Goal: Task Accomplishment & Management: Manage account settings

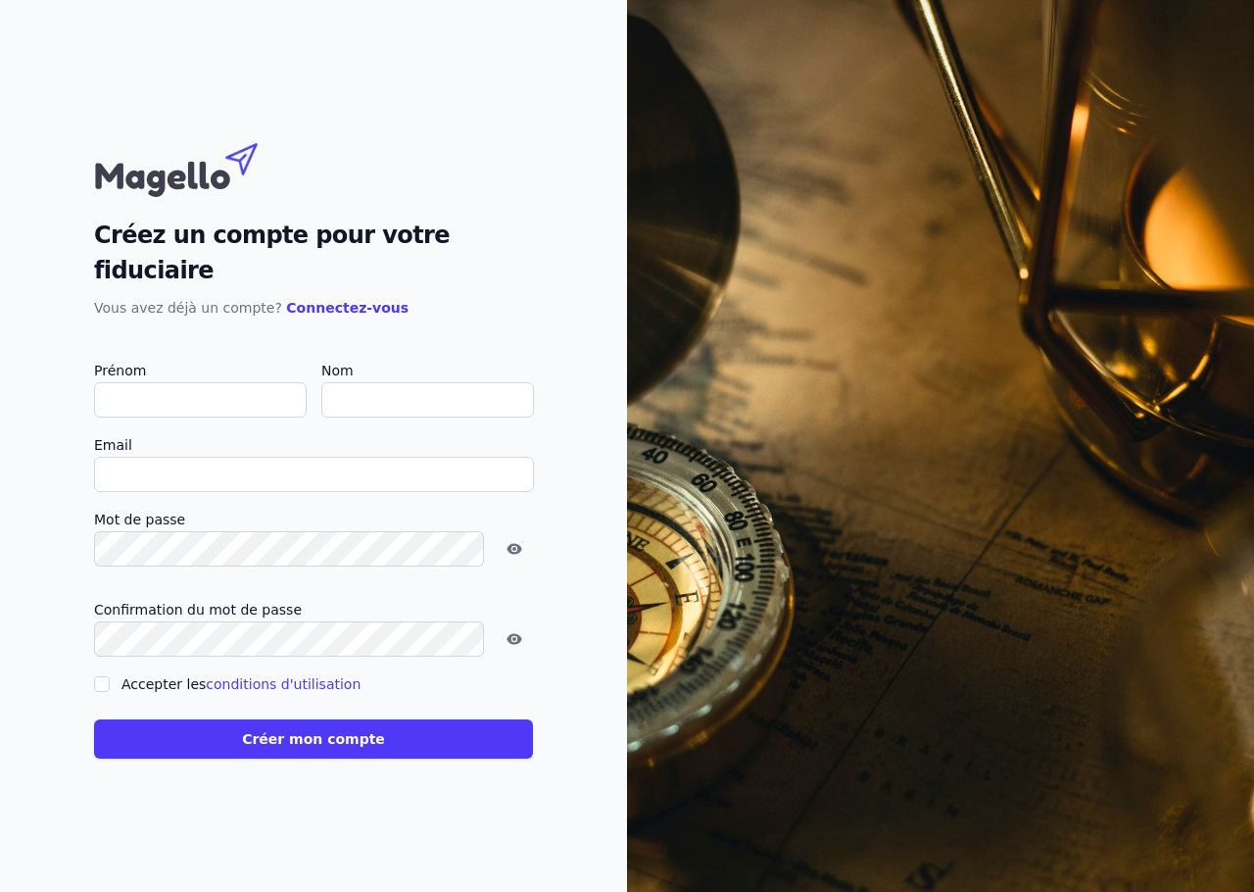
click at [207, 385] on input "Prénom" at bounding box center [200, 399] width 213 height 35
click at [198, 392] on input "Prénom" at bounding box center [200, 399] width 213 height 35
type input "G"
checkbox input "false"
type input "[PERSON_NAME]"
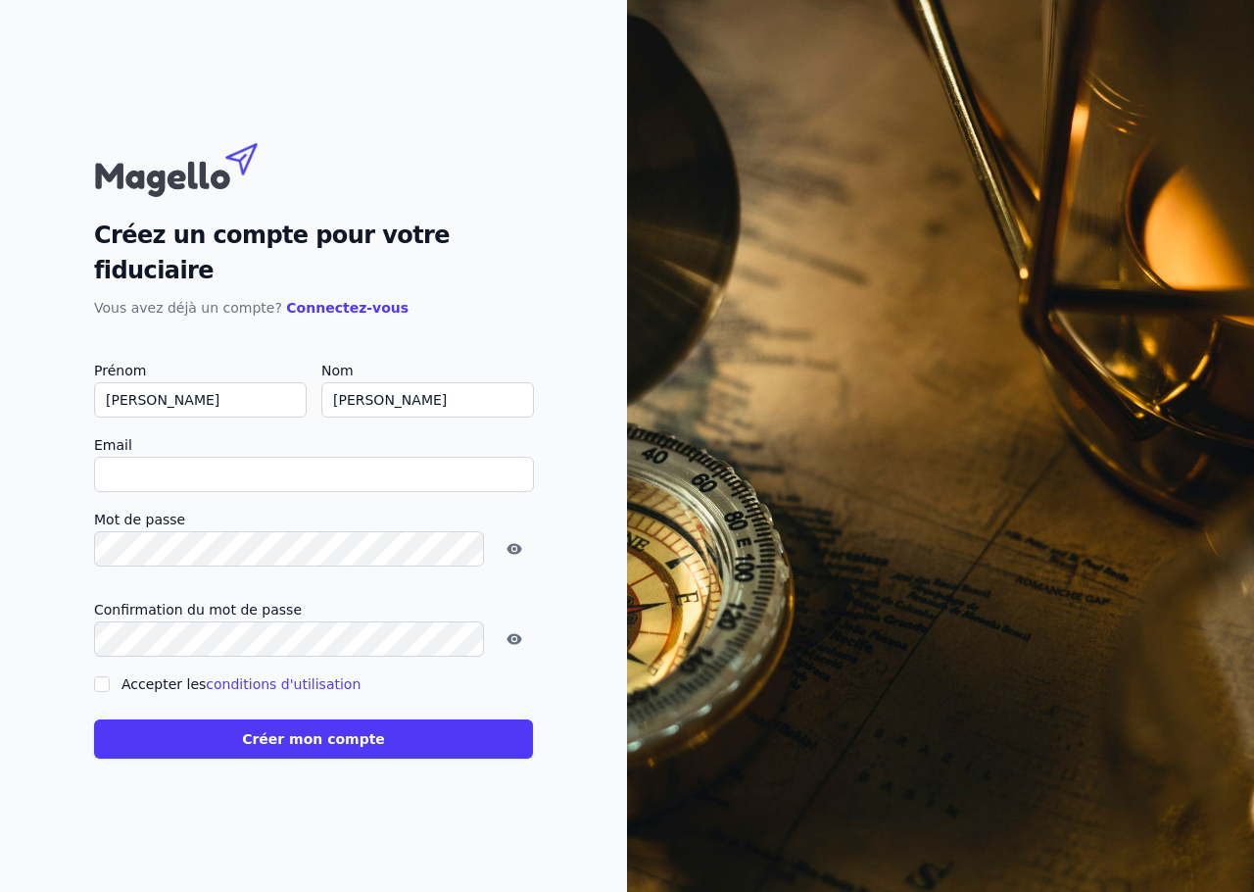
type input "[PERSON_NAME]"
paste input "@"
type input "[PERSON_NAME][EMAIL_ADDRESS][DOMAIN_NAME]"
click at [94, 719] on button "Créer mon compte" at bounding box center [313, 738] width 439 height 39
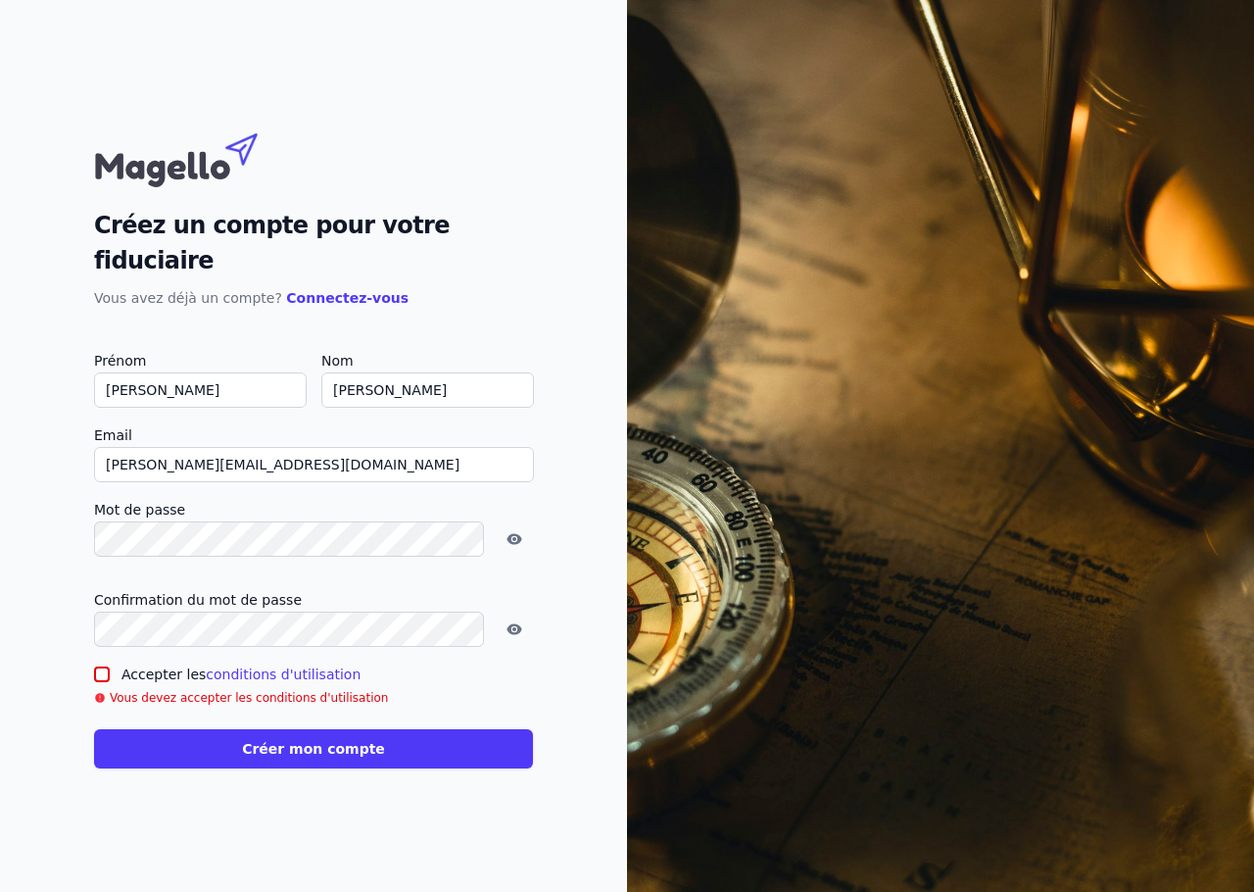
click at [105, 666] on input "Accepter les conditions d'utilisation" at bounding box center [102, 674] width 16 height 16
checkbox input "true"
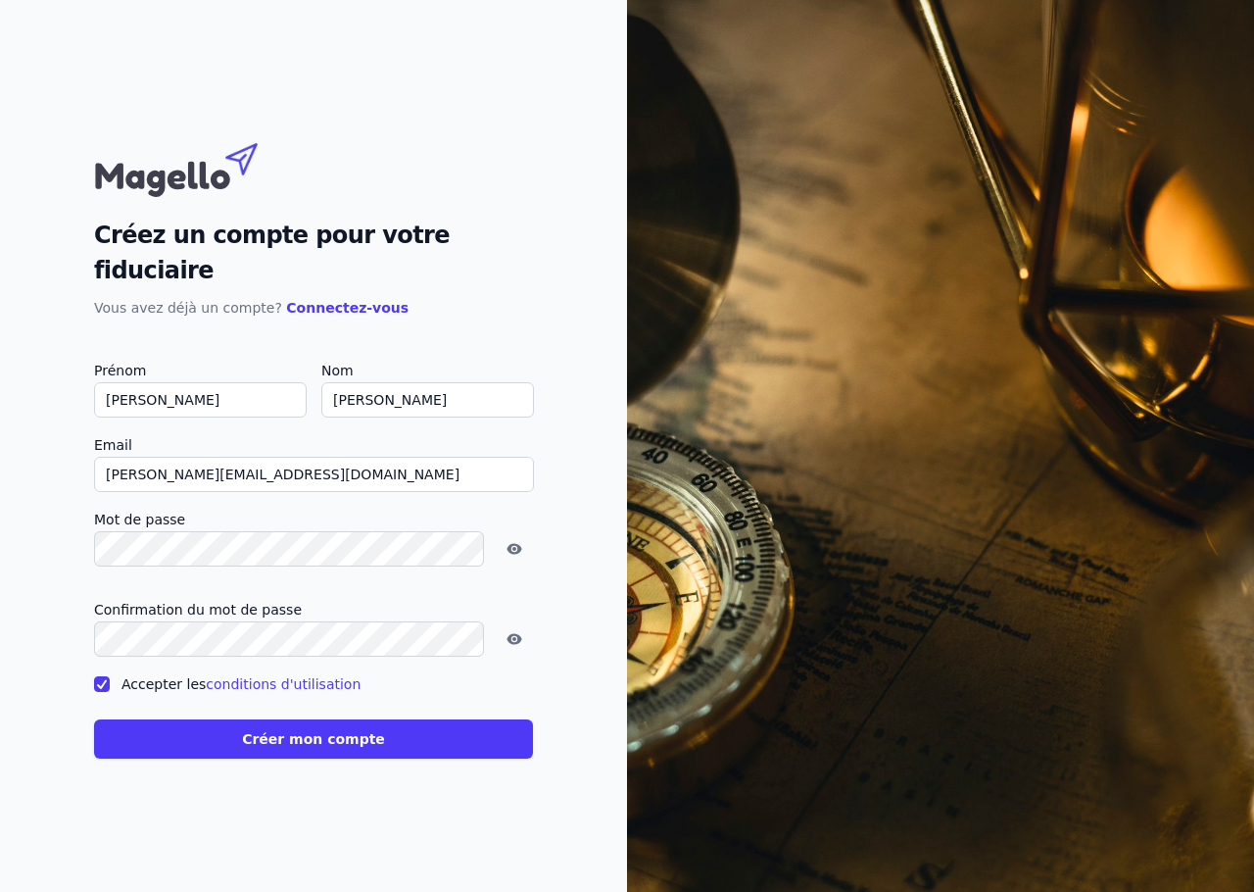
click at [0, 892] on nordpass-portal at bounding box center [0, 892] width 0 height 0
click at [317, 719] on button "Créer mon compte" at bounding box center [313, 738] width 439 height 39
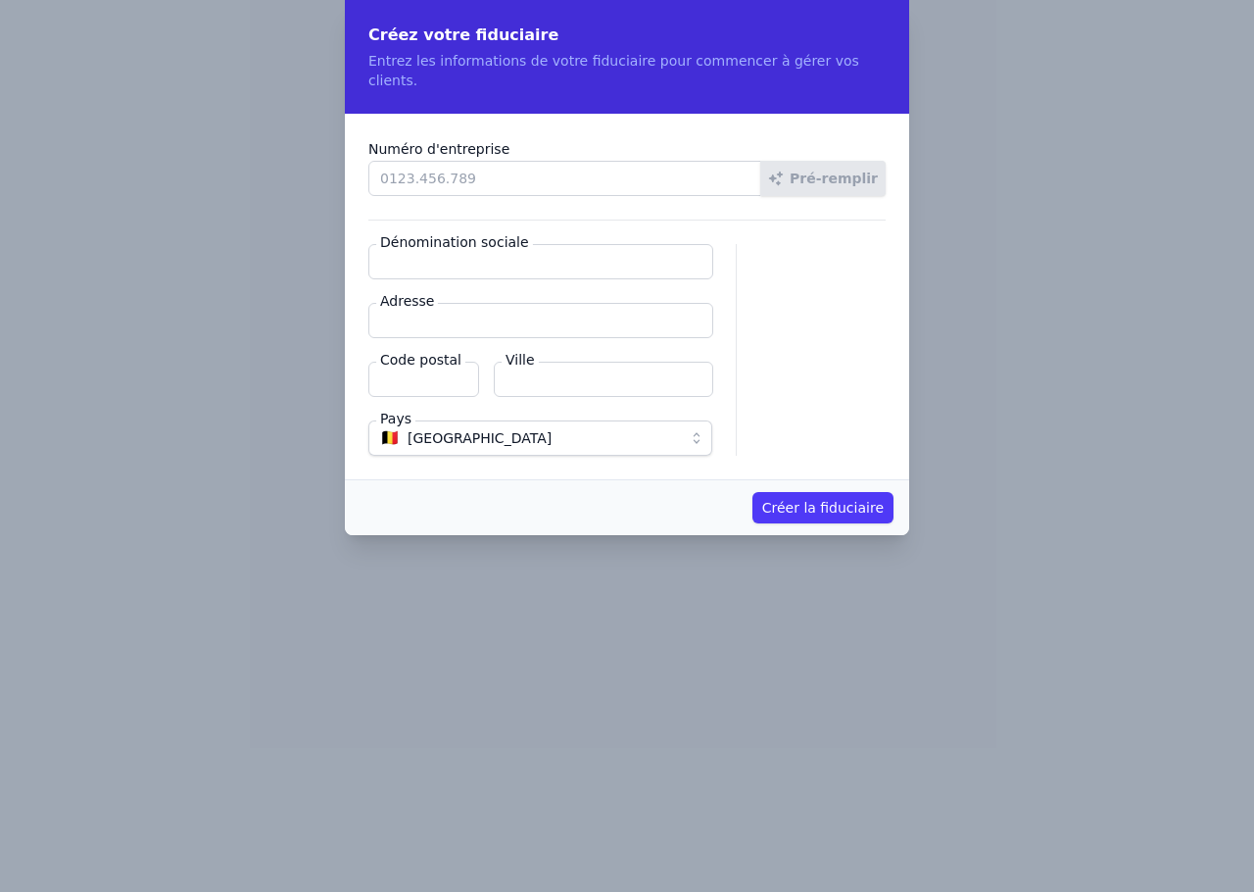
click at [515, 161] on input "Numéro d'entreprise" at bounding box center [564, 178] width 393 height 35
type input "0795.358.527"
click at [752, 492] on button "Créer la fiduciaire" at bounding box center [822, 507] width 141 height 31
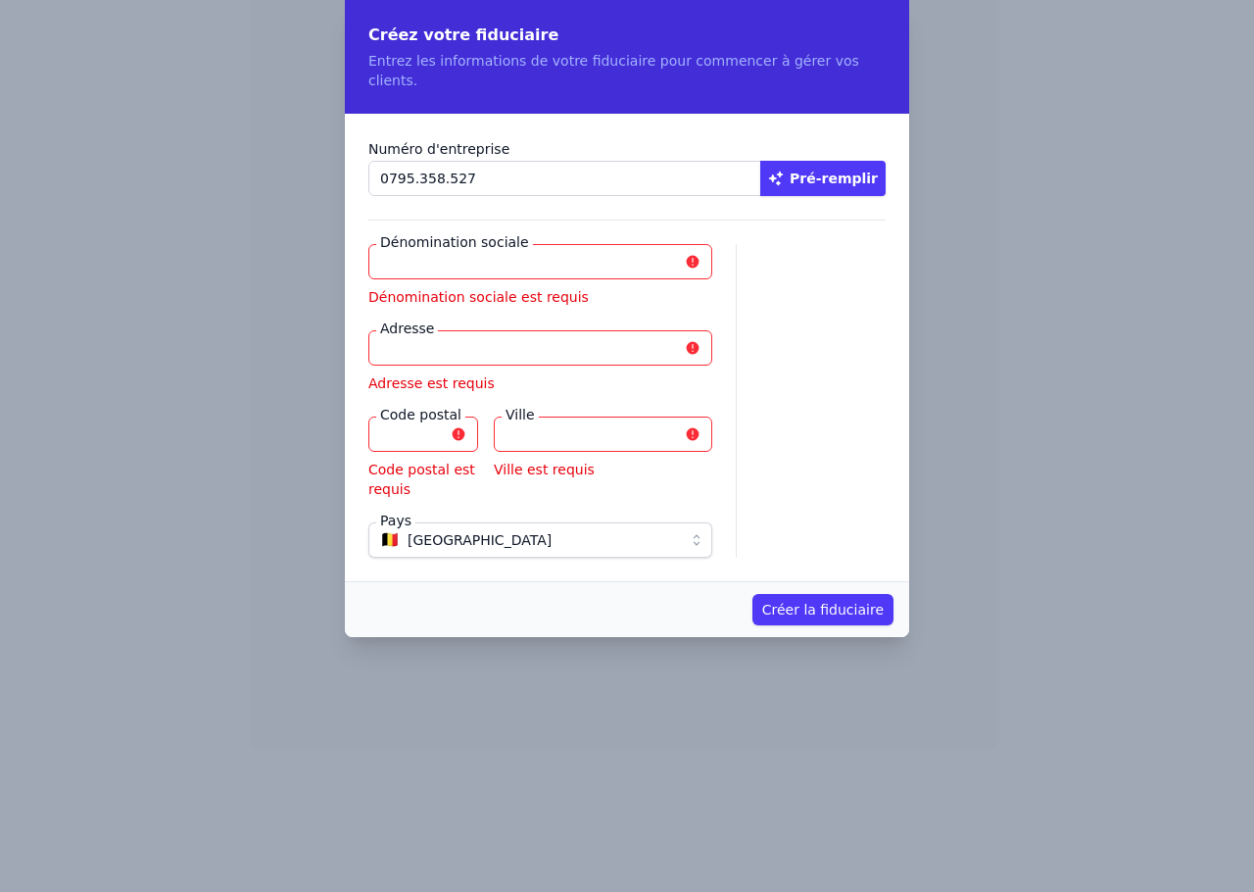
click at [807, 161] on button "Pré-remplir" at bounding box center [822, 178] width 125 height 35
type input "DELTAVO SRL"
type input "Résidence [PERSON_NAME] 18"
type input "6200"
type input "Châtelet"
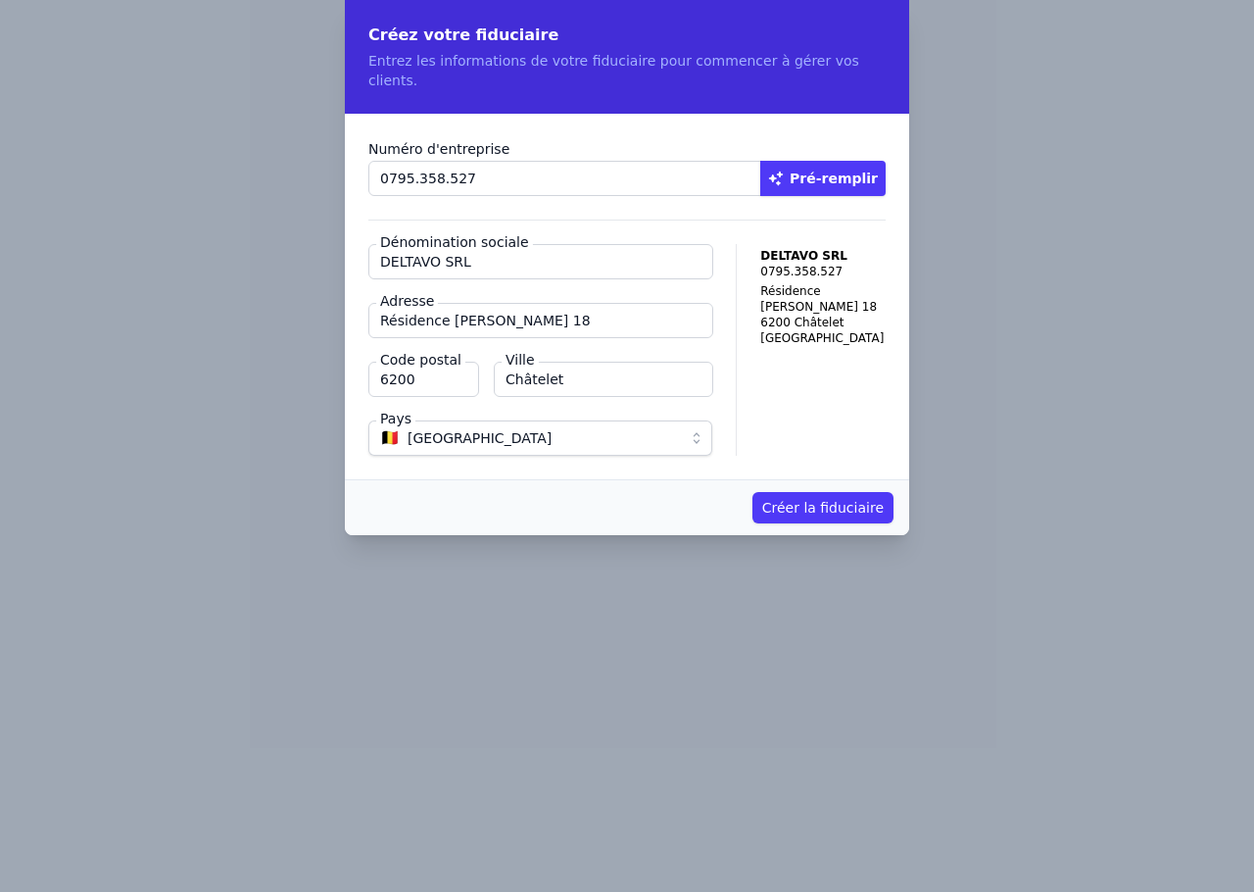
click at [842, 493] on button "Créer la fiduciaire" at bounding box center [822, 507] width 141 height 31
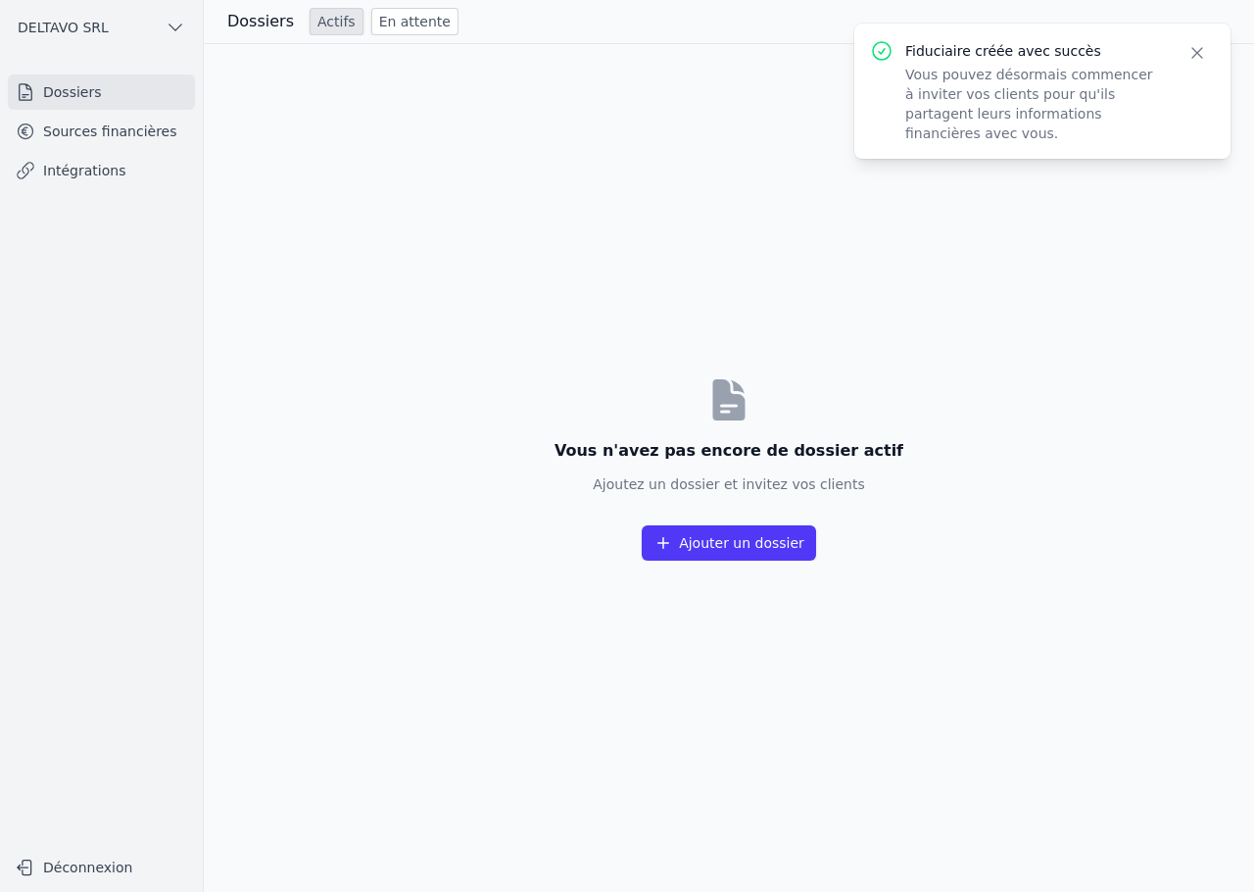
click at [1205, 46] on icon "button" at bounding box center [1198, 53] width 20 height 20
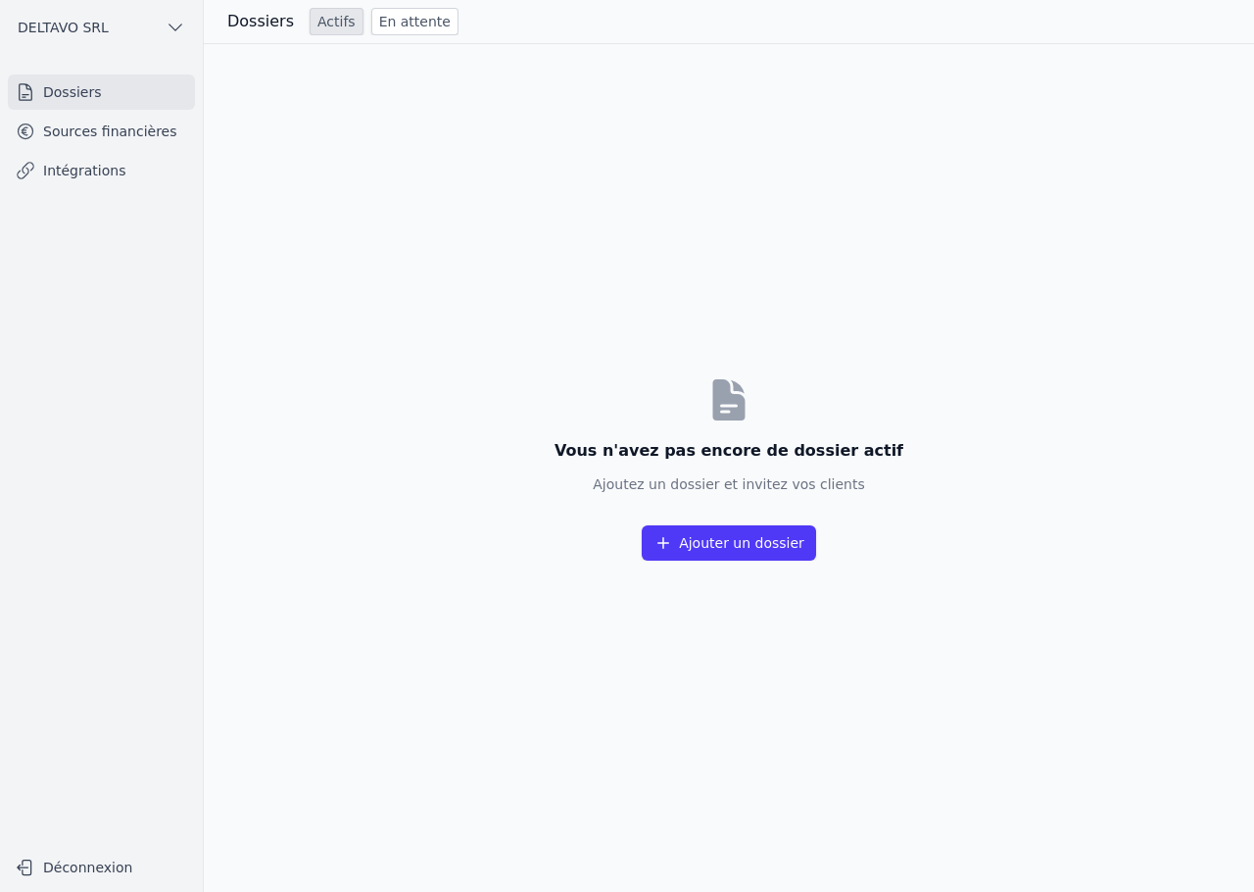
click at [352, 177] on div "Vous n'avez pas encore de dossier actif Ajoutez un dossier et invitez vos clien…" at bounding box center [729, 468] width 1050 height 848
click at [763, 538] on button "Ajouter un dossier" at bounding box center [729, 542] width 174 height 35
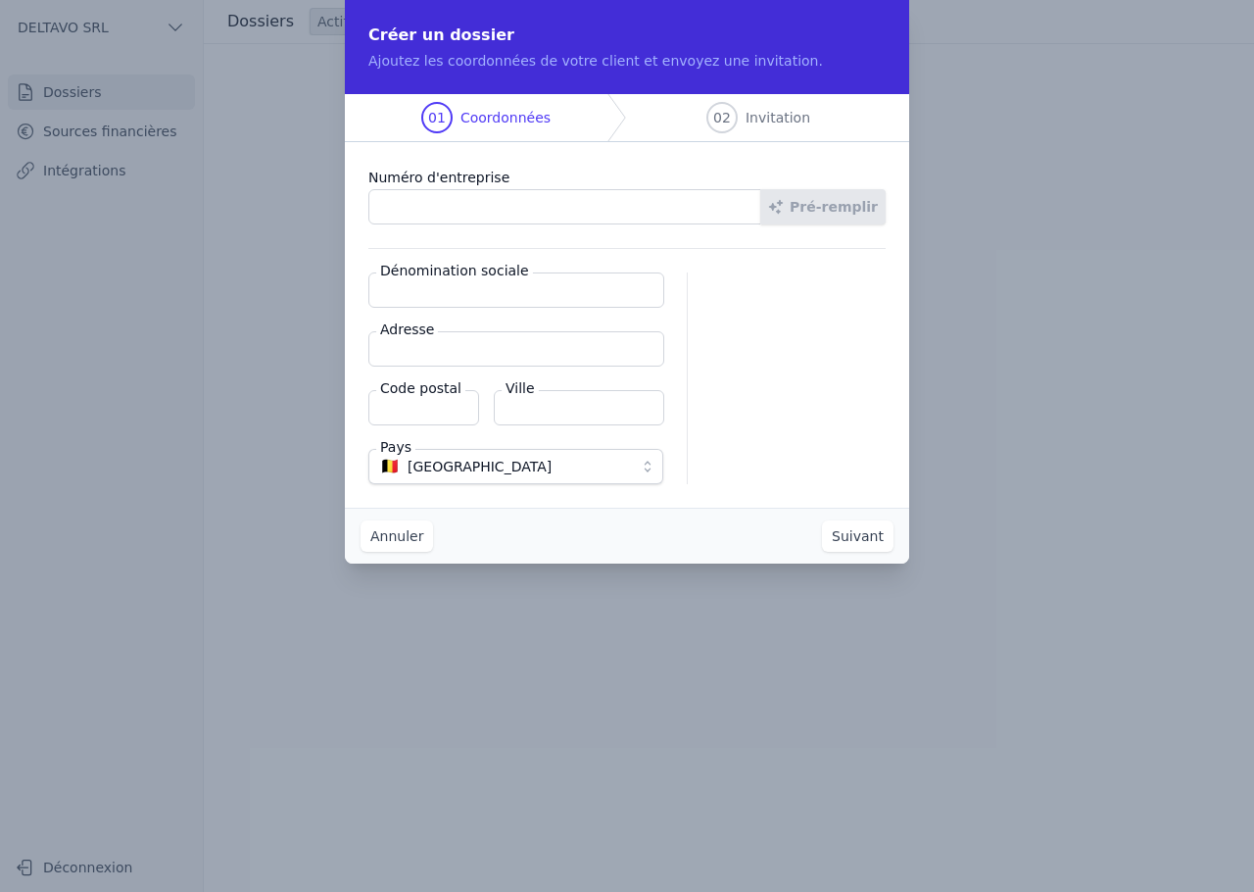
click at [601, 206] on input "Numéro d'entreprise" at bounding box center [564, 206] width 393 height 35
type input "0420.646.537"
click at [822, 520] on button "Suivant" at bounding box center [858, 535] width 72 height 31
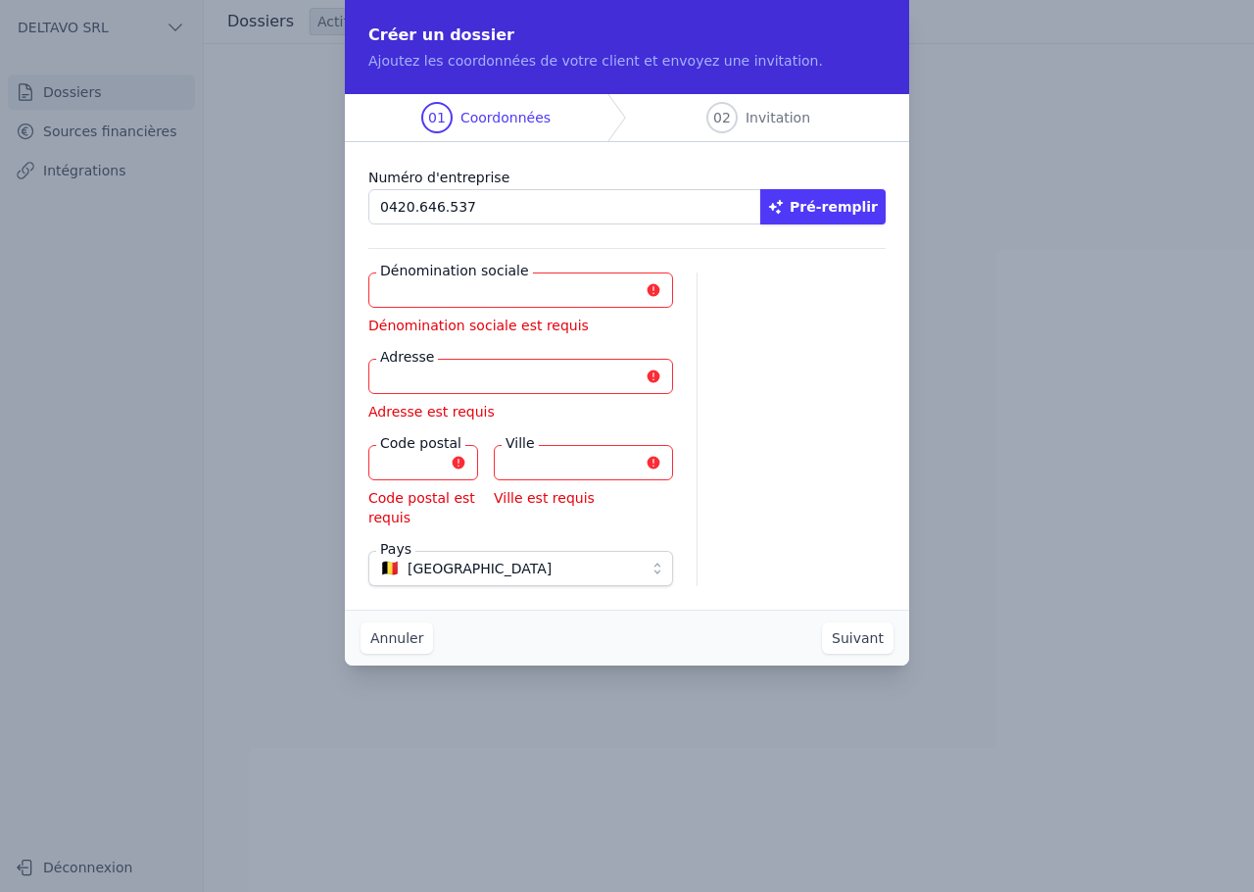
click at [846, 204] on button "Pré-remplir" at bounding box center [822, 206] width 125 height 35
type input "T.C.T. HORECA SRL"
type input "Rue Robesse 49"
type input "6041"
type input "Charleroi"
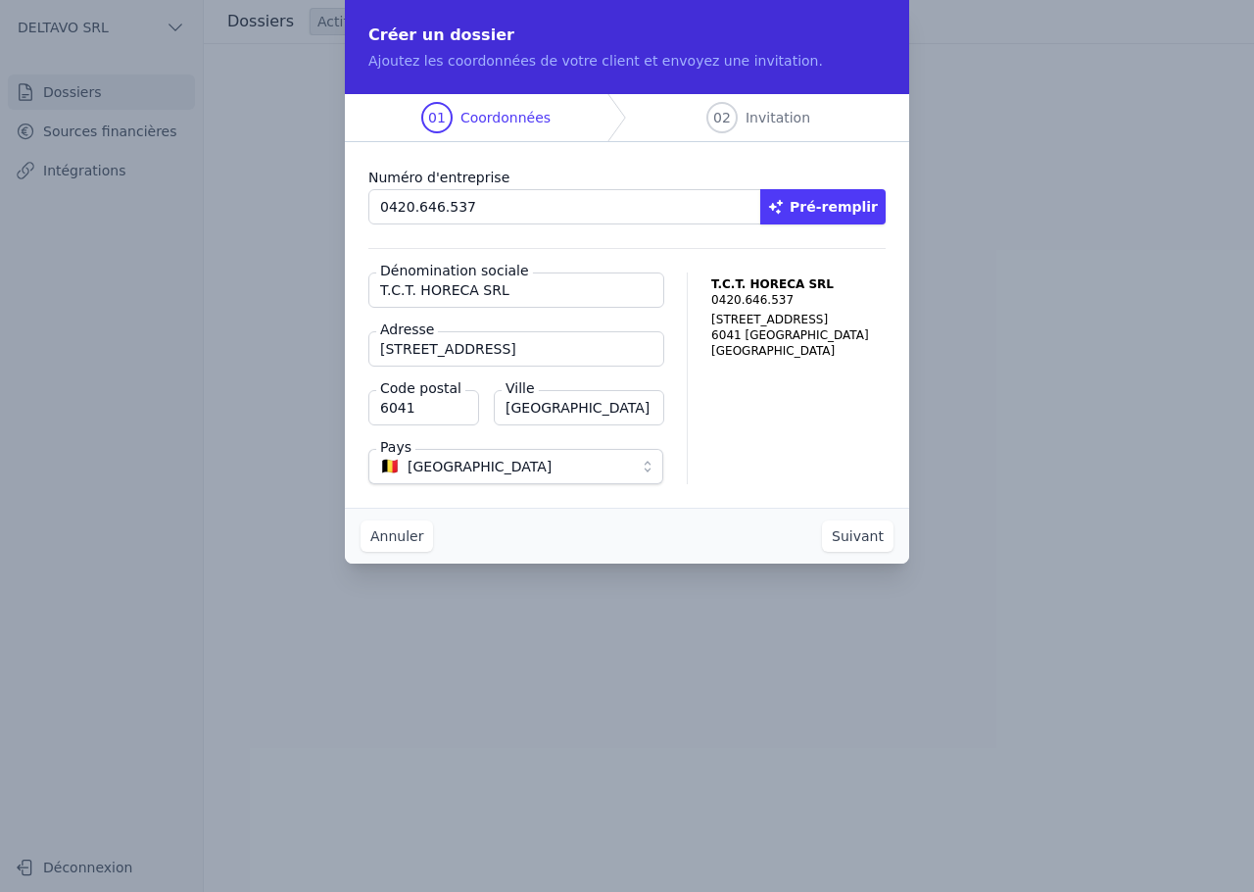
click at [865, 532] on button "Suivant" at bounding box center [858, 535] width 72 height 31
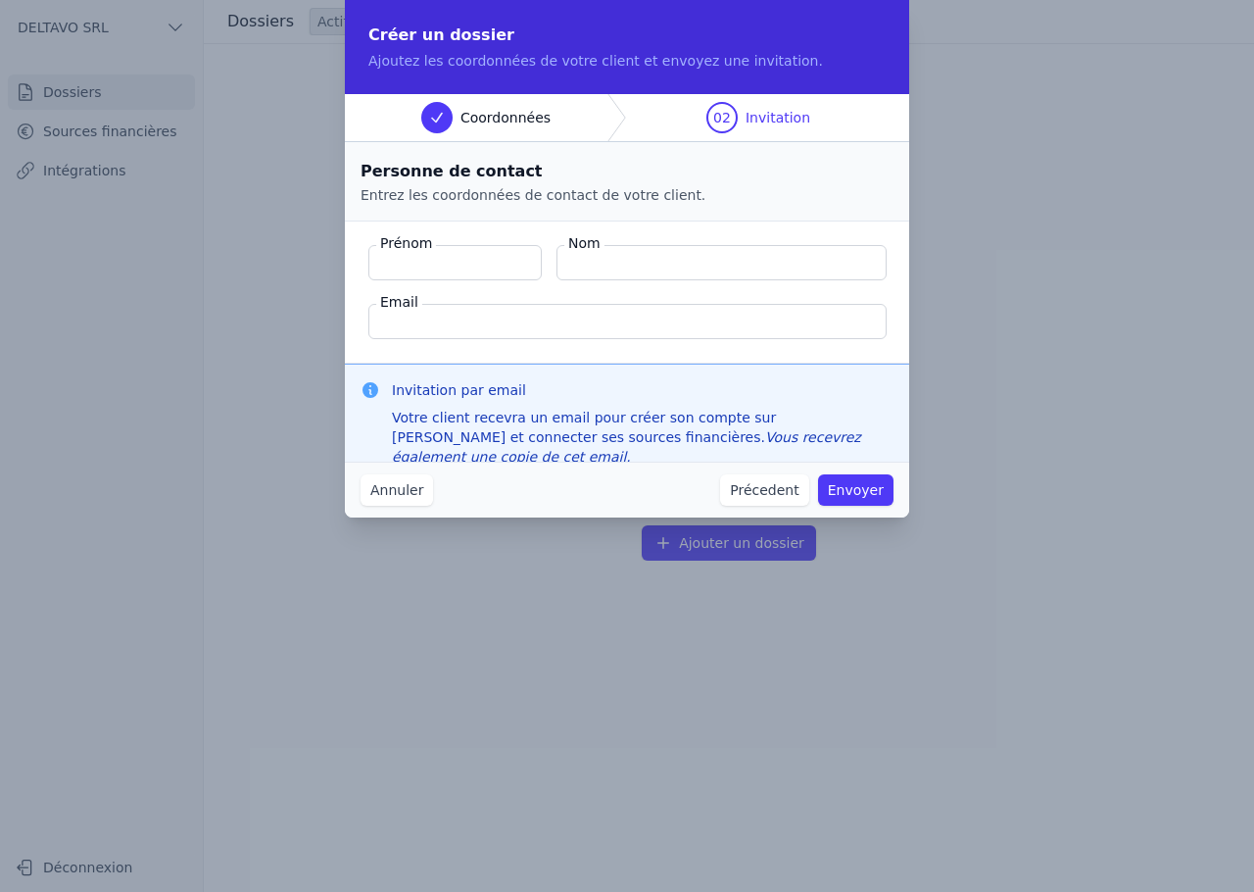
click at [444, 271] on input "Prénom" at bounding box center [454, 262] width 173 height 35
type input "Christelle"
type input "Dewer"
paste input "Christelle Dewer <christelle.dewer@hotmail.fr>"
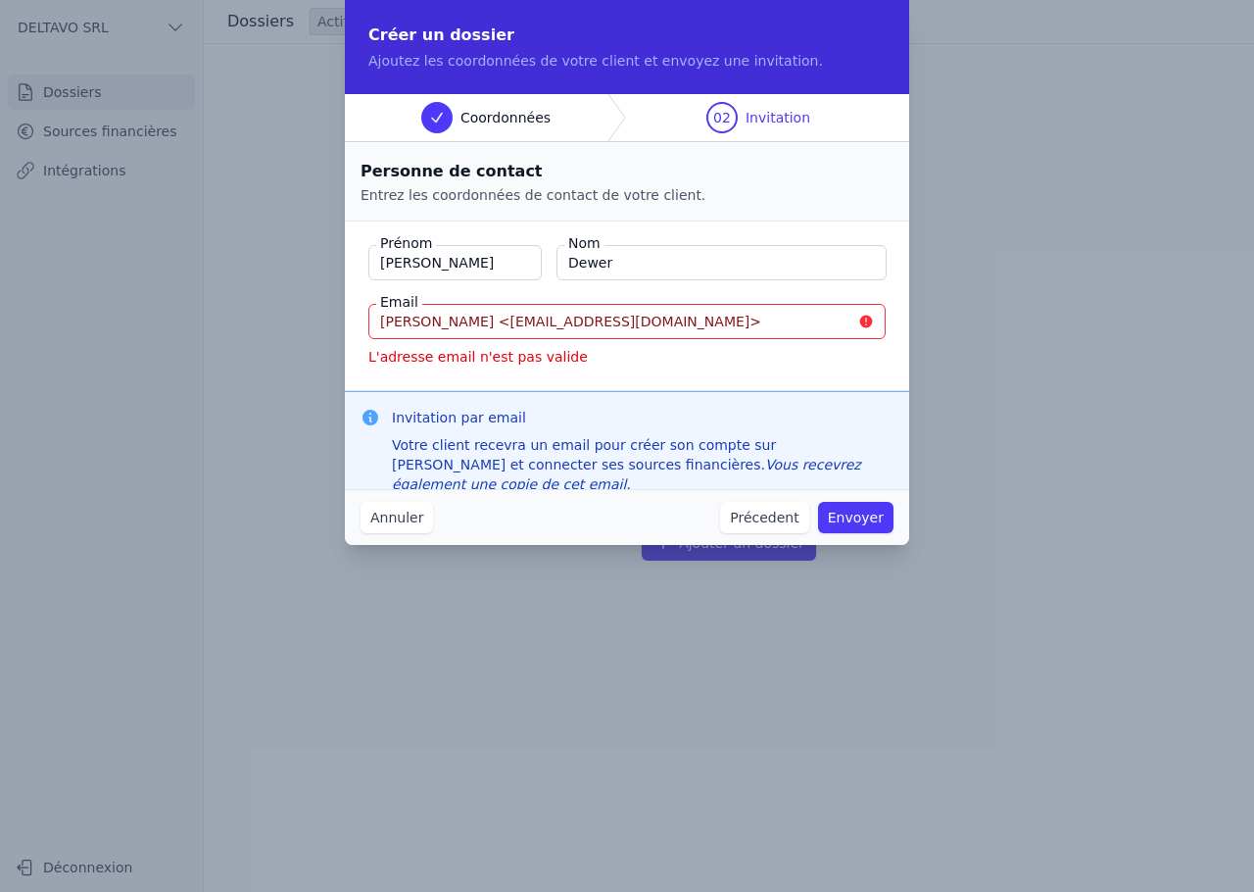
click at [498, 318] on input "Christelle Dewer <christelle.dewer@hotmail.fr>" at bounding box center [626, 321] width 517 height 35
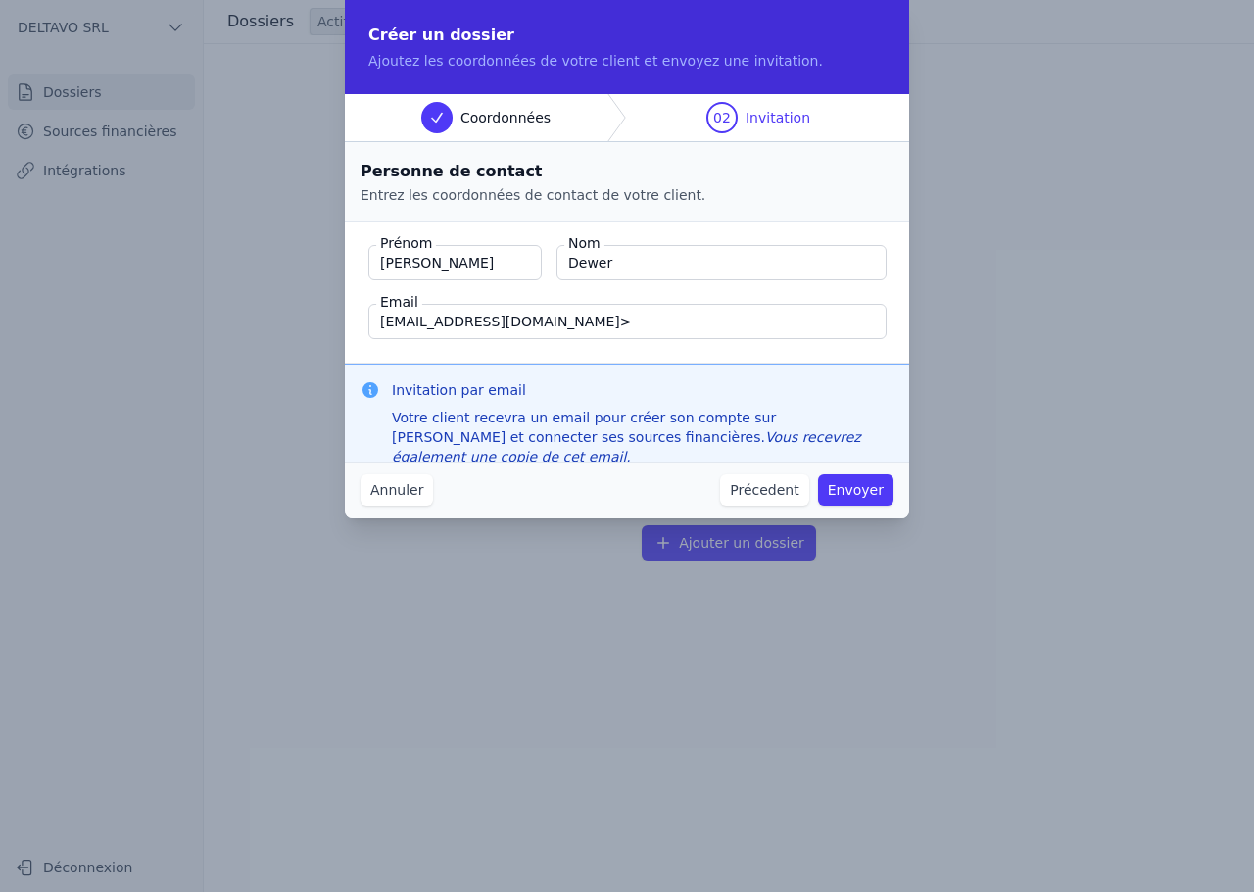
click at [573, 319] on input "christelle.dewer@hotmail.fr>" at bounding box center [627, 321] width 518 height 35
type input "christelle.dewer@hotmail.fr"
click at [624, 364] on div "Invitation par email Votre client recevra un email pour créer son compte sur [P…" at bounding box center [627, 423] width 564 height 119
click at [842, 494] on button "Envoyer" at bounding box center [855, 489] width 75 height 31
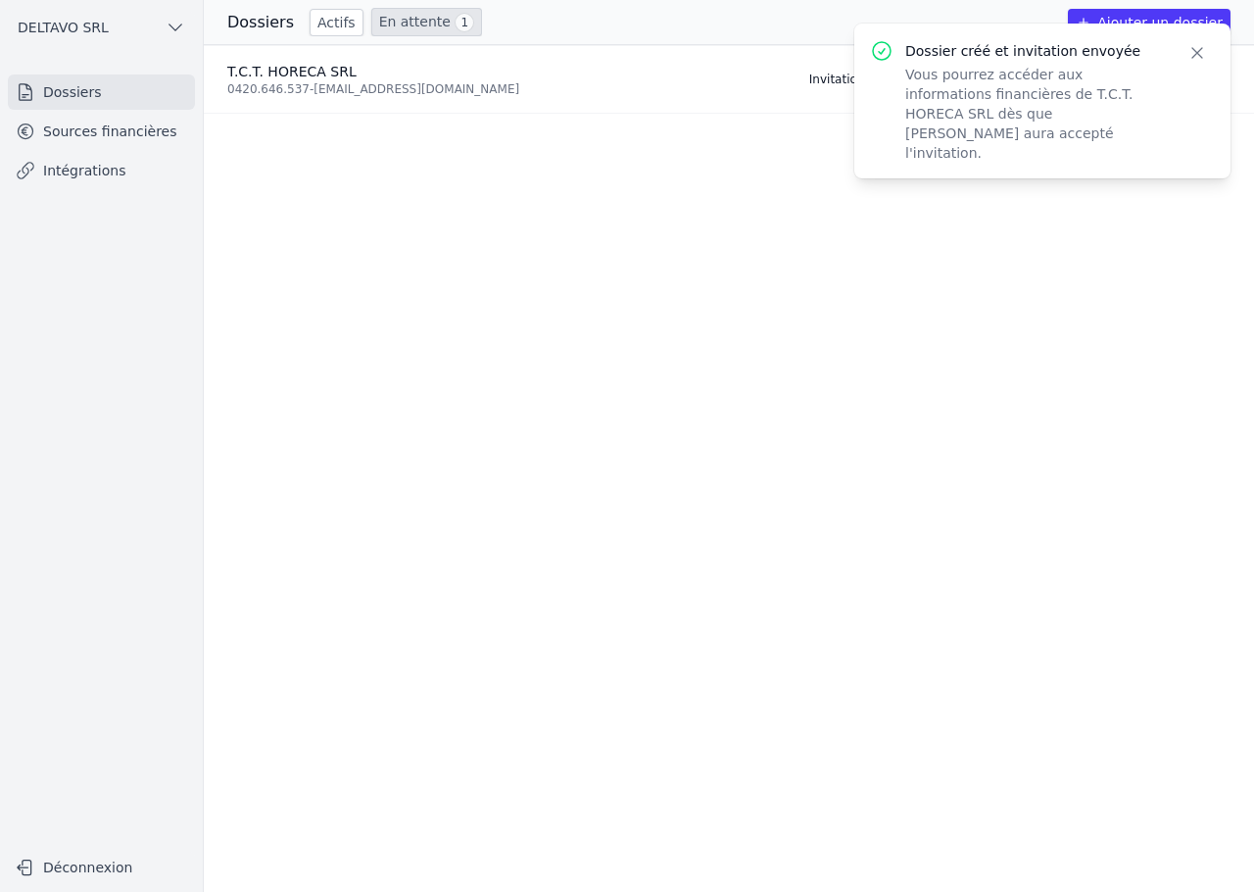
click at [1198, 56] on icon "button" at bounding box center [1198, 53] width 20 height 20
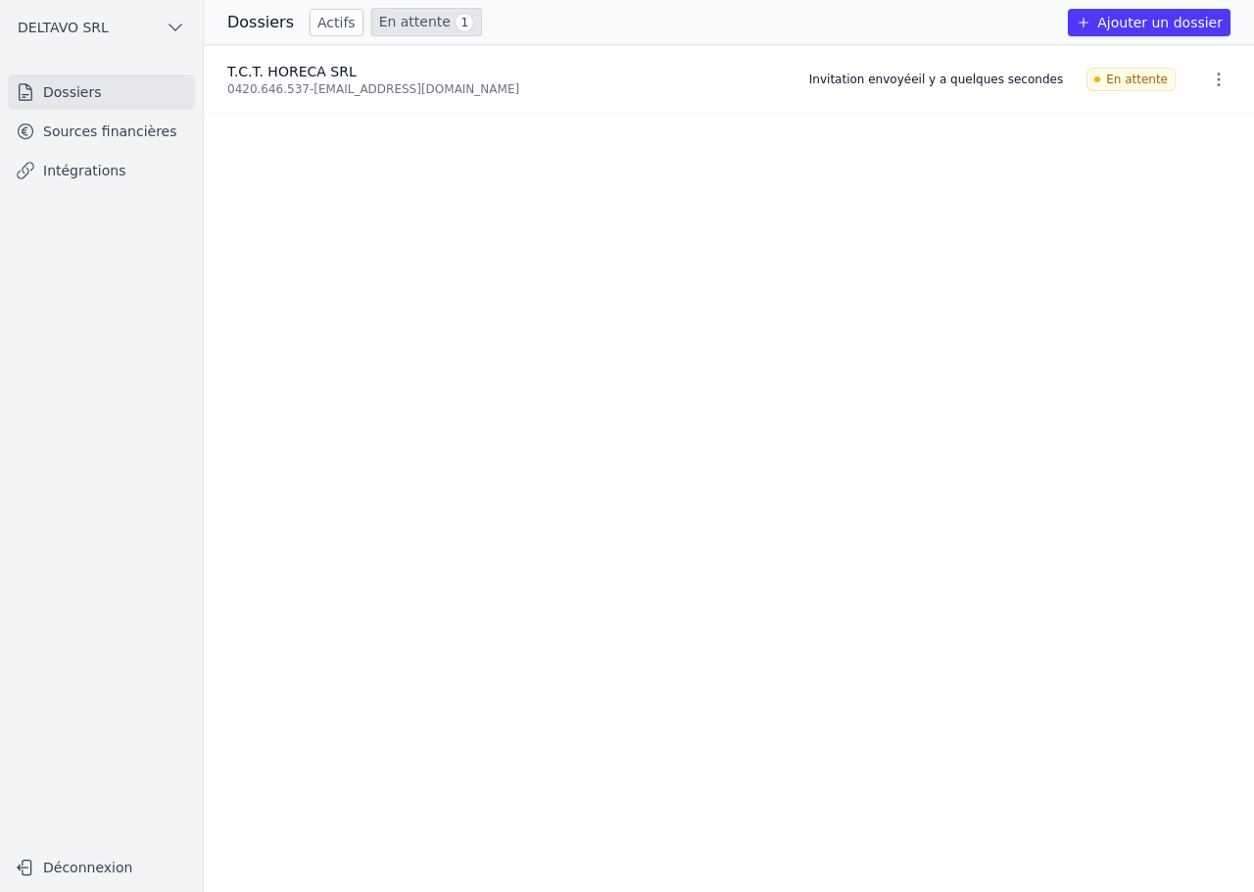
click at [1002, 167] on ul "T.C.T. HORECA SRL 0420.646.537 - christelle.dewer@hotmail.fr Invitation envoyée…" at bounding box center [729, 468] width 1050 height 847
click at [930, 85] on div "Invitation envoyée il y a quelques secondes" at bounding box center [936, 80] width 254 height 16
click at [510, 85] on div "0420.646.537 - christelle.dewer@hotmail.fr" at bounding box center [506, 89] width 558 height 16
click at [436, 90] on div "0420.646.537 - christelle.dewer@hotmail.fr" at bounding box center [506, 89] width 558 height 16
click at [437, 89] on div "0420.646.537 - christelle.dewer@hotmail.fr" at bounding box center [506, 89] width 558 height 16
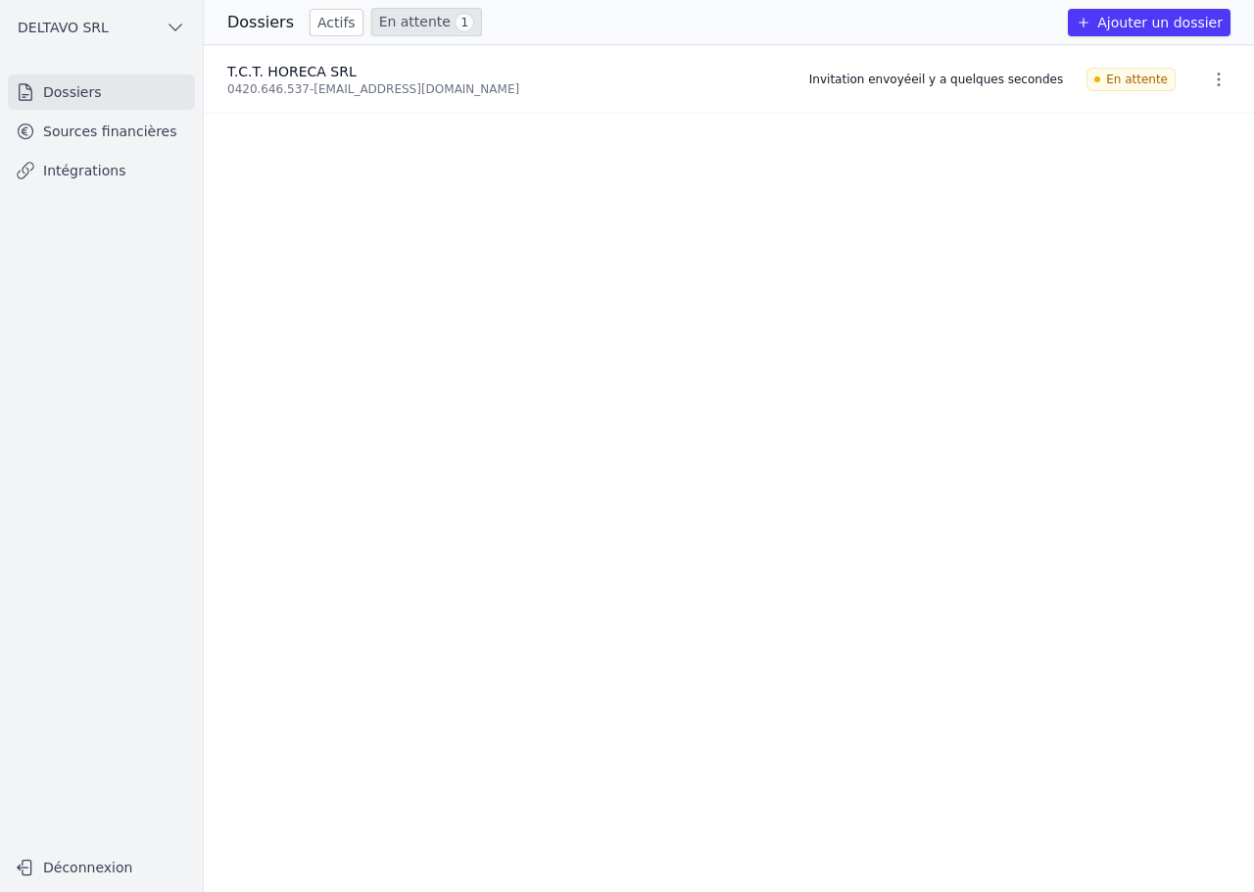
click at [386, 100] on li "T.C.T. HORECA SRL 0420.646.537 - christelle.dewer@hotmail.fr Invitation envoyée…" at bounding box center [729, 80] width 1050 height 68
click at [382, 92] on div "0420.646.537 - christelle.dewer@hotmail.fr" at bounding box center [506, 89] width 558 height 16
click at [352, 89] on div "0420.646.537 - christelle.dewer@hotmail.fr" at bounding box center [506, 89] width 558 height 16
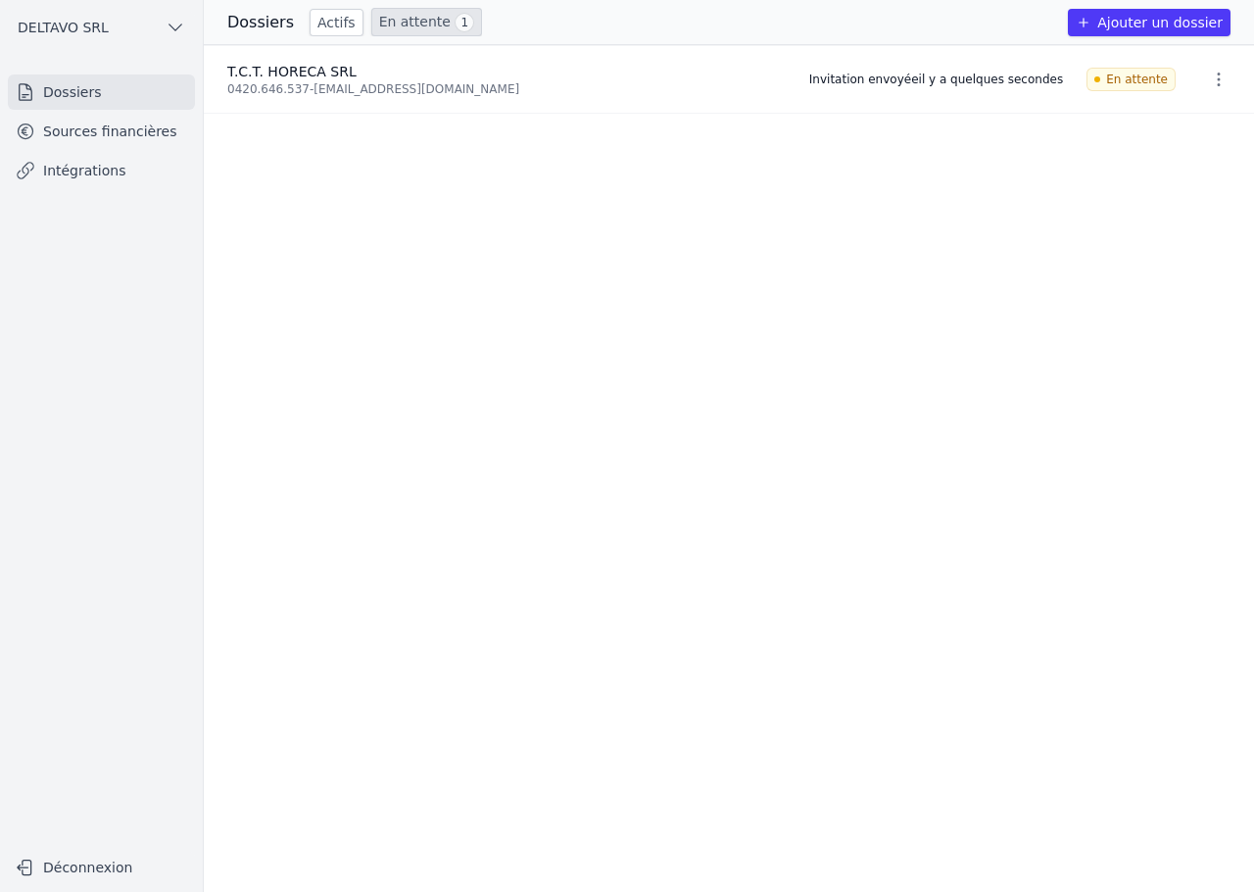
click at [385, 84] on div "0420.646.537 - christelle.dewer@hotmail.fr" at bounding box center [506, 89] width 558 height 16
click at [422, 87] on div "0420.646.537 - christelle.dewer@hotmail.fr" at bounding box center [506, 89] width 558 height 16
click at [398, 88] on div "0420.646.537 - christelle.dewer@hotmail.fr" at bounding box center [506, 89] width 558 height 16
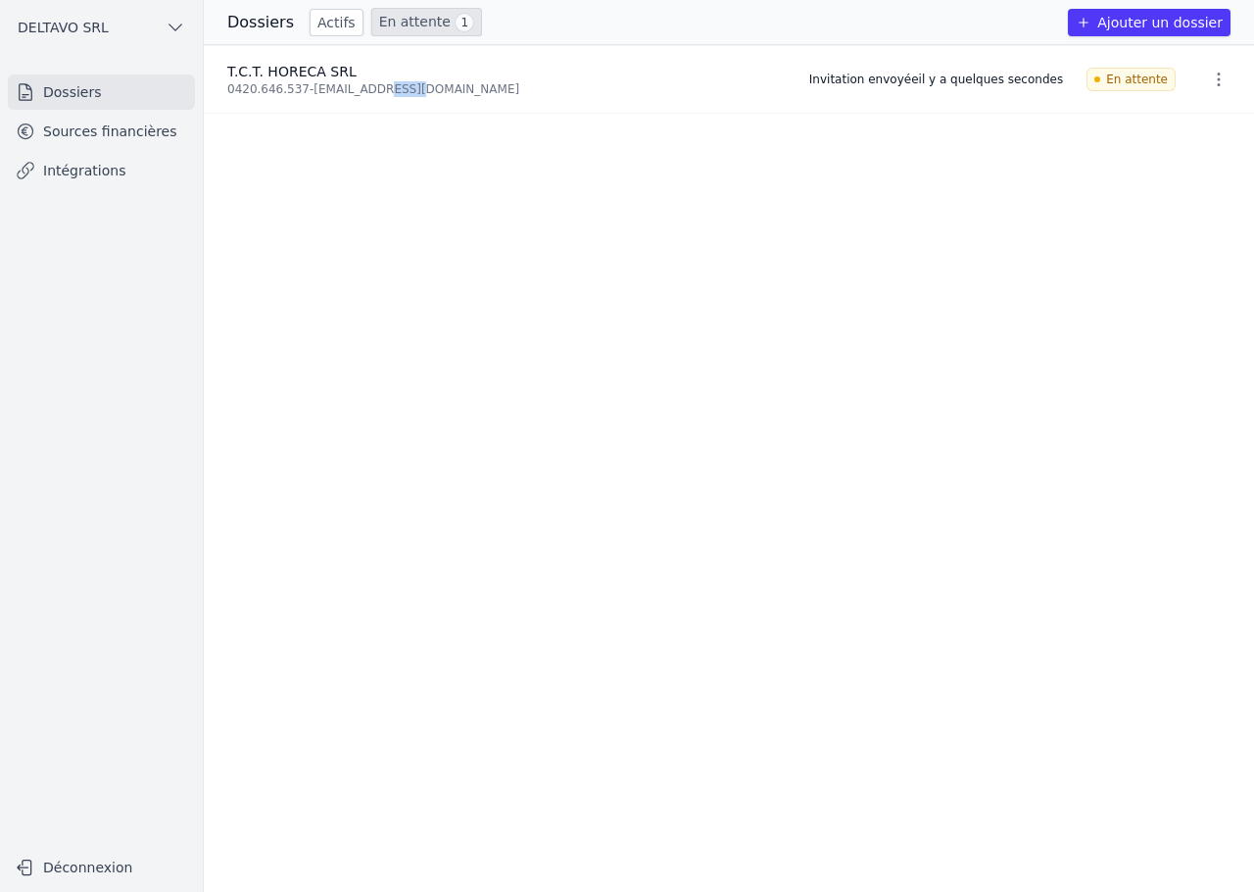
click at [398, 88] on div "0420.646.537 - christelle.dewer@hotmail.fr" at bounding box center [506, 89] width 558 height 16
click at [357, 87] on div "0420.646.537 - christelle.dewer@hotmail.fr" at bounding box center [506, 89] width 558 height 16
click at [382, 86] on div "0420.646.537 - christelle.dewer@hotmail.fr" at bounding box center [506, 89] width 558 height 16
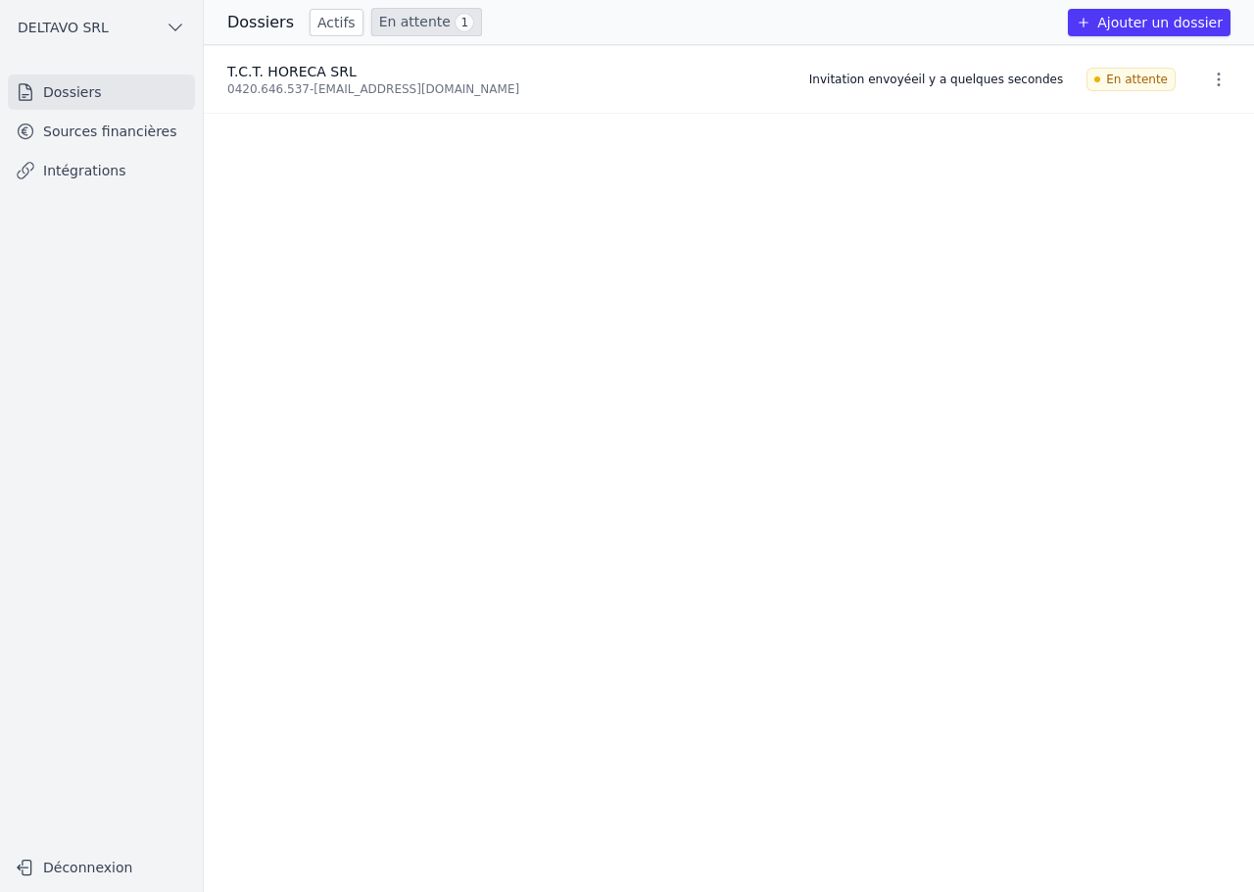
click at [429, 87] on div "0420.646.537 - christelle.dewer@hotmail.fr" at bounding box center [506, 89] width 558 height 16
click at [372, 91] on div "0420.646.537 - christelle.dewer@hotmail.fr" at bounding box center [506, 89] width 558 height 16
click at [387, 91] on div "0420.646.537 - christelle.dewer@hotmail.fr" at bounding box center [506, 89] width 558 height 16
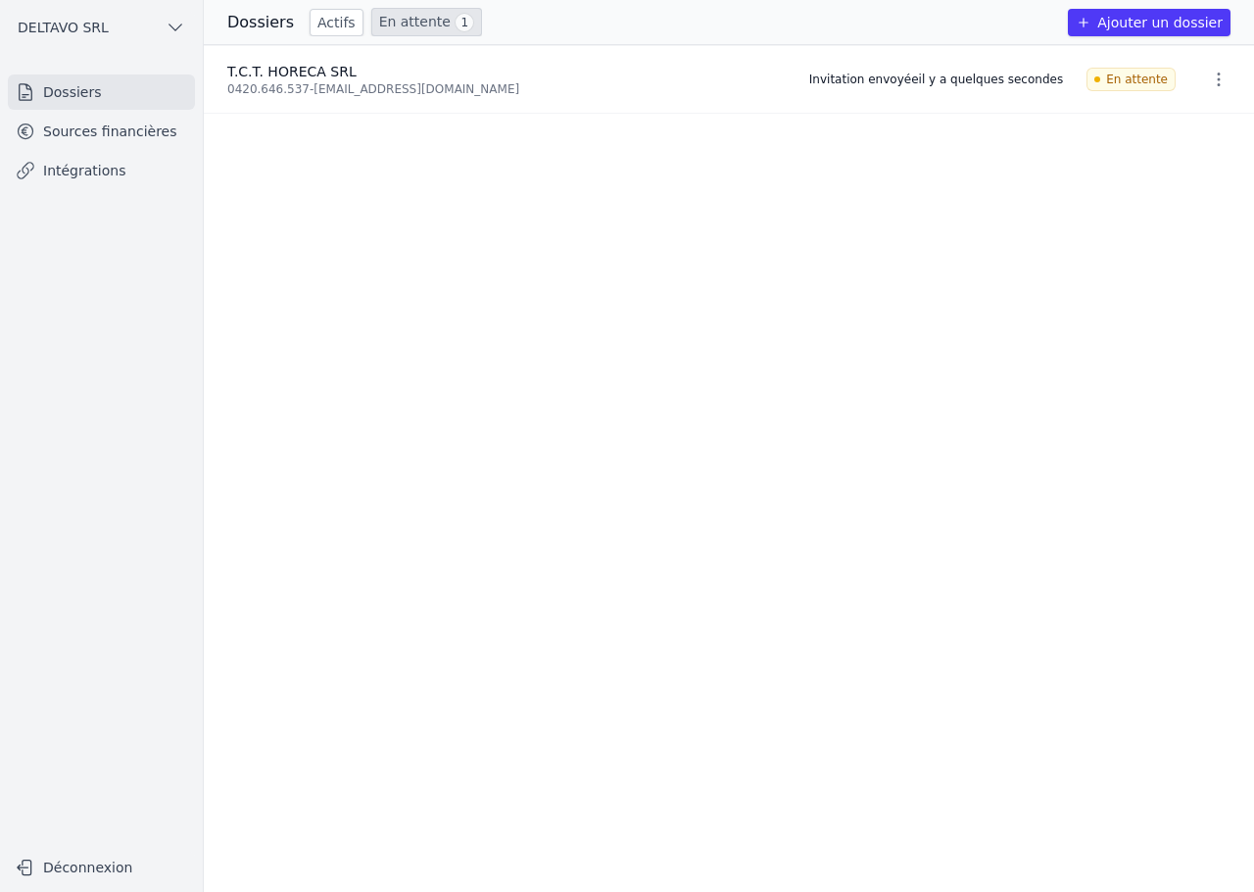
click at [354, 90] on div "0420.646.537 - christelle.dewer@hotmail.fr" at bounding box center [506, 89] width 558 height 16
click at [784, 81] on div "0420.646.537 - christelle.dewer@hotmail.fr" at bounding box center [506, 89] width 558 height 16
click at [858, 80] on div "Invitation envoyée il y a quelques secondes" at bounding box center [936, 80] width 254 height 16
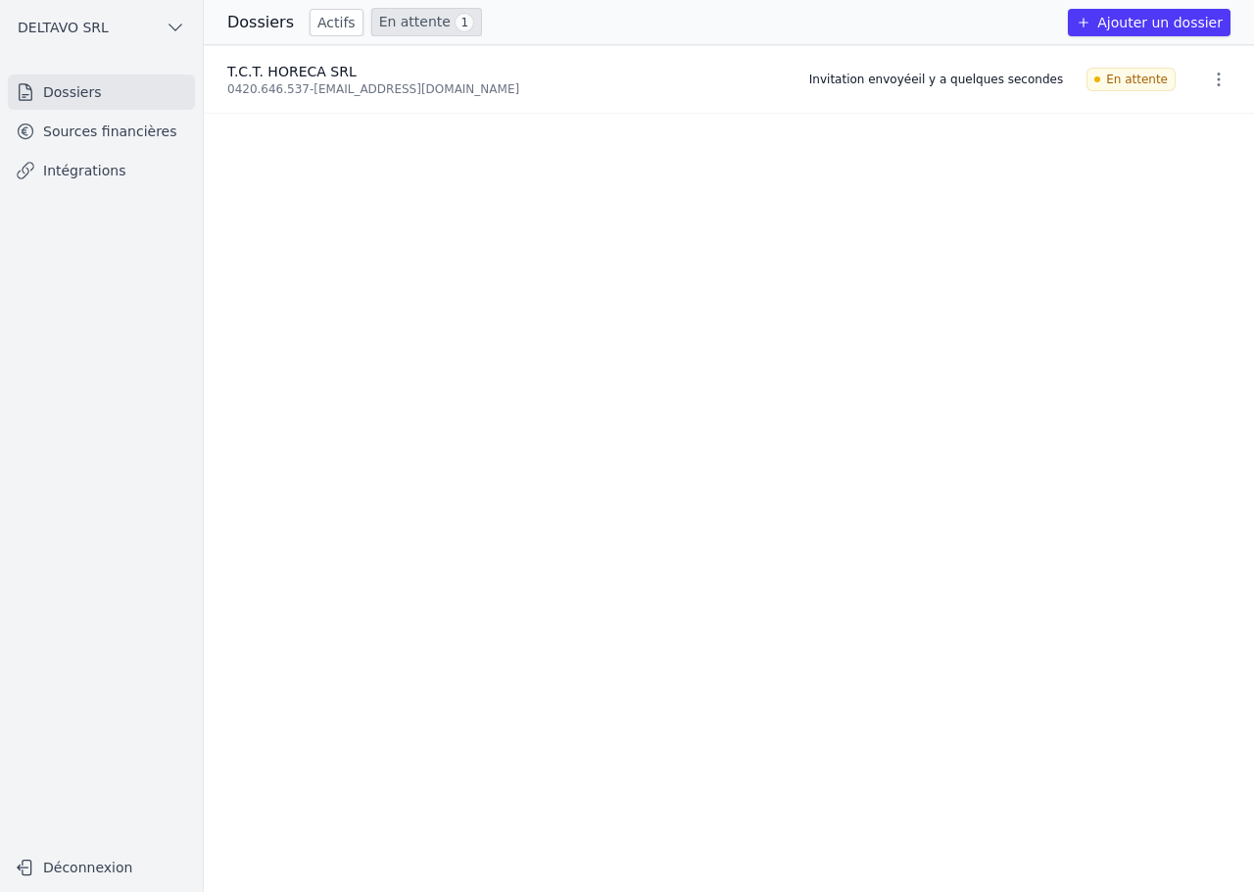
click at [888, 75] on div "Invitation envoyée il y a quelques secondes" at bounding box center [936, 80] width 254 height 16
click at [1019, 84] on div "Invitation envoyée il y a quelques secondes" at bounding box center [936, 80] width 254 height 16
click at [997, 84] on div "Invitation envoyée il y a quelques secondes" at bounding box center [936, 80] width 254 height 16
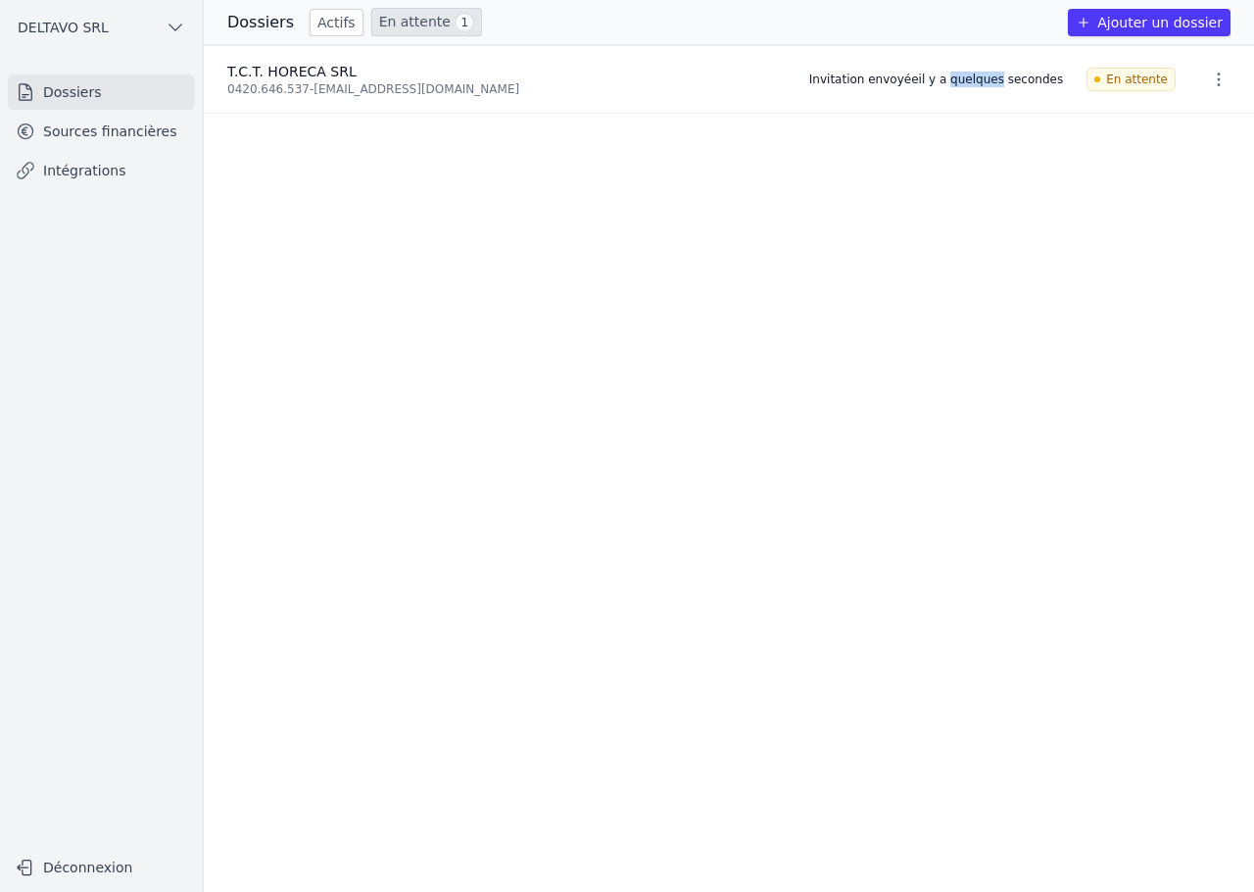
click at [997, 84] on div "Invitation envoyée il y a quelques secondes" at bounding box center [936, 80] width 254 height 16
click at [939, 75] on div "Invitation envoyée il y a quelques secondes" at bounding box center [936, 80] width 254 height 16
click at [1218, 77] on icon "button" at bounding box center [1219, 80] width 3 height 14
click at [477, 104] on div at bounding box center [627, 446] width 1254 height 892
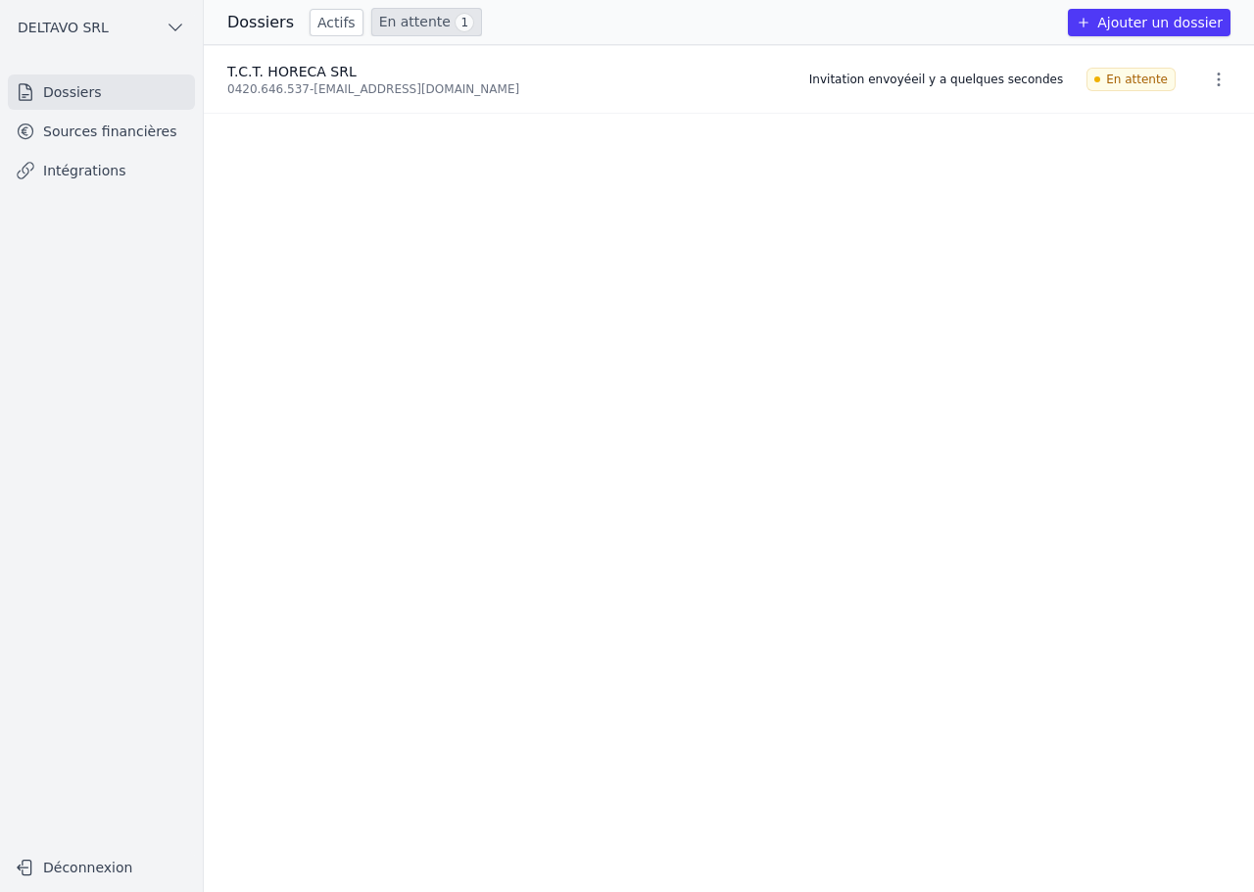
click at [58, 130] on link "Sources financières" at bounding box center [101, 131] width 187 height 35
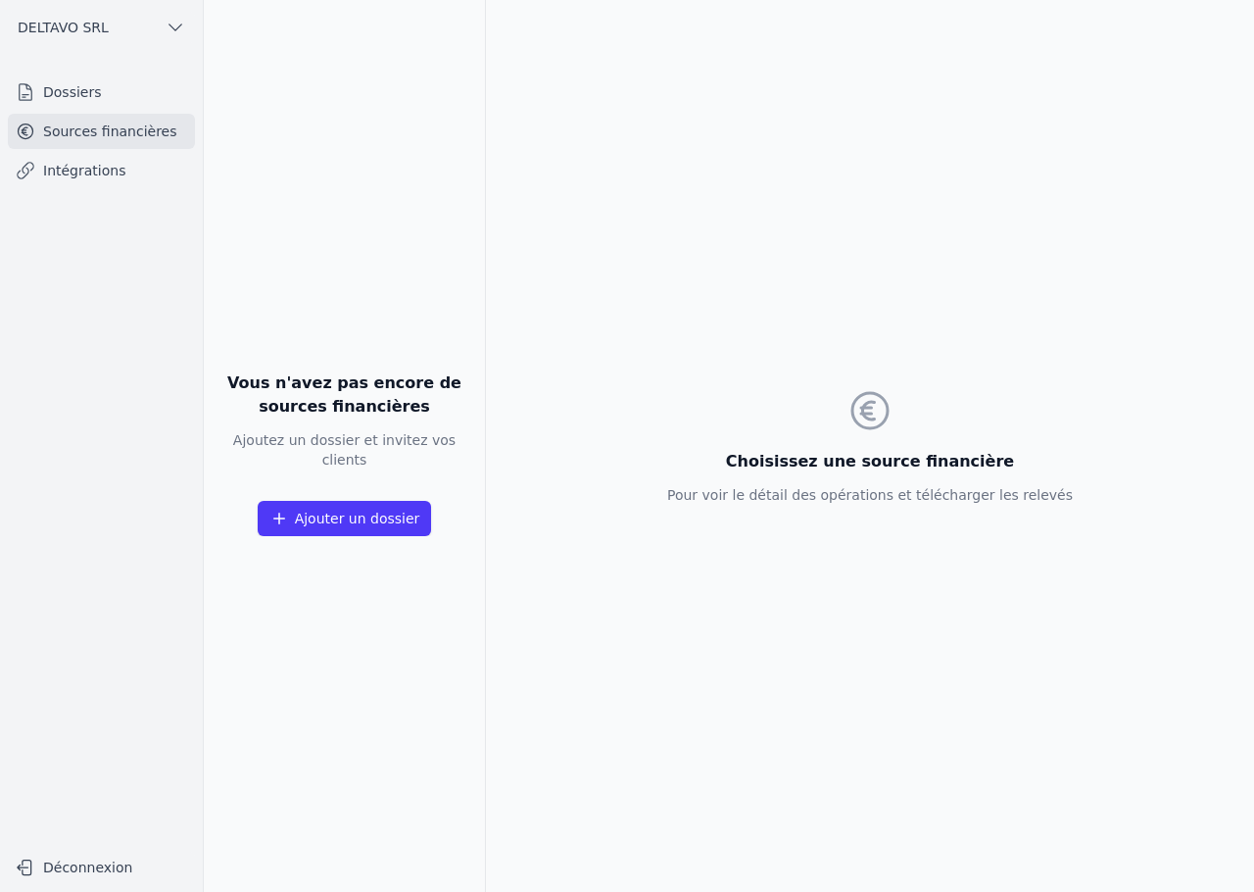
click at [93, 97] on link "Dossiers" at bounding box center [101, 91] width 187 height 35
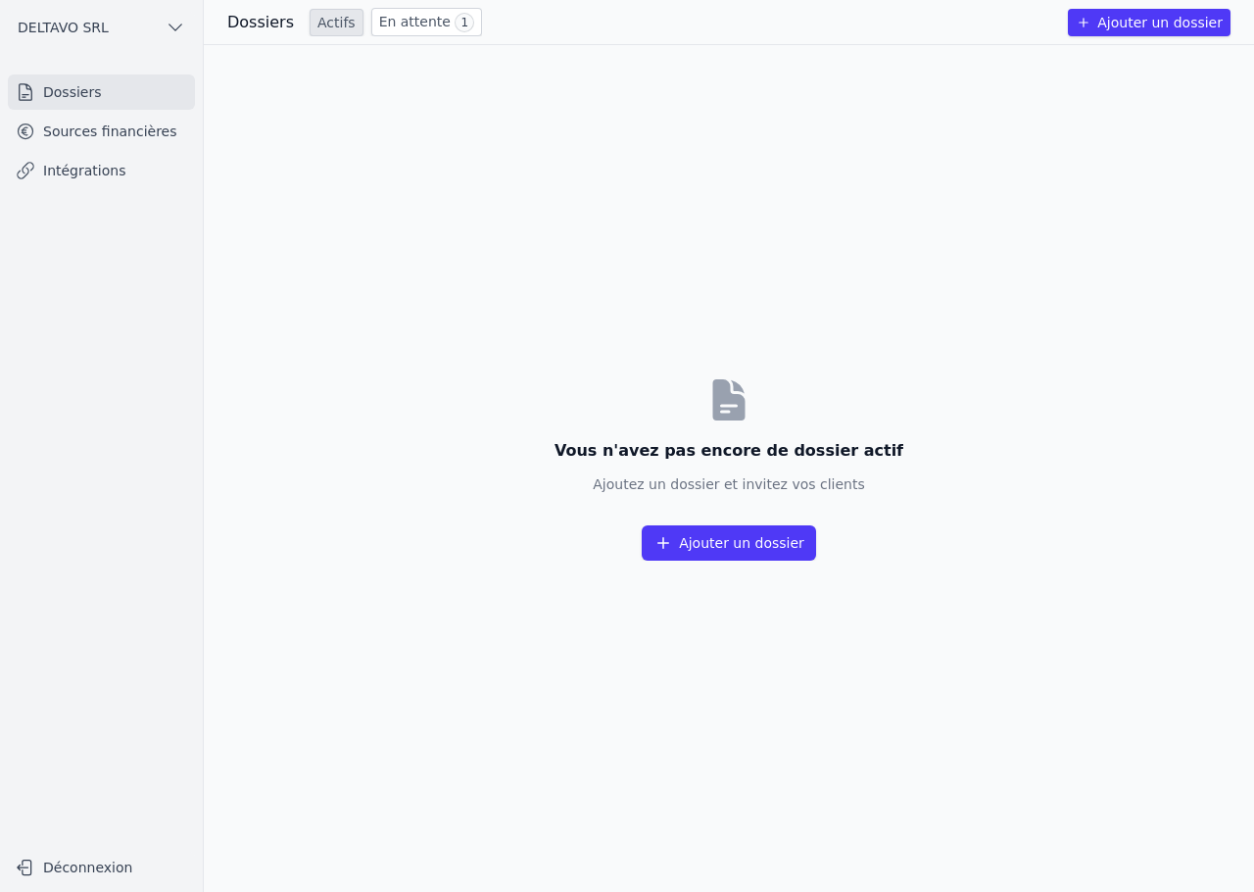
click at [99, 129] on link "Sources financières" at bounding box center [101, 131] width 187 height 35
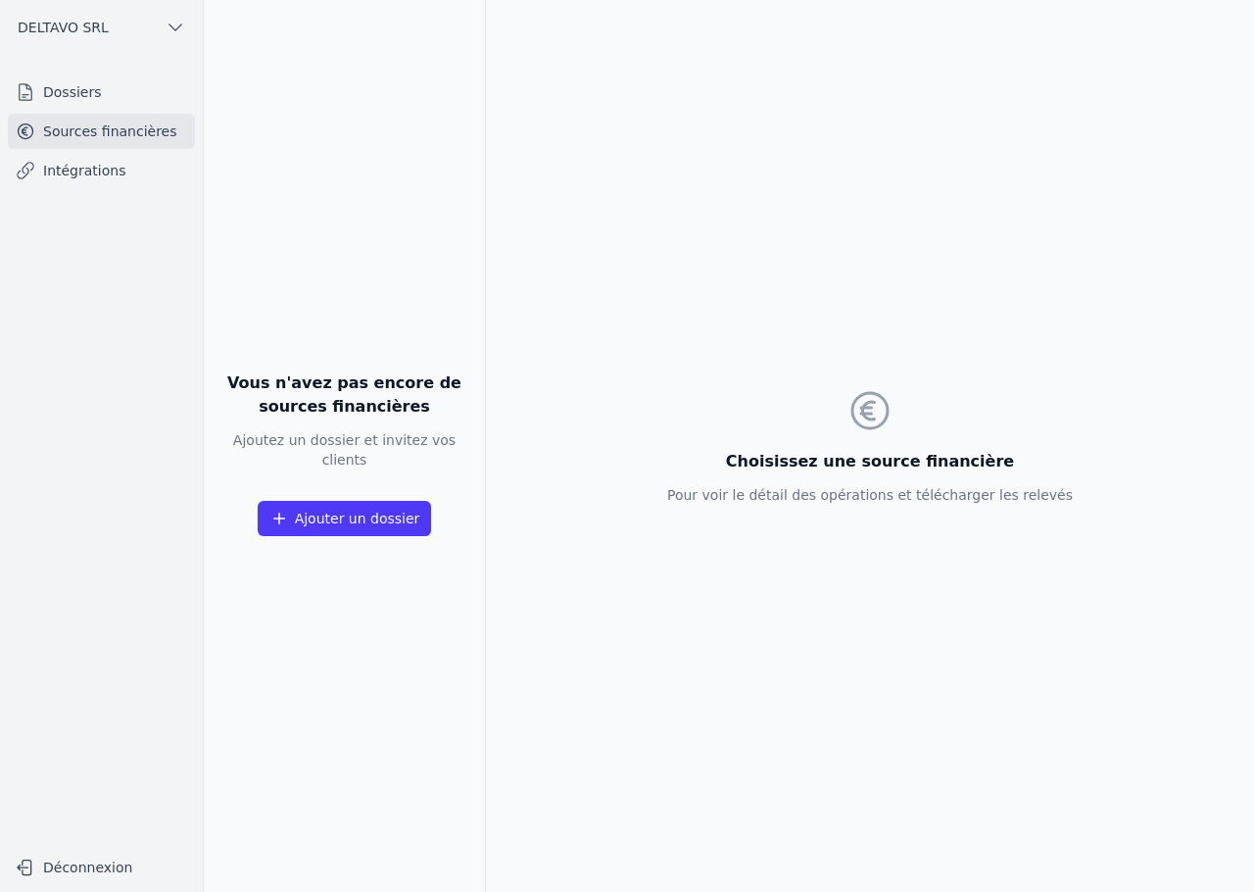
click at [94, 96] on link "Dossiers" at bounding box center [101, 91] width 187 height 35
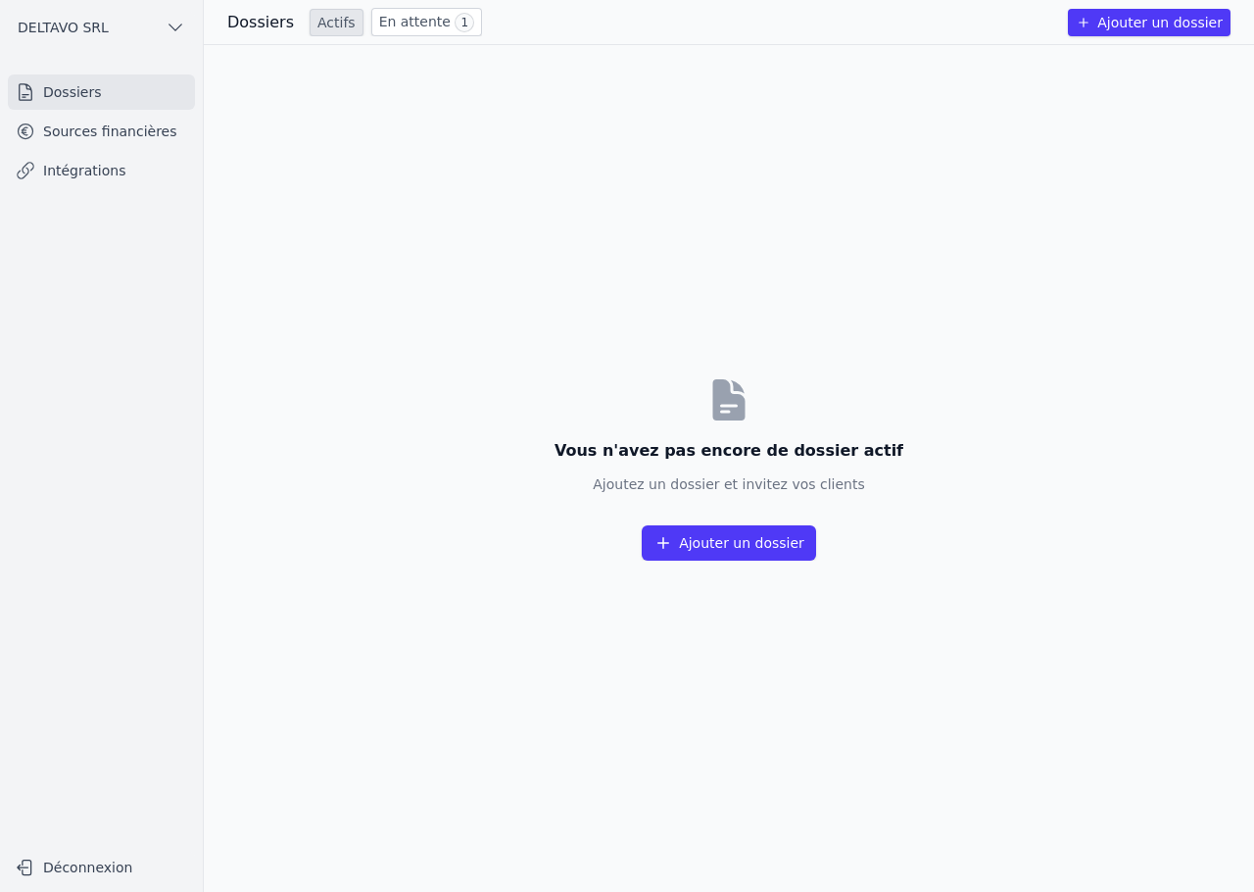
click at [128, 142] on link "Sources financières" at bounding box center [101, 131] width 187 height 35
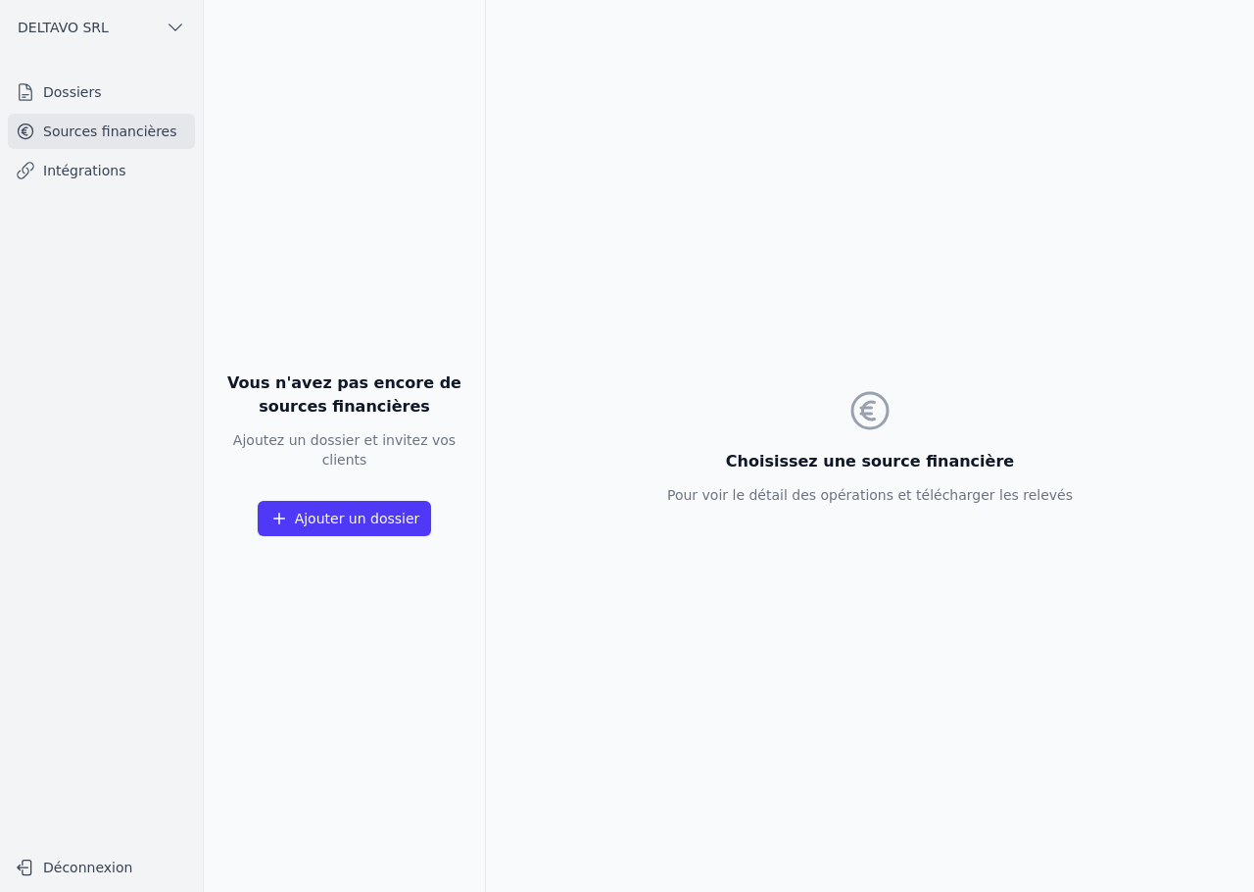
click at [131, 162] on link "Intégrations" at bounding box center [101, 170] width 187 height 35
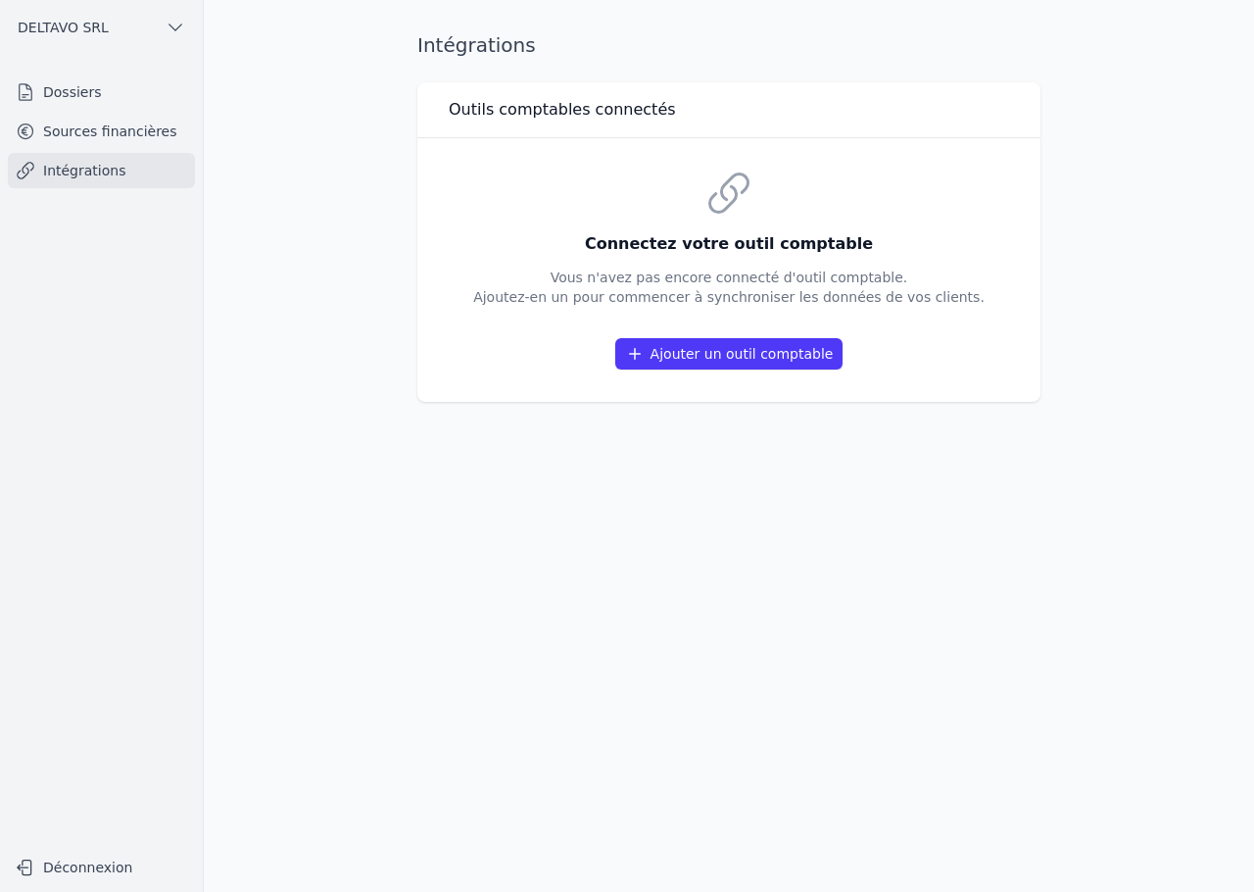
click at [134, 122] on link "Sources financières" at bounding box center [101, 131] width 187 height 35
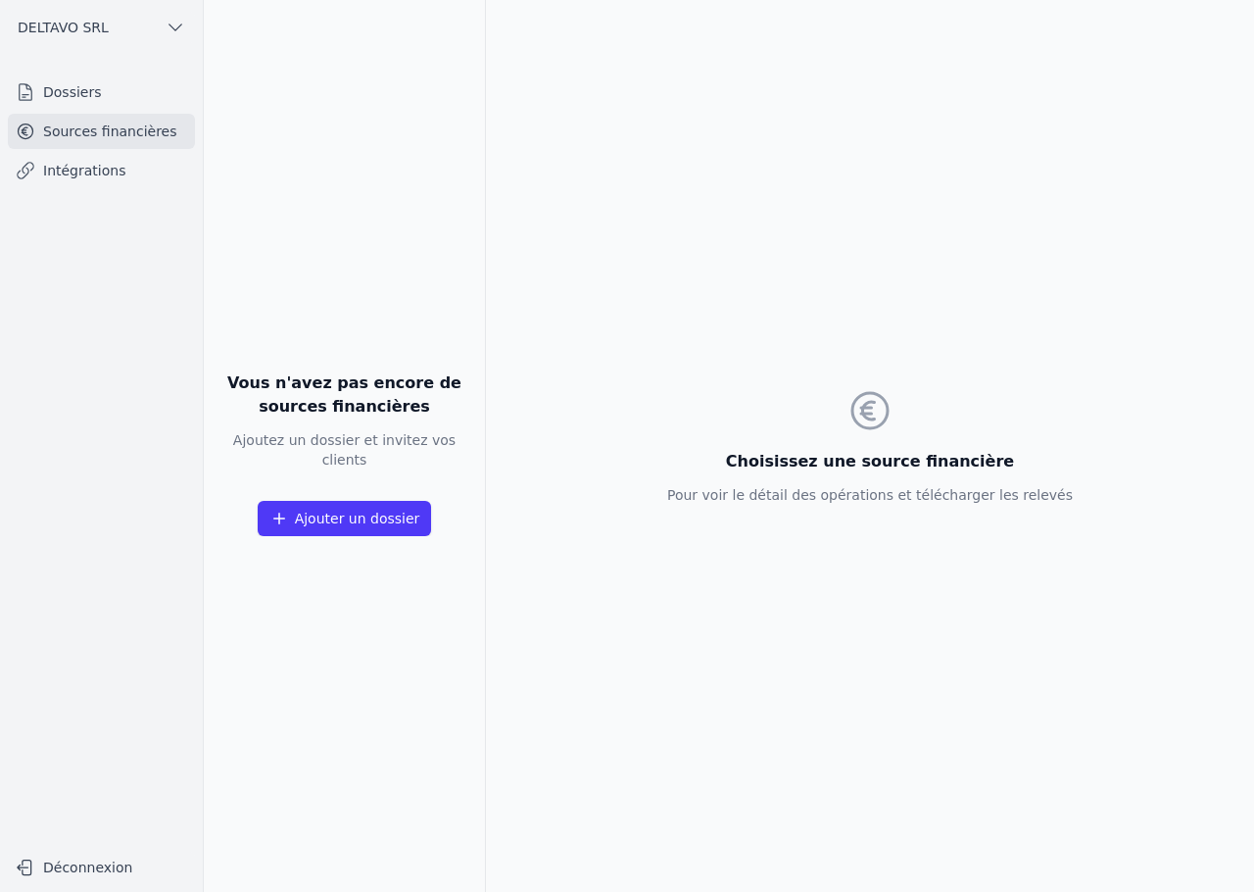
click at [139, 86] on link "Dossiers" at bounding box center [101, 91] width 187 height 35
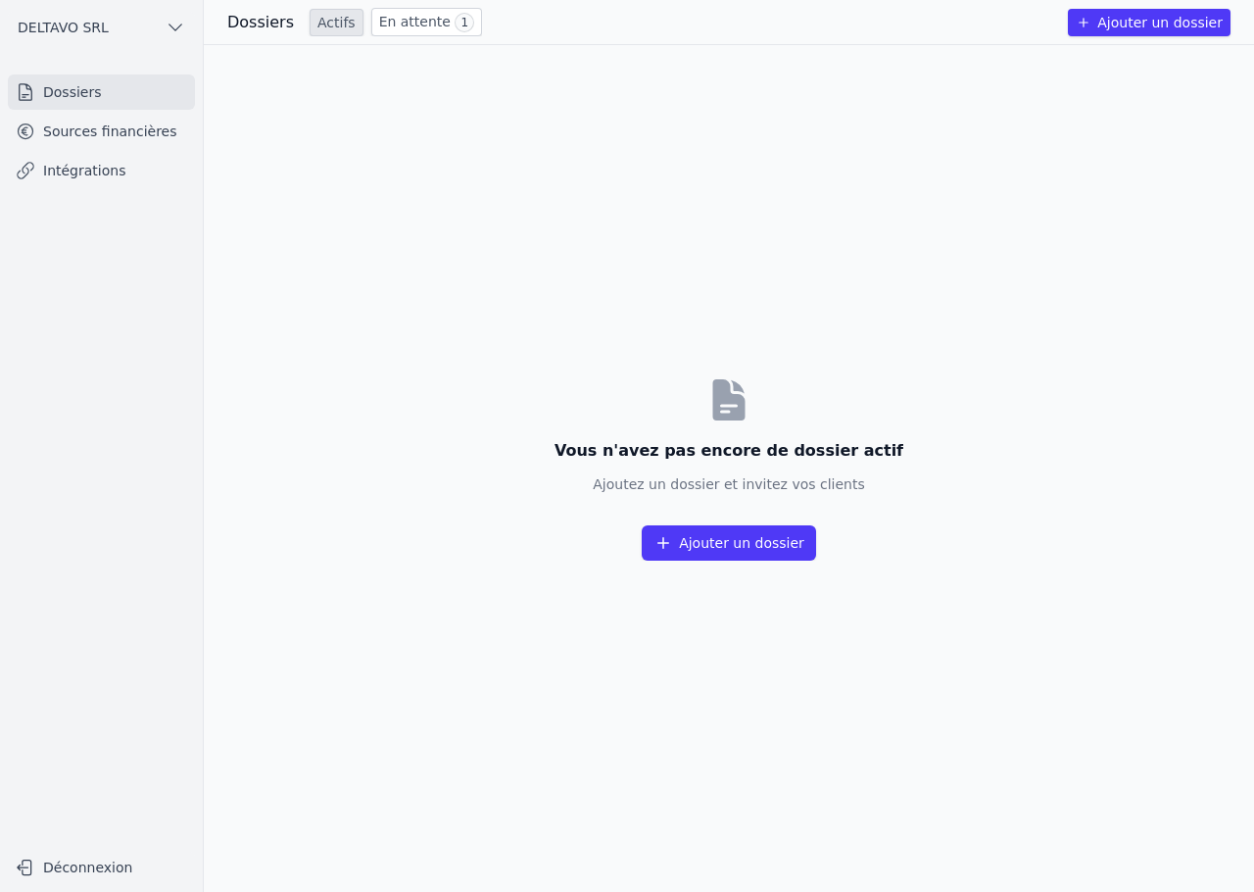
click at [129, 127] on link "Sources financières" at bounding box center [101, 131] width 187 height 35
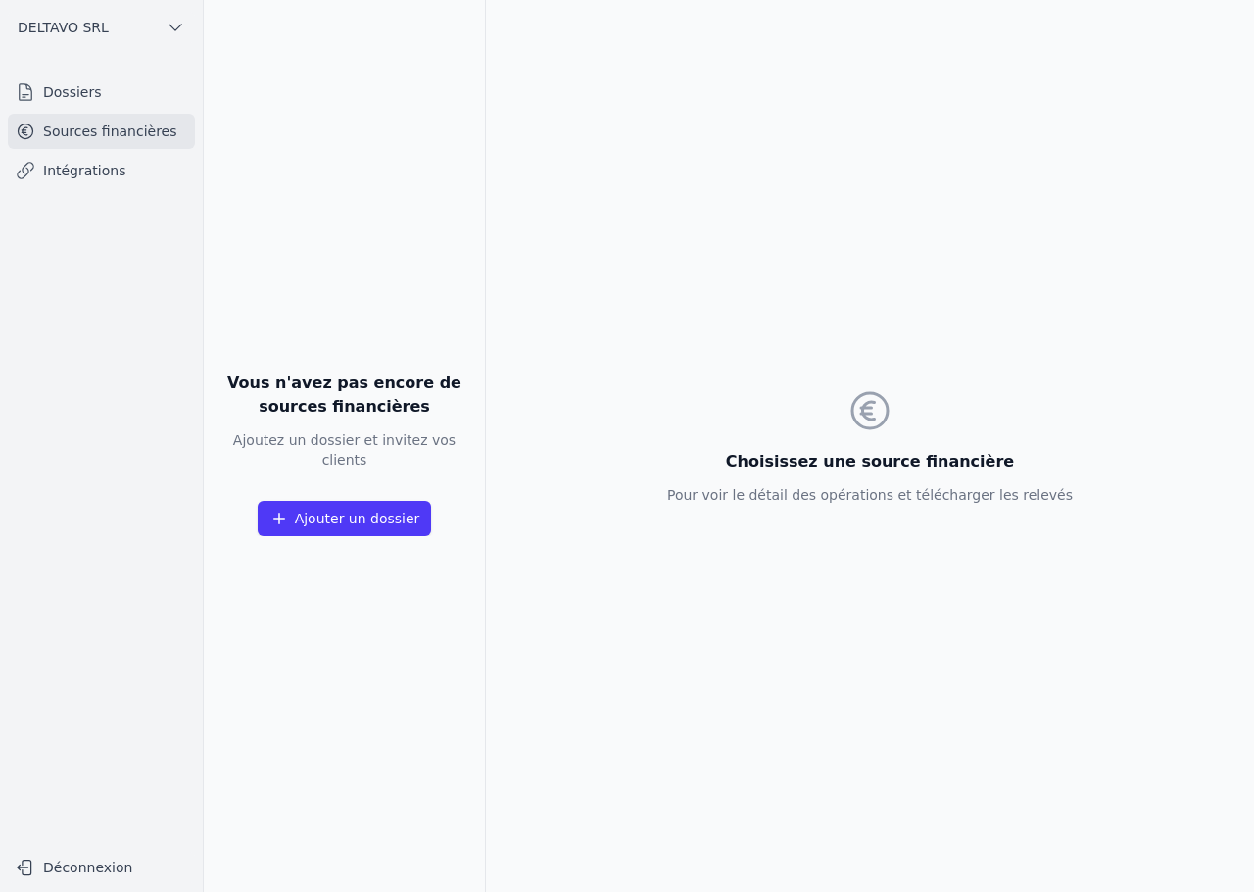
click at [115, 159] on link "Intégrations" at bounding box center [101, 170] width 187 height 35
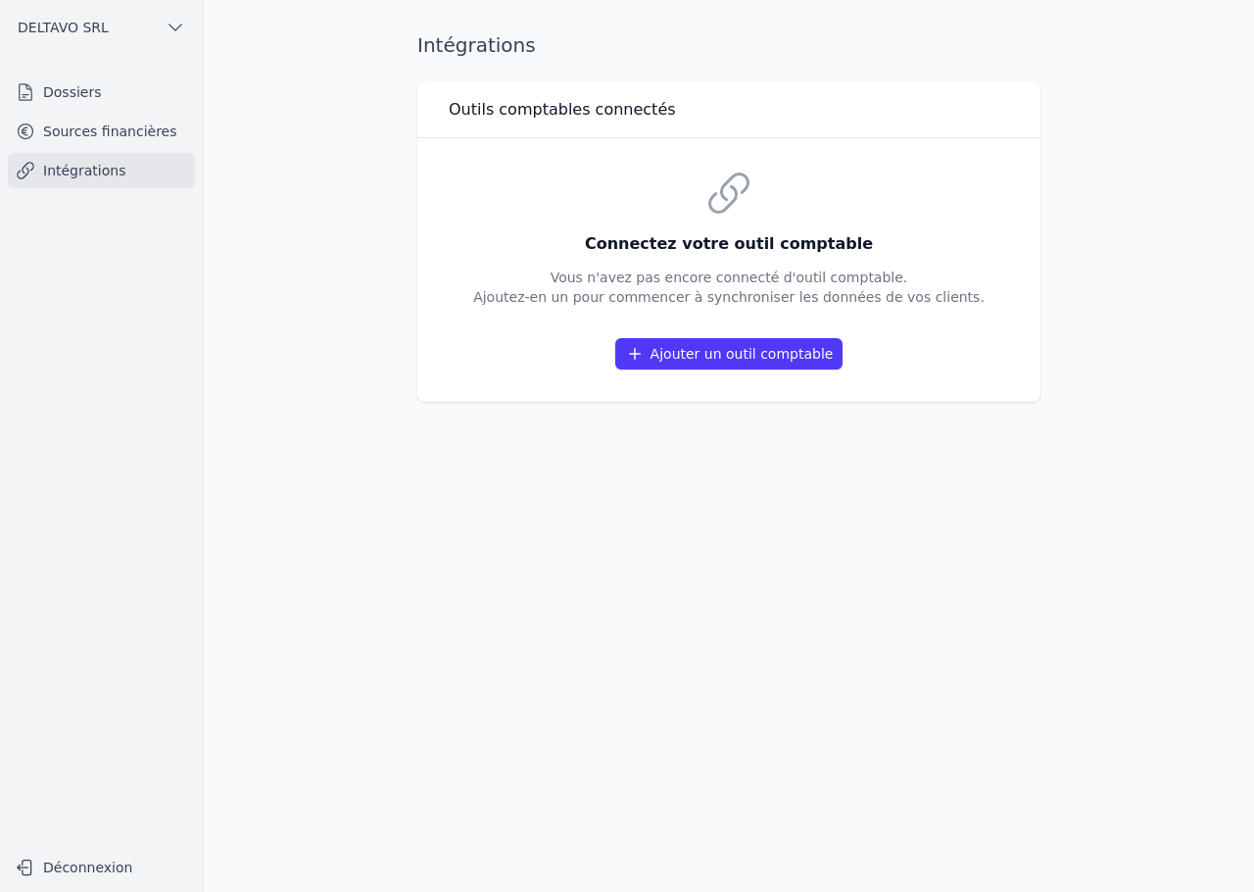
click at [115, 135] on link "Sources financières" at bounding box center [101, 131] width 187 height 35
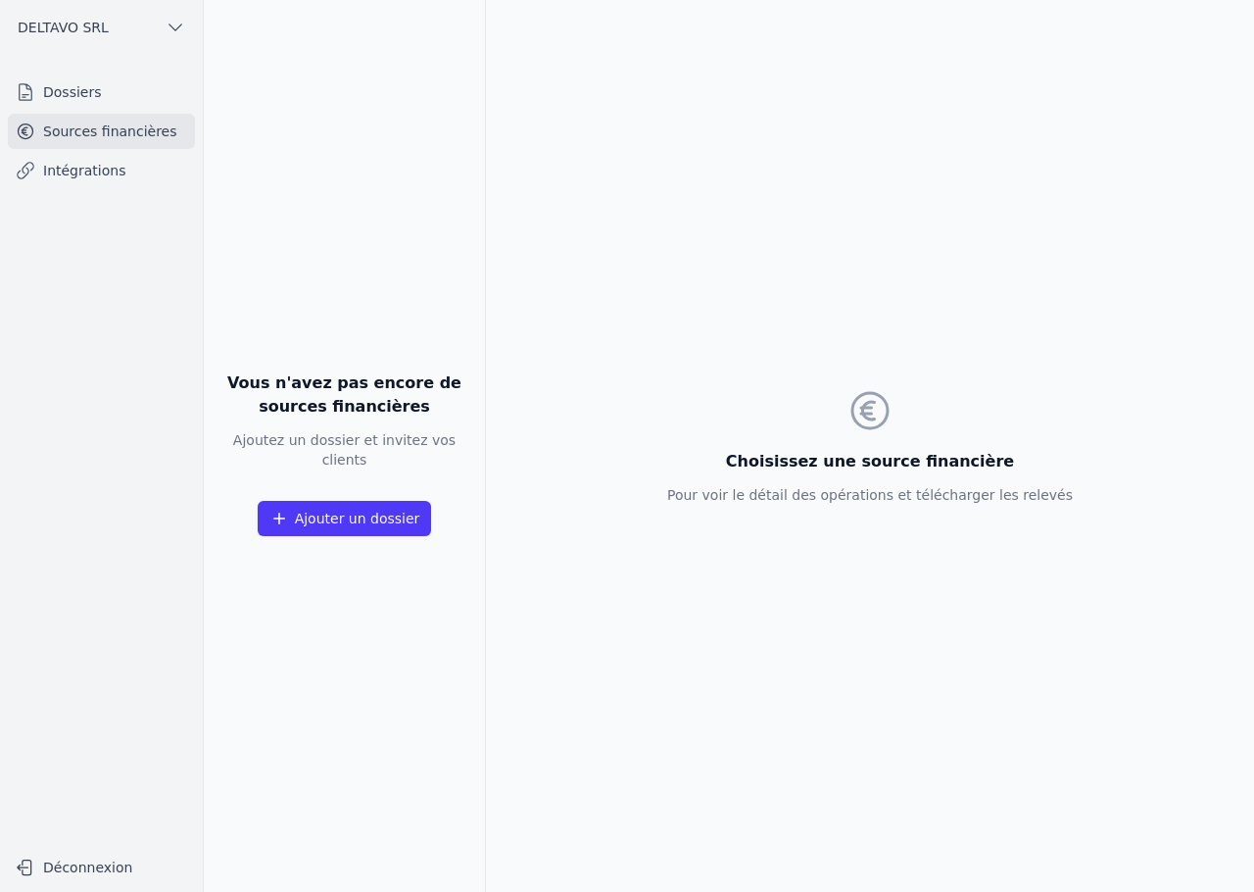
click at [121, 84] on link "Dossiers" at bounding box center [101, 91] width 187 height 35
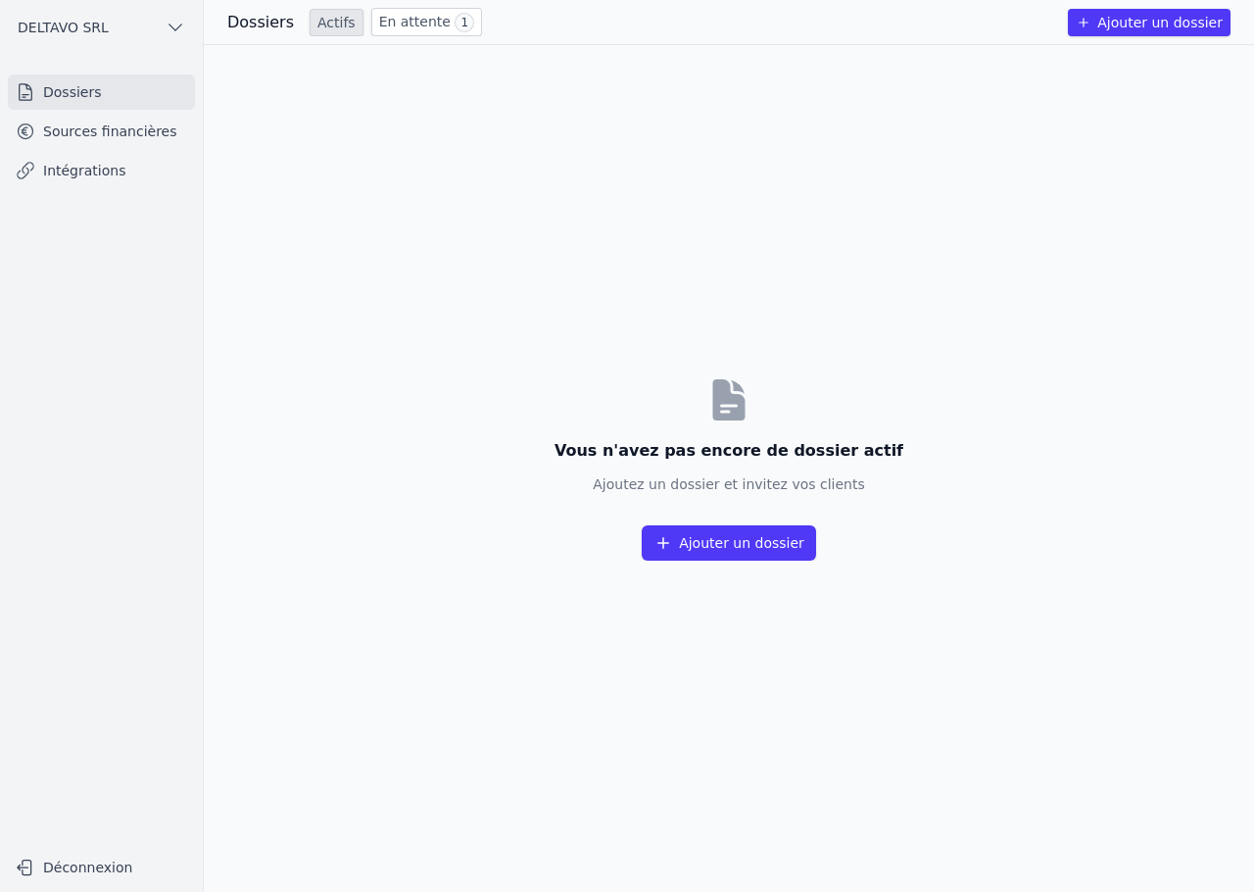
click at [398, 36] on div "Dossiers Actifs En attente 1 Ajouter un dossier" at bounding box center [729, 22] width 1050 height 45
click at [405, 23] on link "En attente 1" at bounding box center [426, 22] width 111 height 28
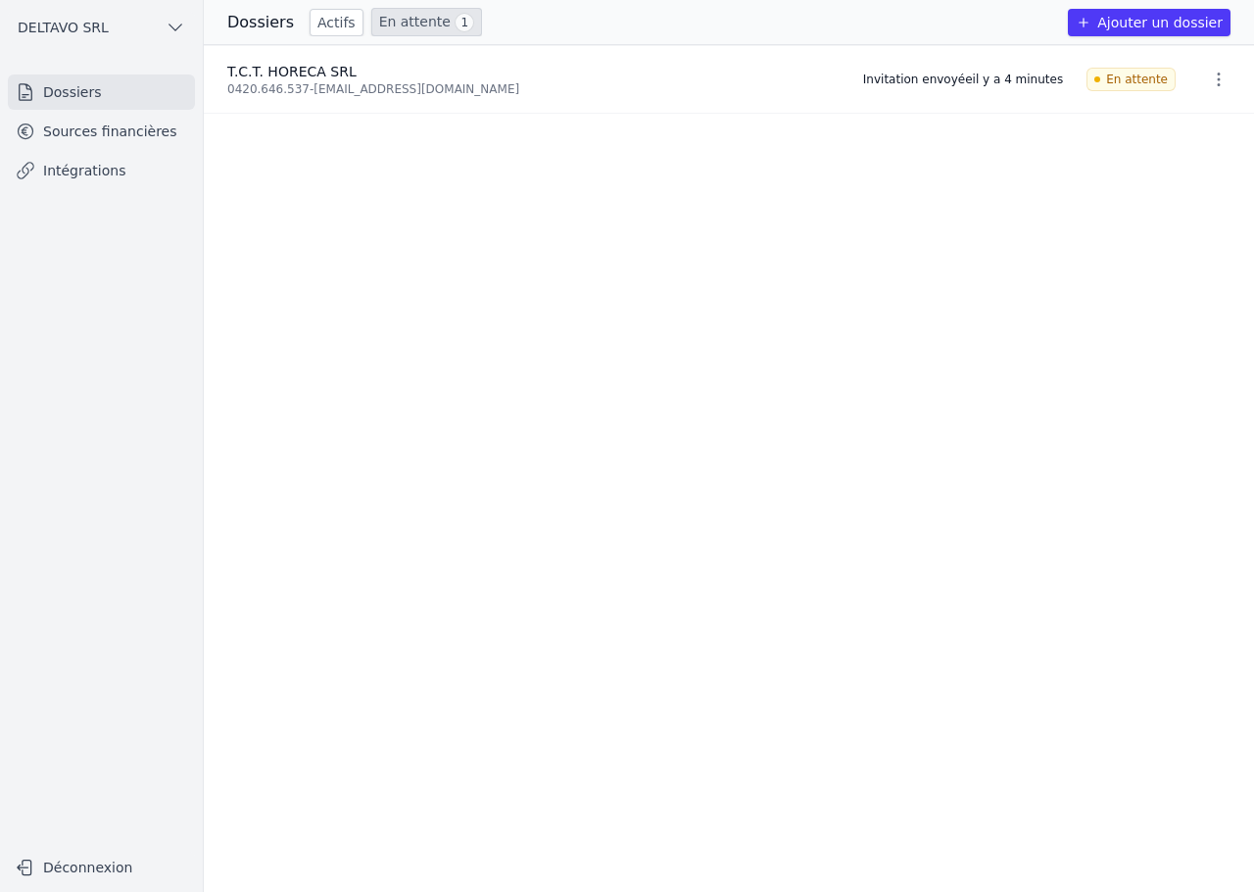
click at [486, 71] on div "T.C.T. HORECA SRL" at bounding box center [533, 72] width 612 height 20
drag, startPoint x: 436, startPoint y: 84, endPoint x: 253, endPoint y: 75, distance: 183.4
click at [253, 75] on div "T.C.T. HORECA SRL 0420.646.537 - christelle.dewer@hotmail.fr" at bounding box center [533, 79] width 612 height 35
click at [205, 66] on li "T.C.T. HORECA SRL 0420.646.537 - christelle.dewer@hotmail.fr Invitation envoyée…" at bounding box center [729, 80] width 1050 height 68
drag, startPoint x: 219, startPoint y: 70, endPoint x: 578, endPoint y: 108, distance: 360.6
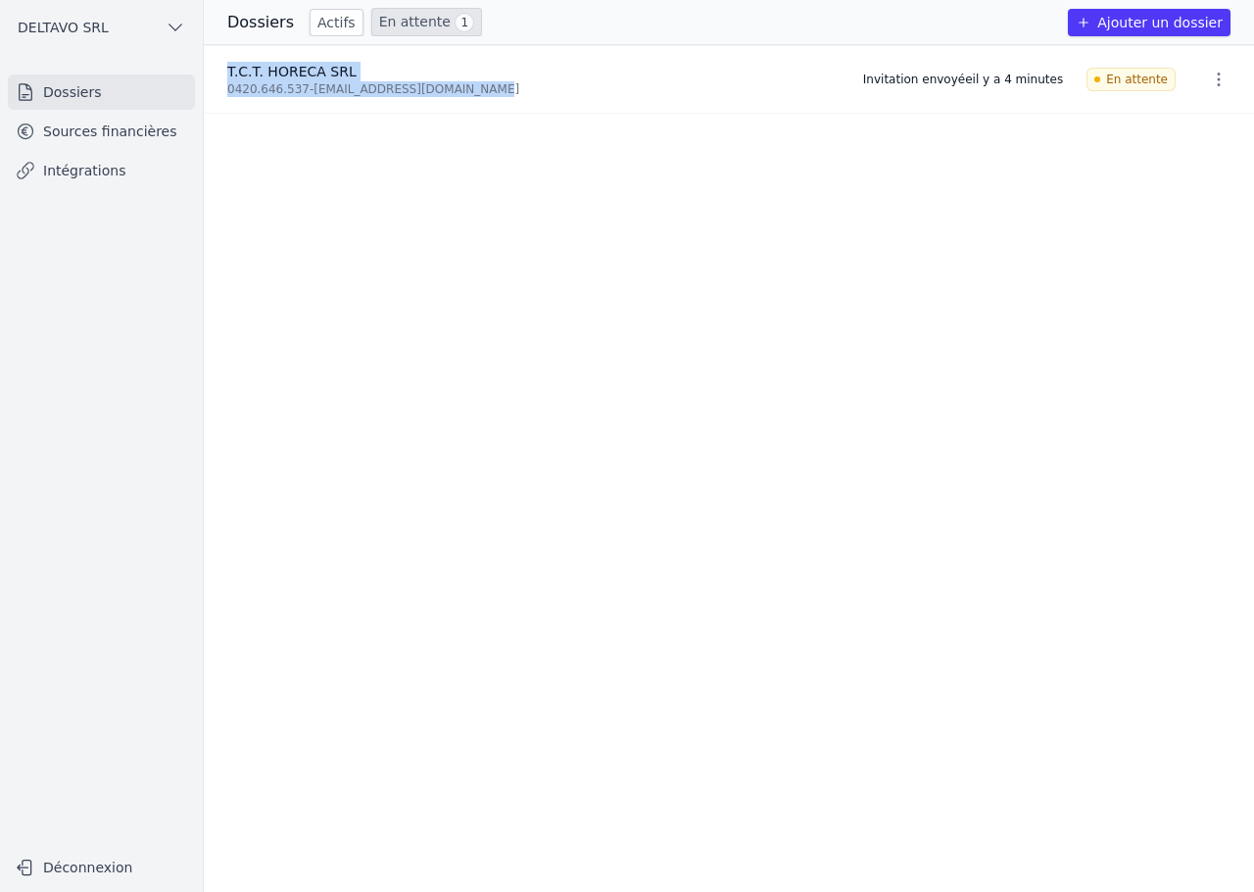
click at [579, 109] on li "T.C.T. HORECA SRL 0420.646.537 - christelle.dewer@hotmail.fr Invitation envoyée…" at bounding box center [729, 80] width 1050 height 68
click at [534, 87] on div "0420.646.537 - christelle.dewer@hotmail.fr" at bounding box center [533, 89] width 612 height 16
drag, startPoint x: 492, startPoint y: 93, endPoint x: 205, endPoint y: 69, distance: 288.1
click at [205, 69] on li "T.C.T. HORECA SRL 0420.646.537 - christelle.dewer@hotmail.fr Invitation envoyée…" at bounding box center [729, 80] width 1050 height 68
click at [210, 69] on li "T.C.T. HORECA SRL 0420.646.537 - christelle.dewer@hotmail.fr Invitation envoyée…" at bounding box center [729, 80] width 1050 height 68
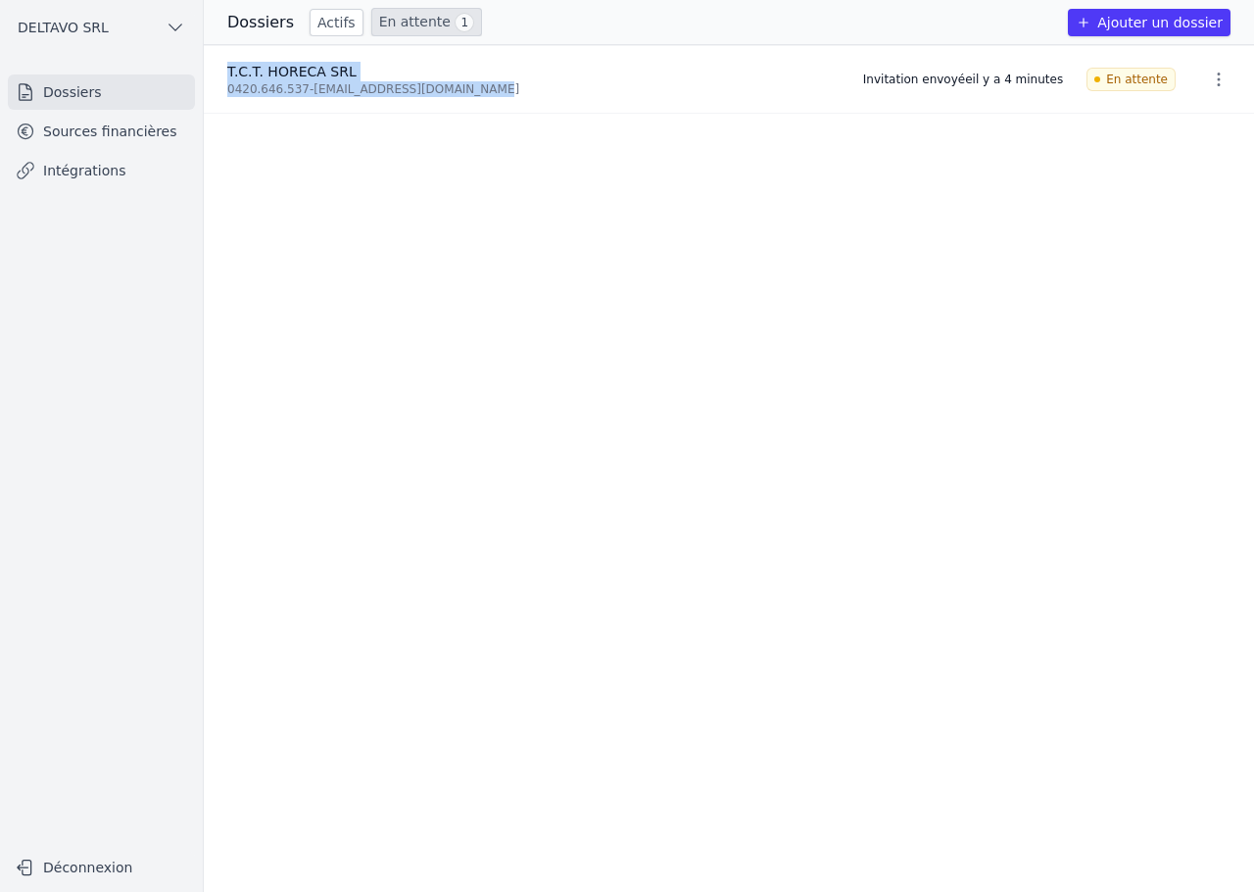
drag, startPoint x: 223, startPoint y: 69, endPoint x: 506, endPoint y: 92, distance: 283.2
click at [506, 92] on li "T.C.T. HORECA SRL 0420.646.537 - christelle.dewer@hotmail.fr Invitation envoyée…" at bounding box center [729, 80] width 1050 height 68
click at [506, 92] on div "0420.646.537 - christelle.dewer@hotmail.fr" at bounding box center [533, 89] width 612 height 16
drag, startPoint x: 483, startPoint y: 92, endPoint x: 219, endPoint y: 74, distance: 264.2
click at [219, 74] on li "T.C.T. HORECA SRL 0420.646.537 - christelle.dewer@hotmail.fr Invitation envoyée…" at bounding box center [729, 80] width 1050 height 68
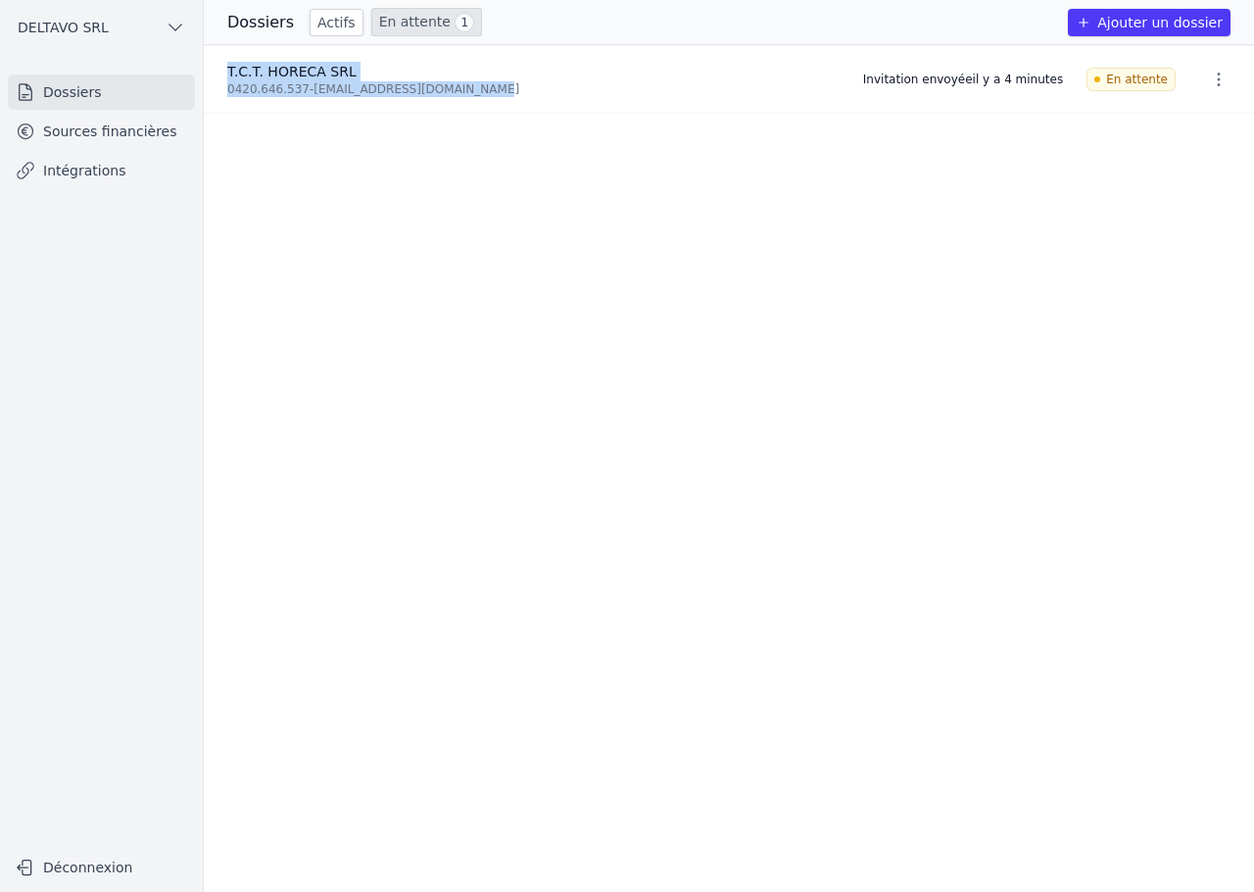
click at [222, 73] on li "T.C.T. HORECA SRL 0420.646.537 - christelle.dewer@hotmail.fr Invitation envoyée…" at bounding box center [729, 80] width 1050 height 68
drag, startPoint x: 226, startPoint y: 73, endPoint x: 498, endPoint y: 100, distance: 272.7
click at [498, 100] on li "T.C.T. HORECA SRL 0420.646.537 - christelle.dewer@hotmail.fr Invitation envoyée…" at bounding box center [729, 80] width 1050 height 68
click at [911, 80] on div "Invitation envoyée il y a 4 minutes" at bounding box center [963, 80] width 200 height 16
click at [912, 80] on div "Invitation envoyée il y a 4 minutes" at bounding box center [963, 80] width 200 height 16
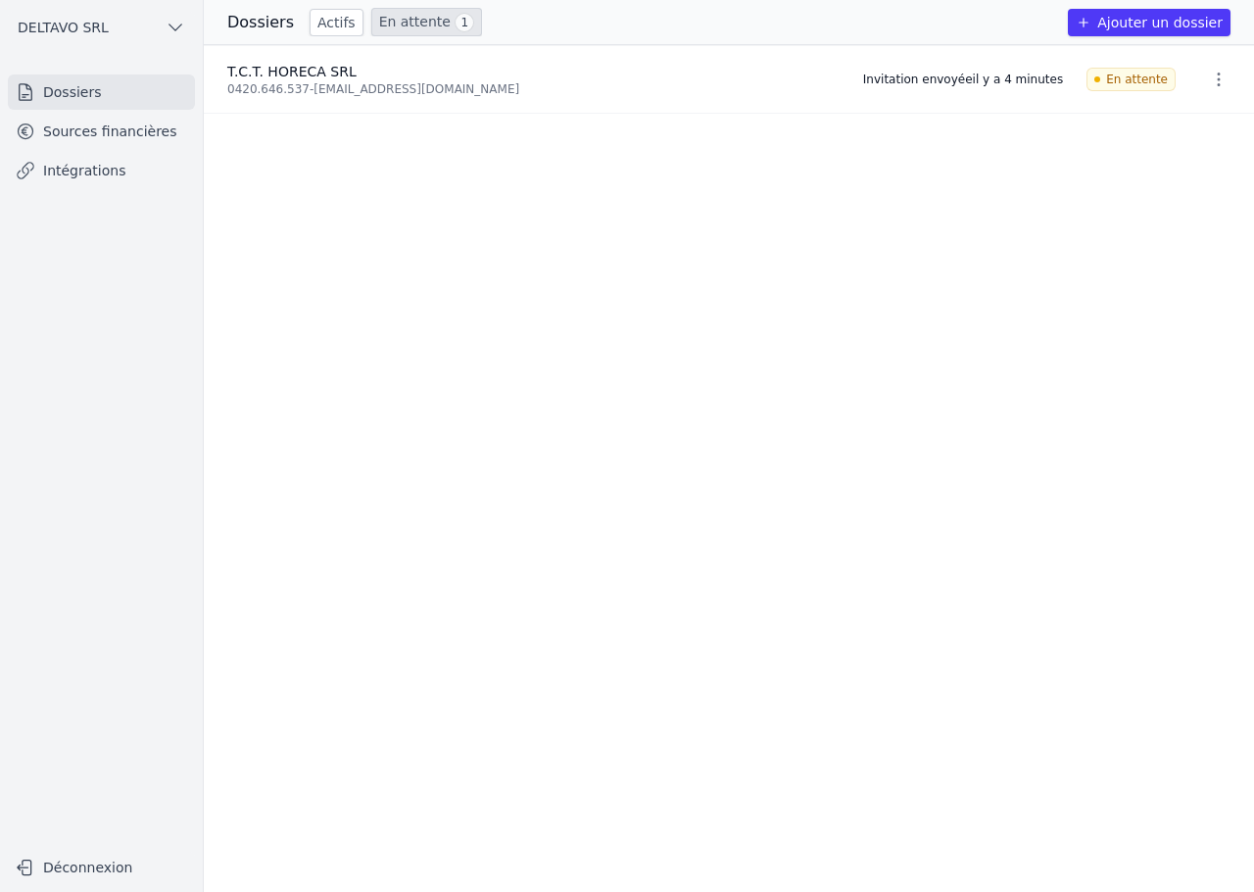
click at [370, 92] on div "0420.646.537 - christelle.dewer@hotmail.fr" at bounding box center [533, 89] width 612 height 16
click at [340, 88] on div "0420.646.537 - christelle.dewer@hotmail.fr" at bounding box center [533, 89] width 612 height 16
click at [378, 85] on div "0420.646.537 - christelle.dewer@hotmail.fr" at bounding box center [533, 89] width 612 height 16
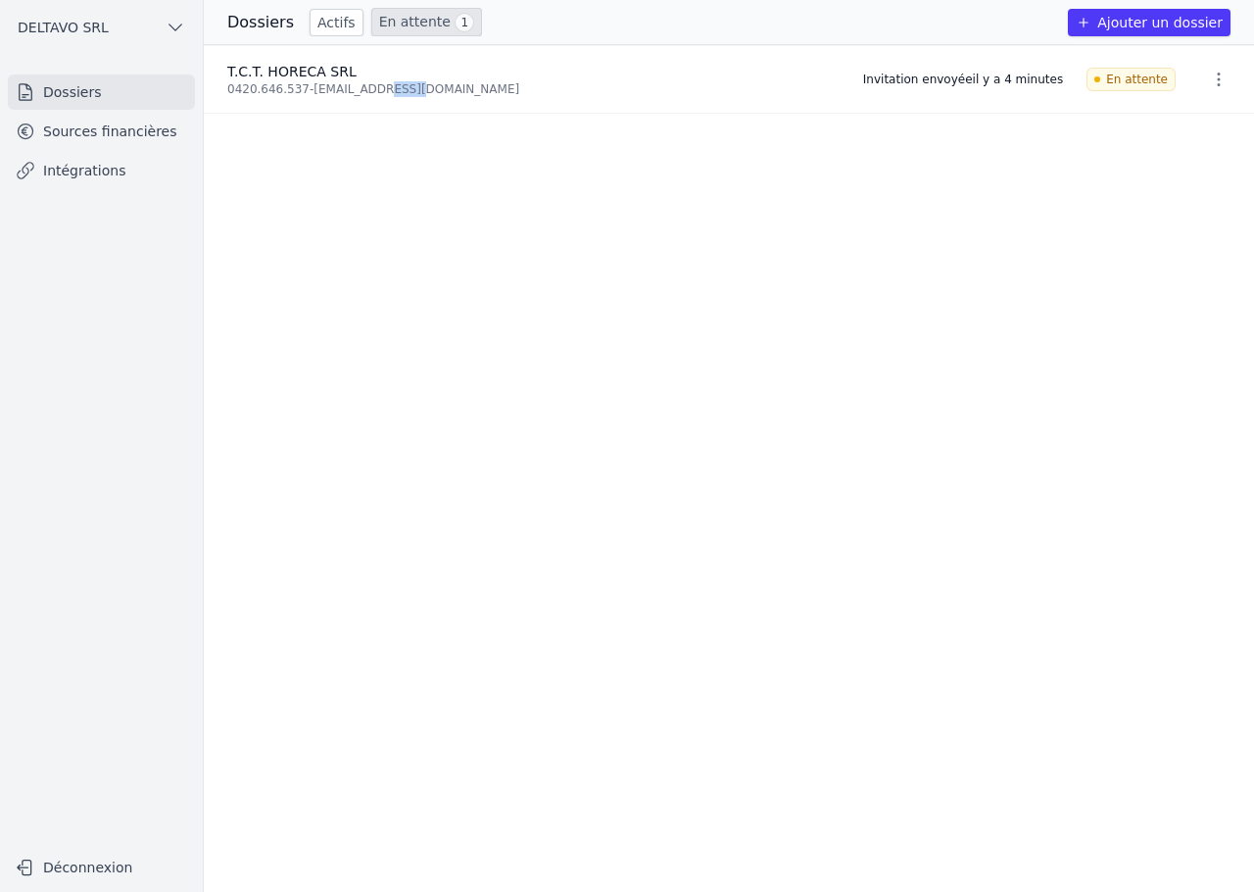
click at [378, 85] on div "0420.646.537 - christelle.dewer@hotmail.fr" at bounding box center [533, 89] width 612 height 16
click at [348, 92] on div "0420.646.537 - christelle.dewer@hotmail.fr" at bounding box center [533, 89] width 612 height 16
click at [378, 92] on div "0420.646.537 - christelle.dewer@hotmail.fr" at bounding box center [533, 89] width 612 height 16
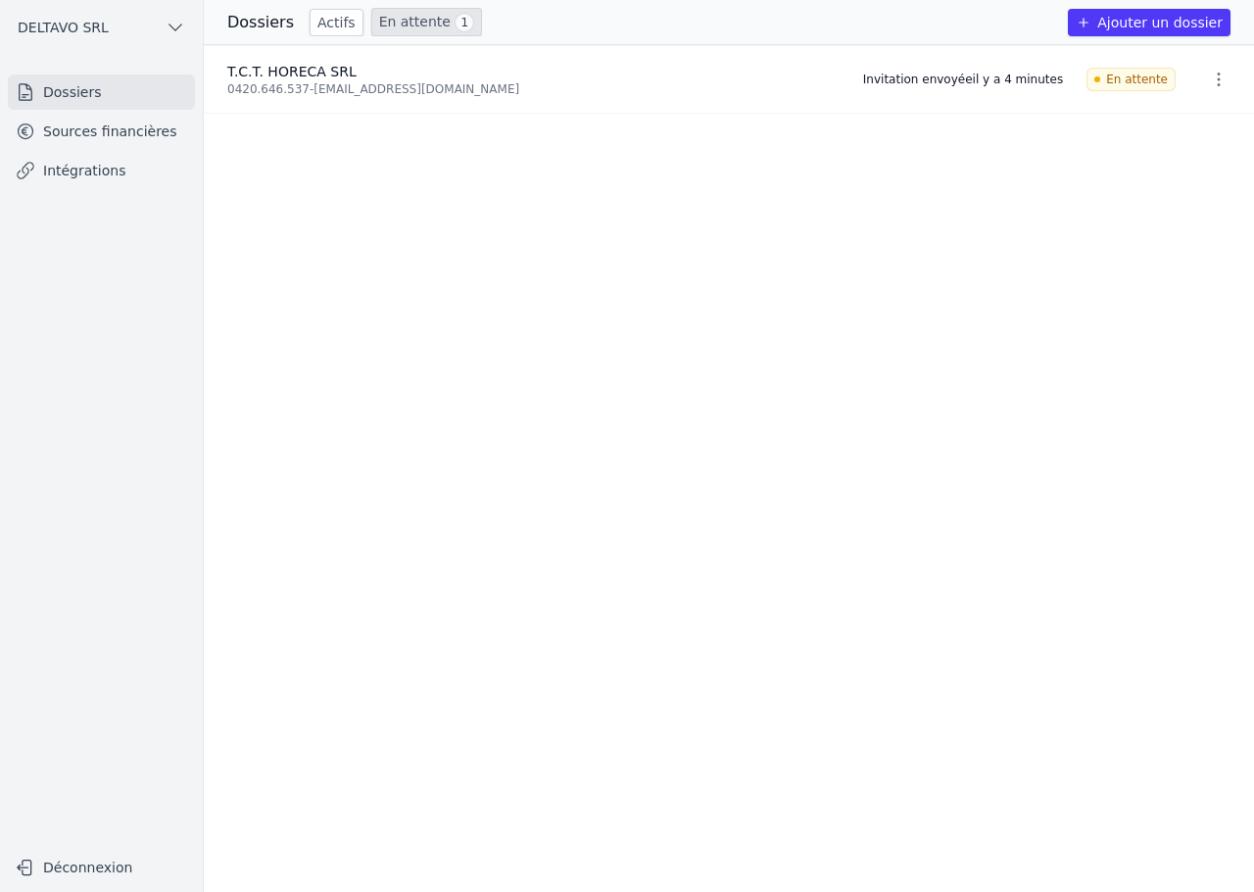
click at [416, 84] on div "0420.646.537 - christelle.dewer@hotmail.fr" at bounding box center [533, 89] width 612 height 16
click at [417, 84] on div "0420.646.537 - christelle.dewer@hotmail.fr" at bounding box center [533, 89] width 612 height 16
click at [462, 88] on div "0420.646.537 - christelle.dewer@hotmail.fr" at bounding box center [533, 89] width 612 height 16
click at [435, 26] on link "En attente 1" at bounding box center [426, 22] width 111 height 28
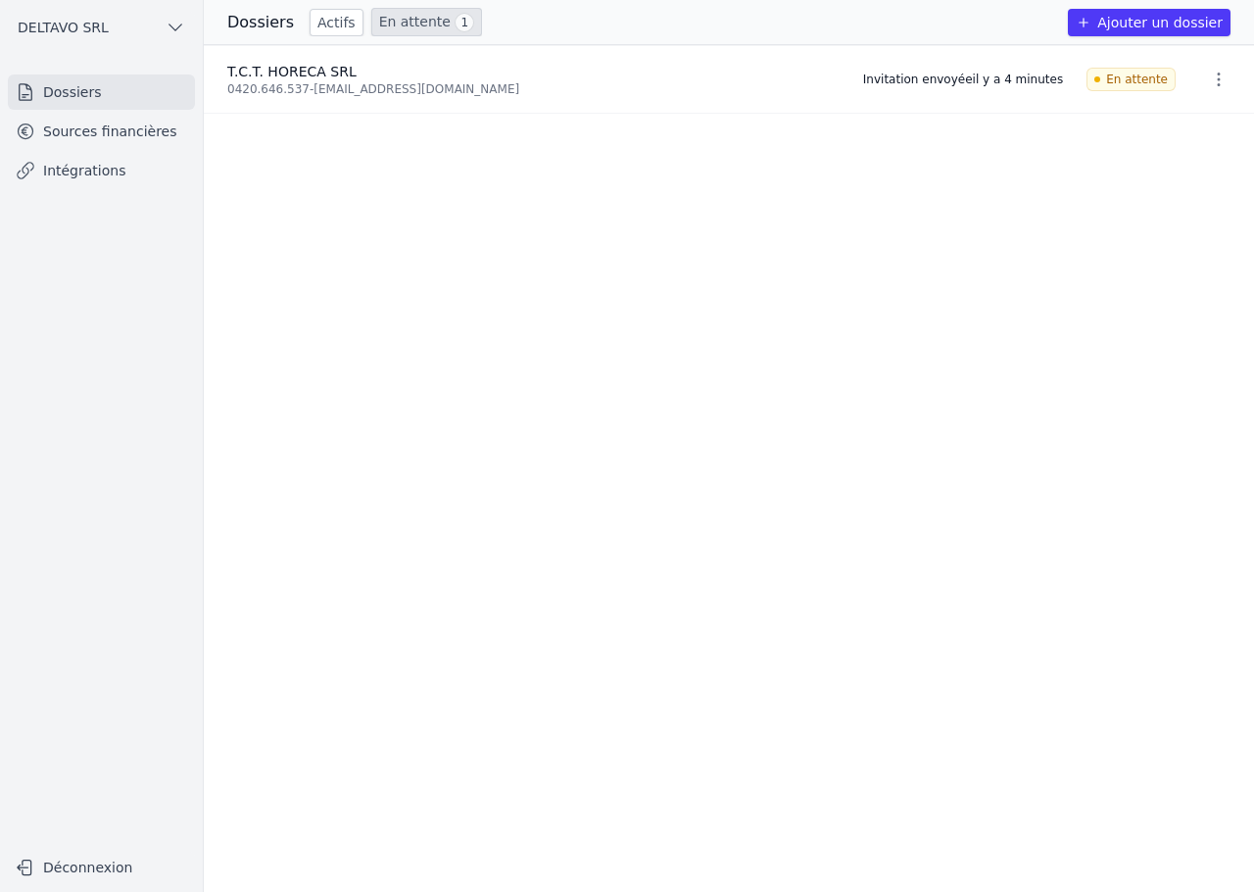
click at [427, 91] on div "0420.646.537 - christelle.dewer@hotmail.fr" at bounding box center [533, 89] width 612 height 16
click at [427, 92] on div "0420.646.537 - christelle.dewer@hotmail.fr" at bounding box center [533, 89] width 612 height 16
click at [384, 90] on div "0420.646.537 - christelle.dewer@hotmail.fr" at bounding box center [533, 89] width 612 height 16
click at [357, 86] on div "0420.646.537 - christelle.dewer@hotmail.fr" at bounding box center [533, 89] width 612 height 16
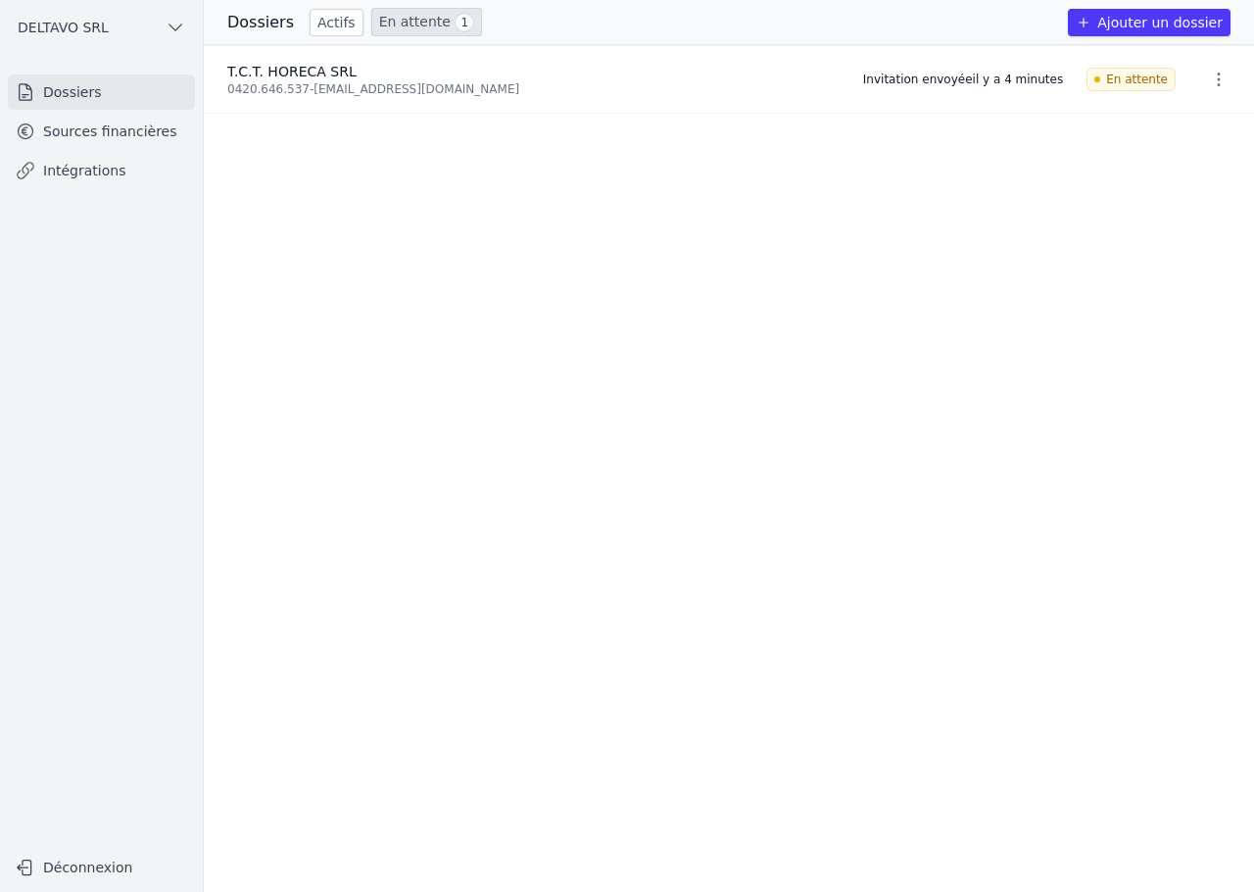
click at [404, 78] on div "T.C.T. HORECA SRL" at bounding box center [533, 72] width 612 height 20
click at [454, 98] on li "T.C.T. HORECA SRL 0420.646.537 - christelle.dewer@hotmail.fr Invitation envoyée…" at bounding box center [729, 80] width 1050 height 68
click at [450, 92] on div "0420.646.537 - christelle.dewer@hotmail.fr" at bounding box center [533, 89] width 612 height 16
drag, startPoint x: 450, startPoint y: 92, endPoint x: 461, endPoint y: 91, distance: 11.8
click at [450, 91] on div "0420.646.537 - christelle.dewer@hotmail.fr" at bounding box center [533, 89] width 612 height 16
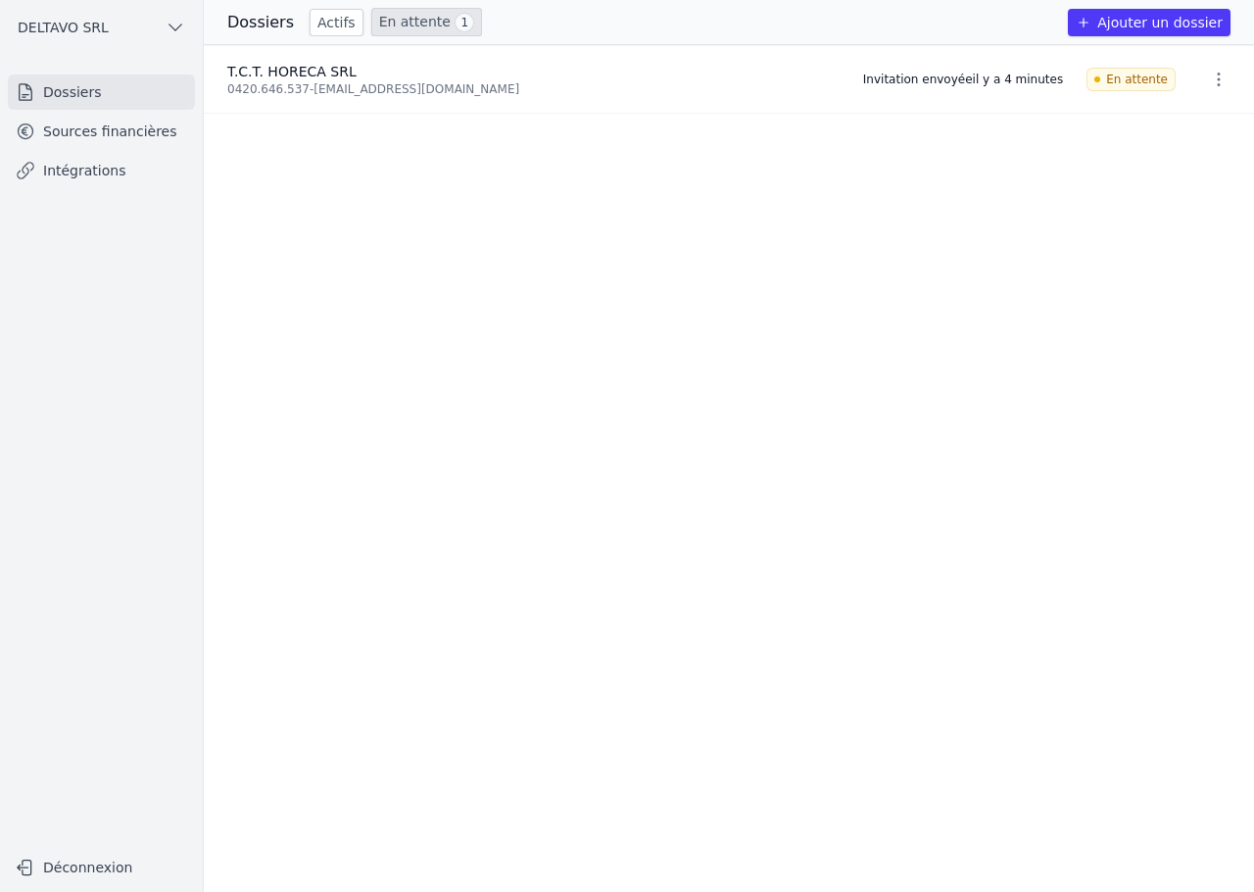
click at [465, 87] on div "0420.646.537 - christelle.dewer@hotmail.fr" at bounding box center [533, 89] width 612 height 16
click at [443, 89] on div "0420.646.537 - christelle.dewer@hotmail.fr" at bounding box center [533, 89] width 612 height 16
click at [376, 89] on div "0420.646.537 - christelle.dewer@hotmail.fr" at bounding box center [533, 89] width 612 height 16
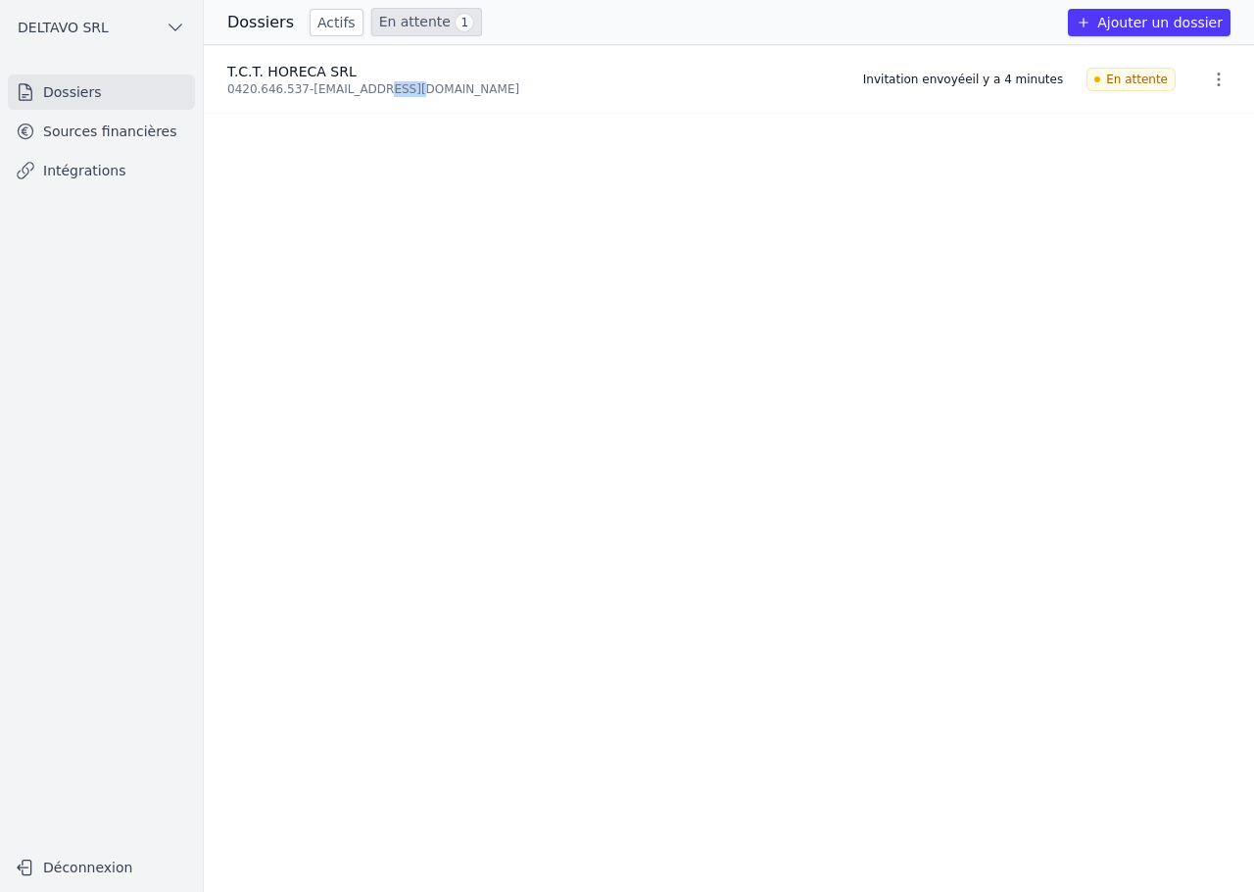
click at [376, 89] on div "0420.646.537 - christelle.dewer@hotmail.fr" at bounding box center [533, 89] width 612 height 16
click at [339, 86] on div "0420.646.537 - christelle.dewer@hotmail.fr" at bounding box center [533, 89] width 612 height 16
click at [340, 85] on div "0420.646.537 - christelle.dewer@hotmail.fr" at bounding box center [533, 89] width 612 height 16
click at [184, 37] on button "DELTAVO SRL" at bounding box center [101, 27] width 187 height 31
click at [175, 30] on div at bounding box center [627, 446] width 1254 height 892
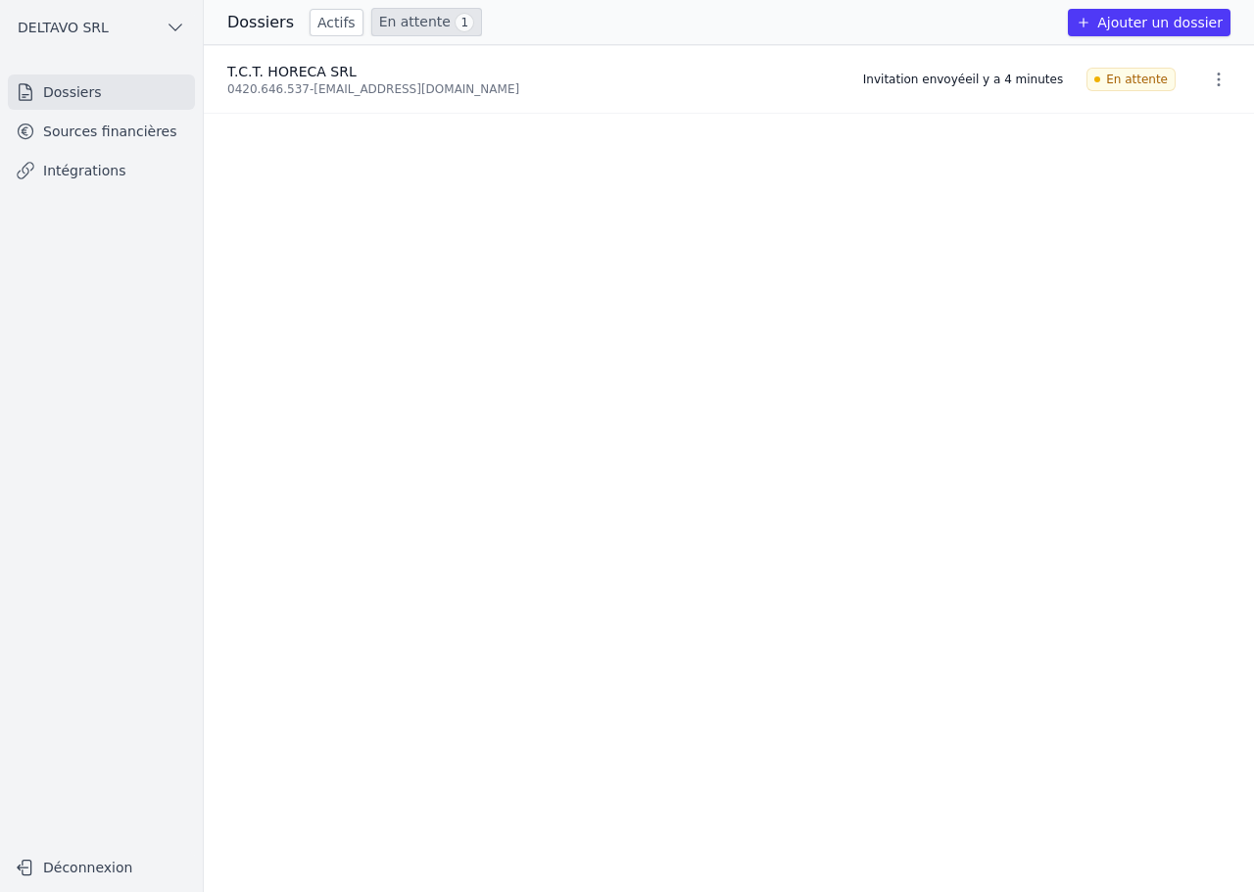
click at [89, 124] on link "Sources financières" at bounding box center [101, 131] width 187 height 35
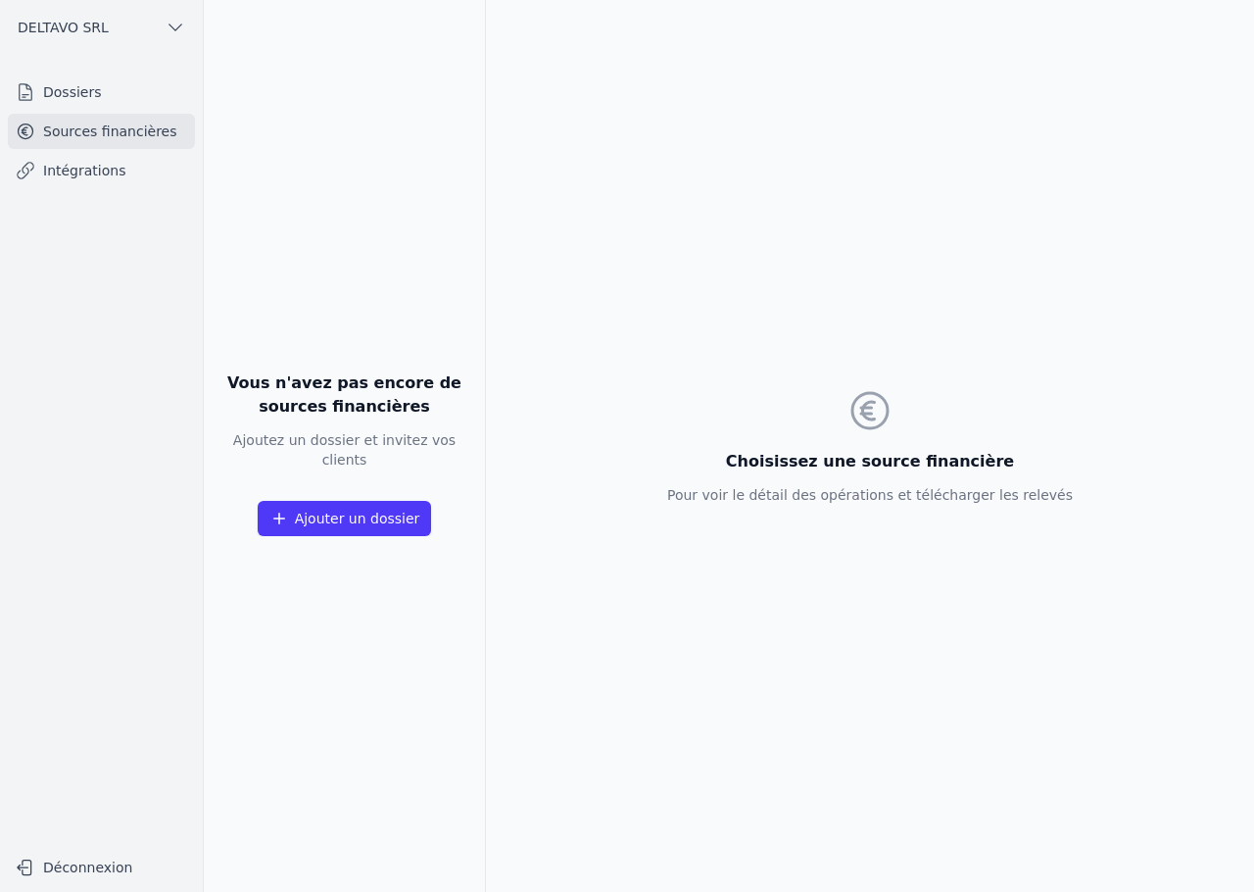
click at [97, 164] on link "Intégrations" at bounding box center [101, 170] width 187 height 35
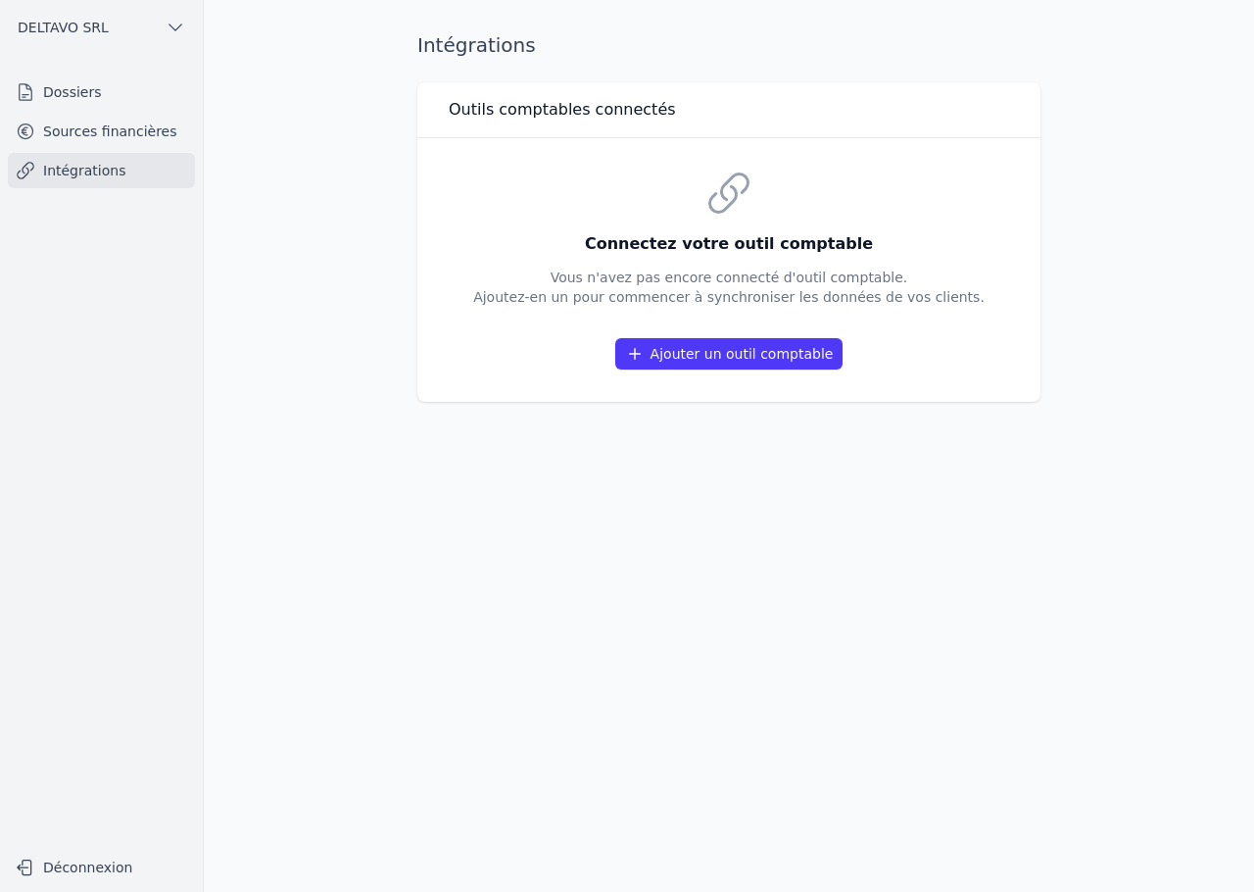
click at [108, 129] on link "Sources financières" at bounding box center [101, 131] width 187 height 35
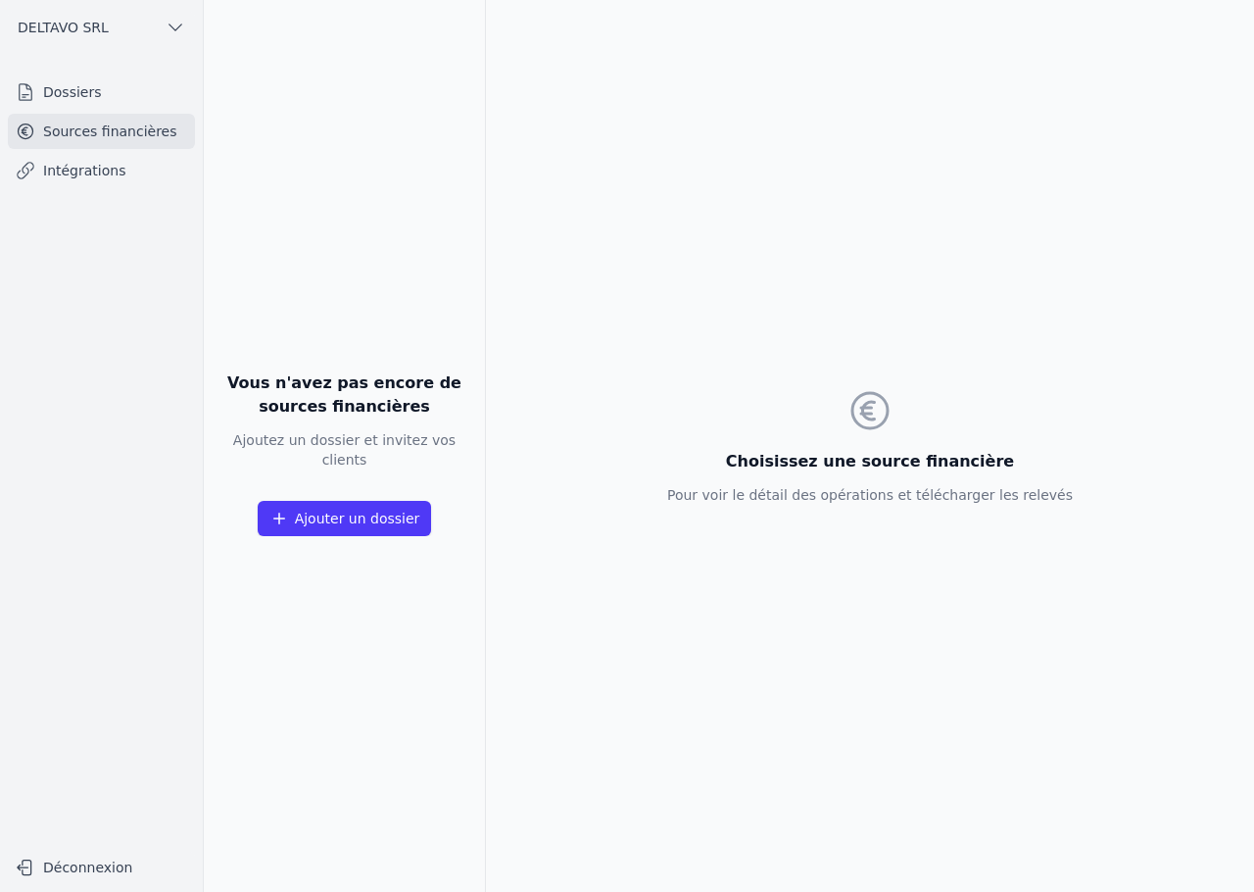
click at [101, 98] on link "Dossiers" at bounding box center [101, 91] width 187 height 35
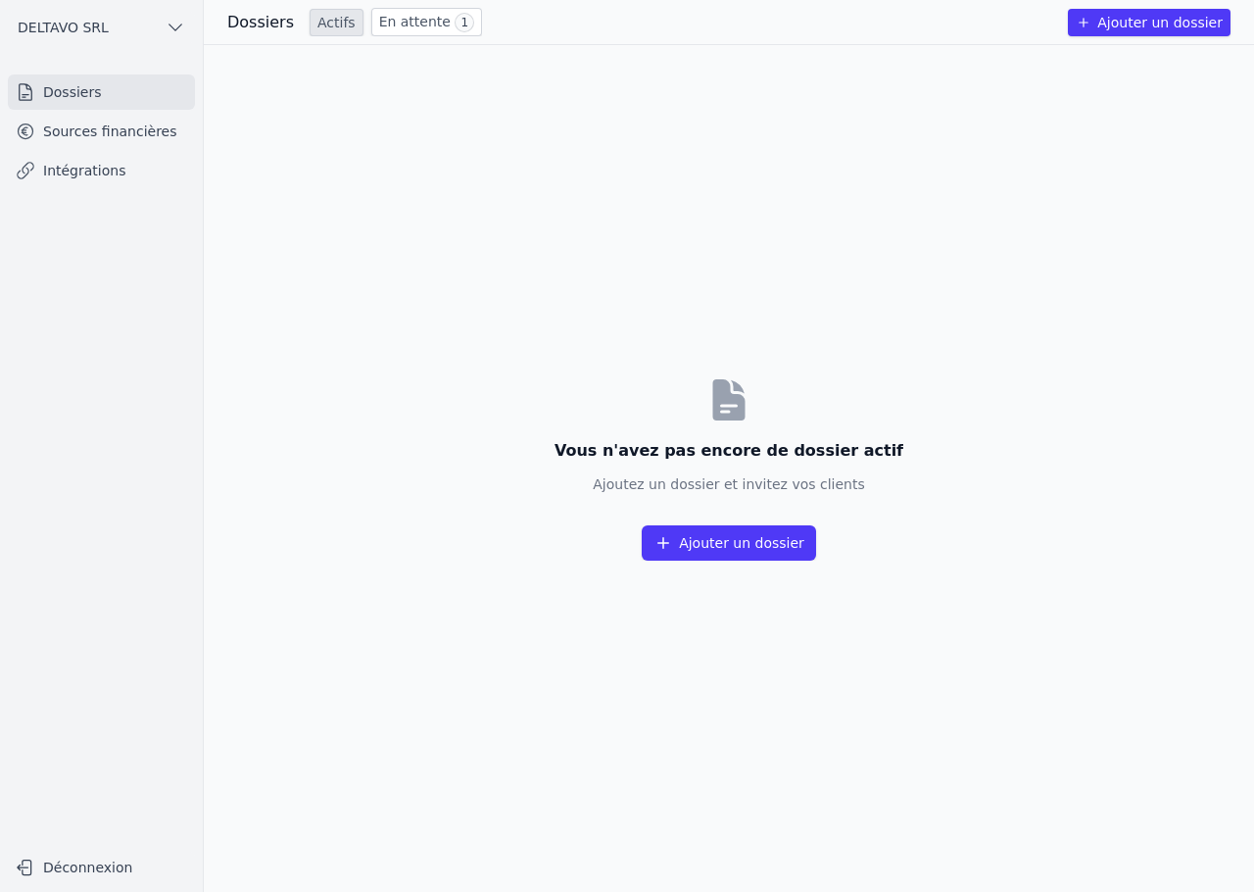
click at [187, 24] on button "DELTAVO SRL" at bounding box center [101, 27] width 187 height 31
click at [174, 31] on div at bounding box center [627, 446] width 1254 height 892
click at [170, 37] on button "DELTAVO SRL" at bounding box center [101, 27] width 187 height 31
click at [157, 63] on span "DELTAVO SRL" at bounding box center [137, 71] width 91 height 20
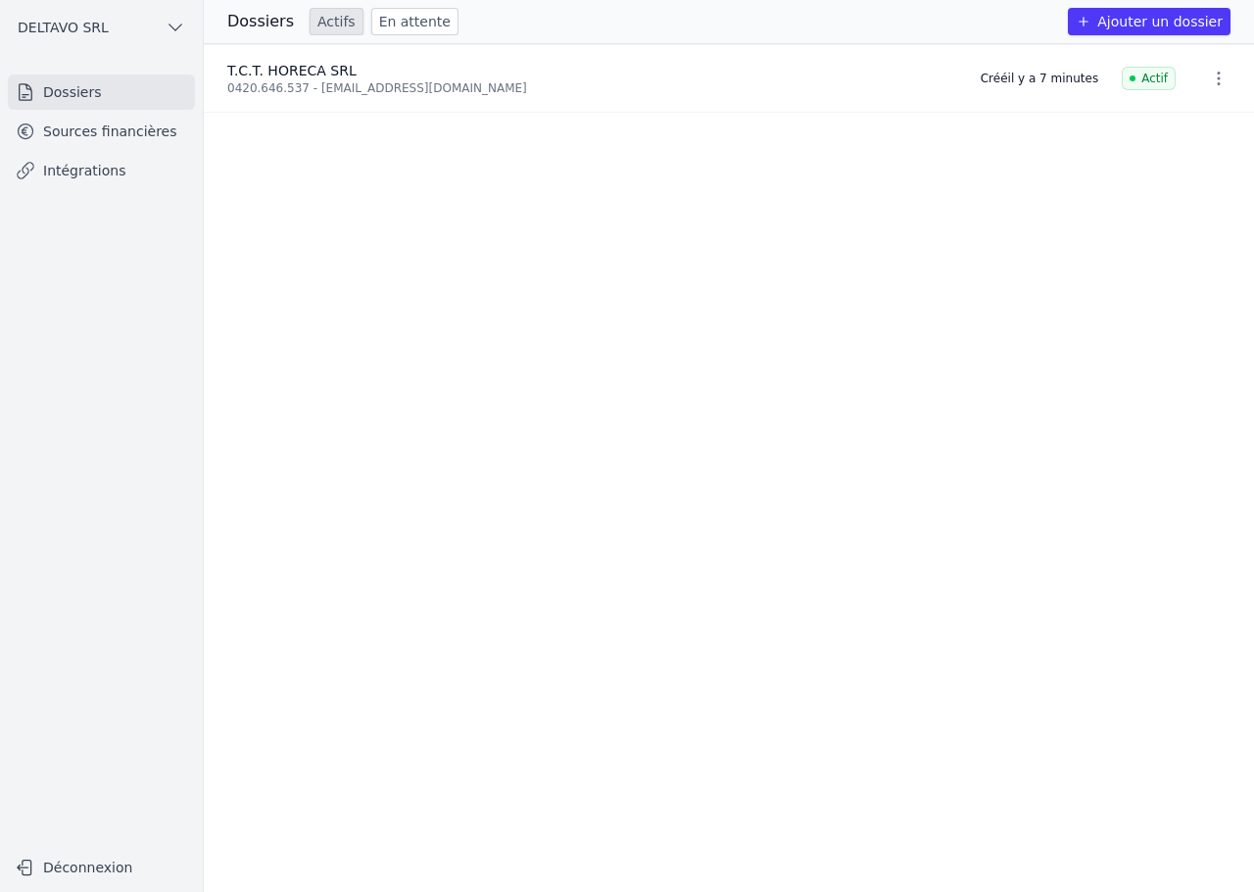
click at [359, 81] on div "0420.646.537 - [EMAIL_ADDRESS][DOMAIN_NAME]" at bounding box center [592, 88] width 730 height 16
click at [1209, 71] on icon "button" at bounding box center [1219, 79] width 20 height 20
click at [366, 83] on div at bounding box center [627, 446] width 1254 height 892
click at [97, 138] on link "Sources financières" at bounding box center [101, 131] width 187 height 35
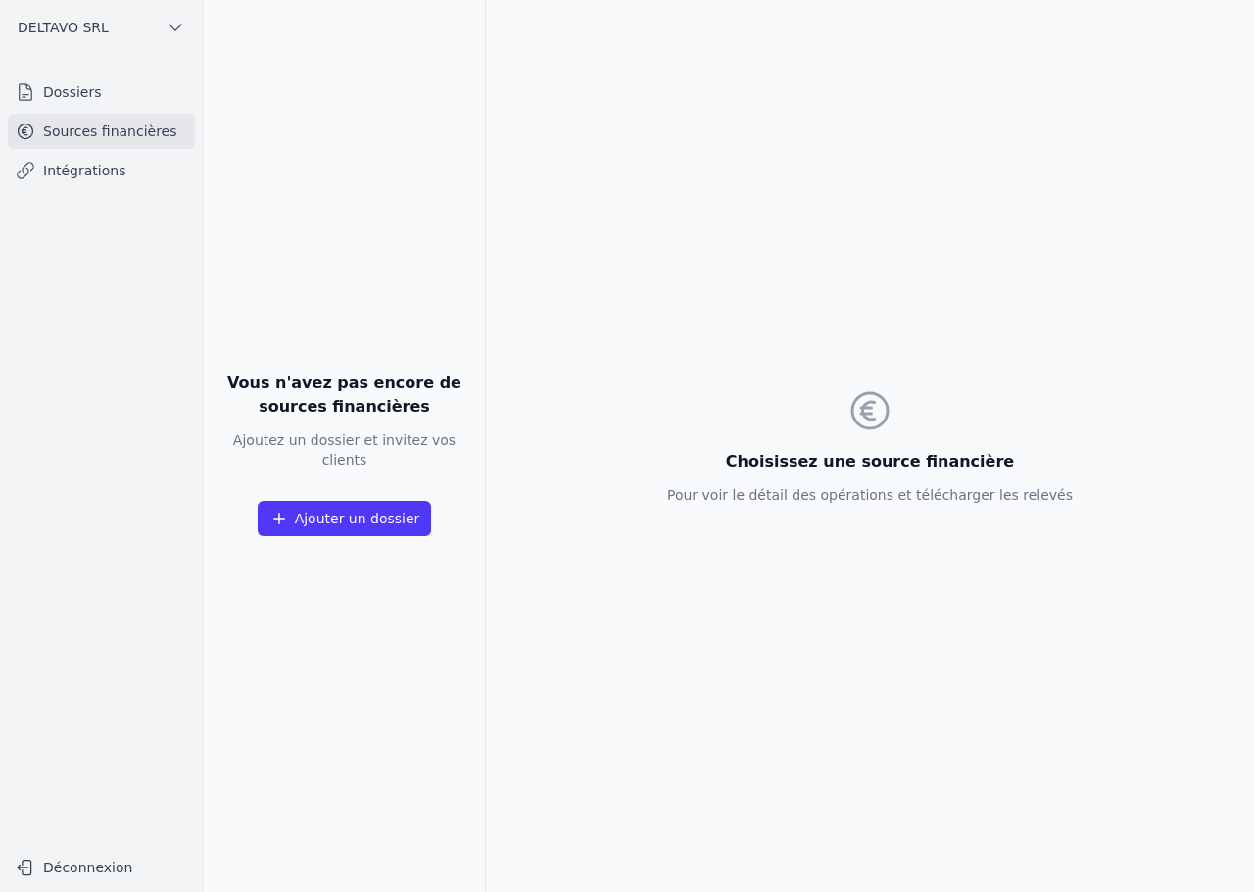
click at [137, 170] on link "Intégrations" at bounding box center [101, 170] width 187 height 35
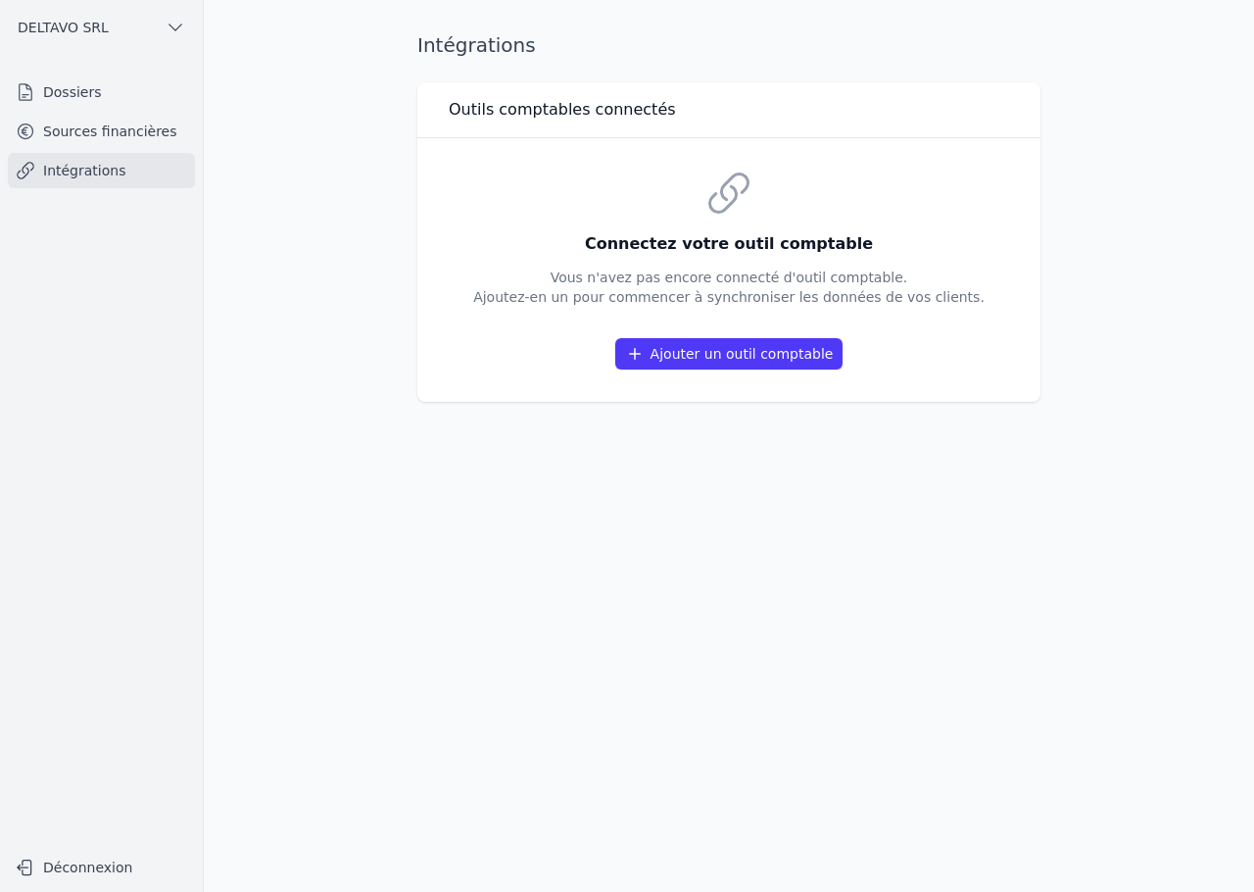
click at [112, 89] on link "Dossiers" at bounding box center [101, 91] width 187 height 35
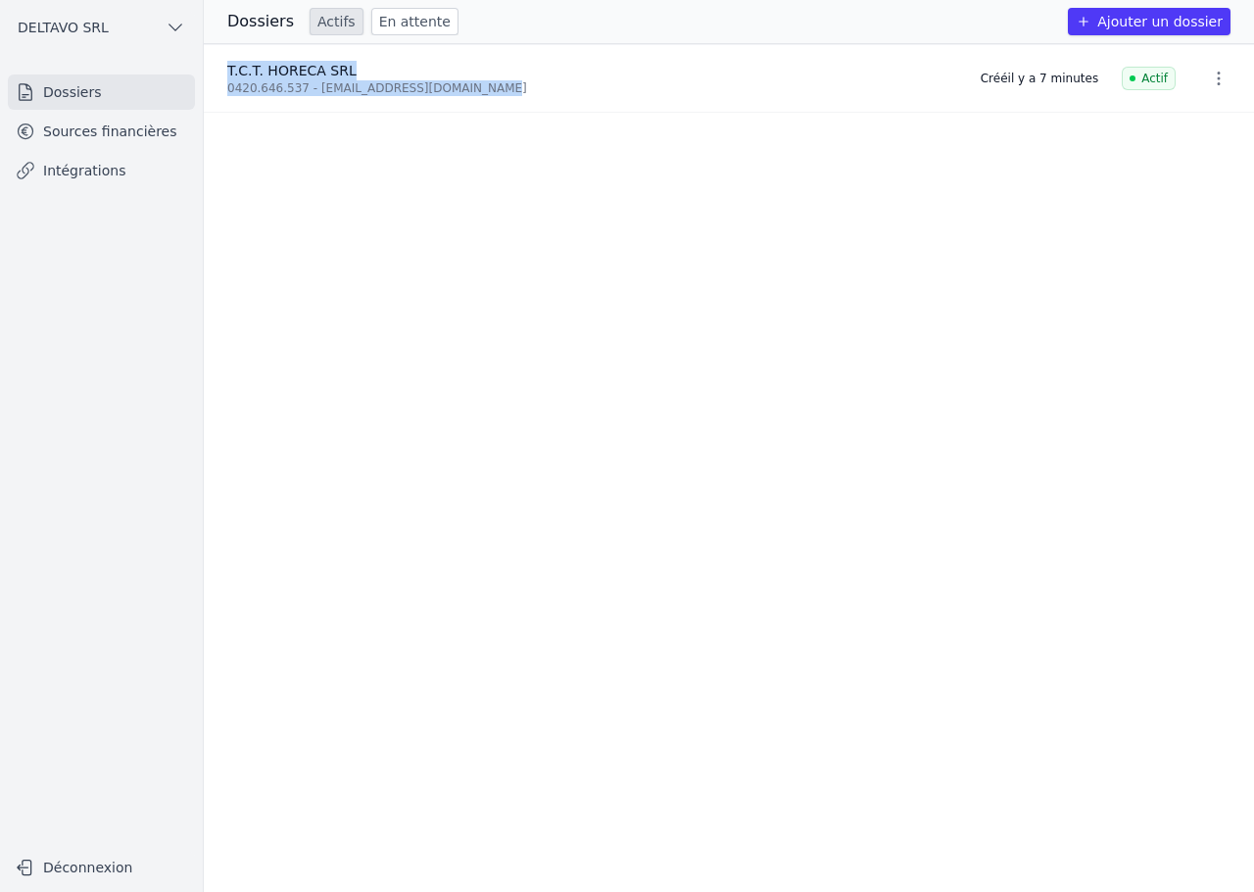
drag, startPoint x: 483, startPoint y: 89, endPoint x: 246, endPoint y: 41, distance: 241.9
click at [230, 59] on li "T.C.T. HORECA SRL 0420.646.537 - [EMAIL_ADDRESS][DOMAIN_NAME] Créé il y a 7 min…" at bounding box center [729, 79] width 1050 height 68
click at [252, 32] on h3 "Dossiers" at bounding box center [260, 22] width 67 height 24
click at [259, 24] on h3 "Dossiers" at bounding box center [260, 22] width 67 height 24
click at [377, 21] on link "En attente" at bounding box center [414, 21] width 87 height 27
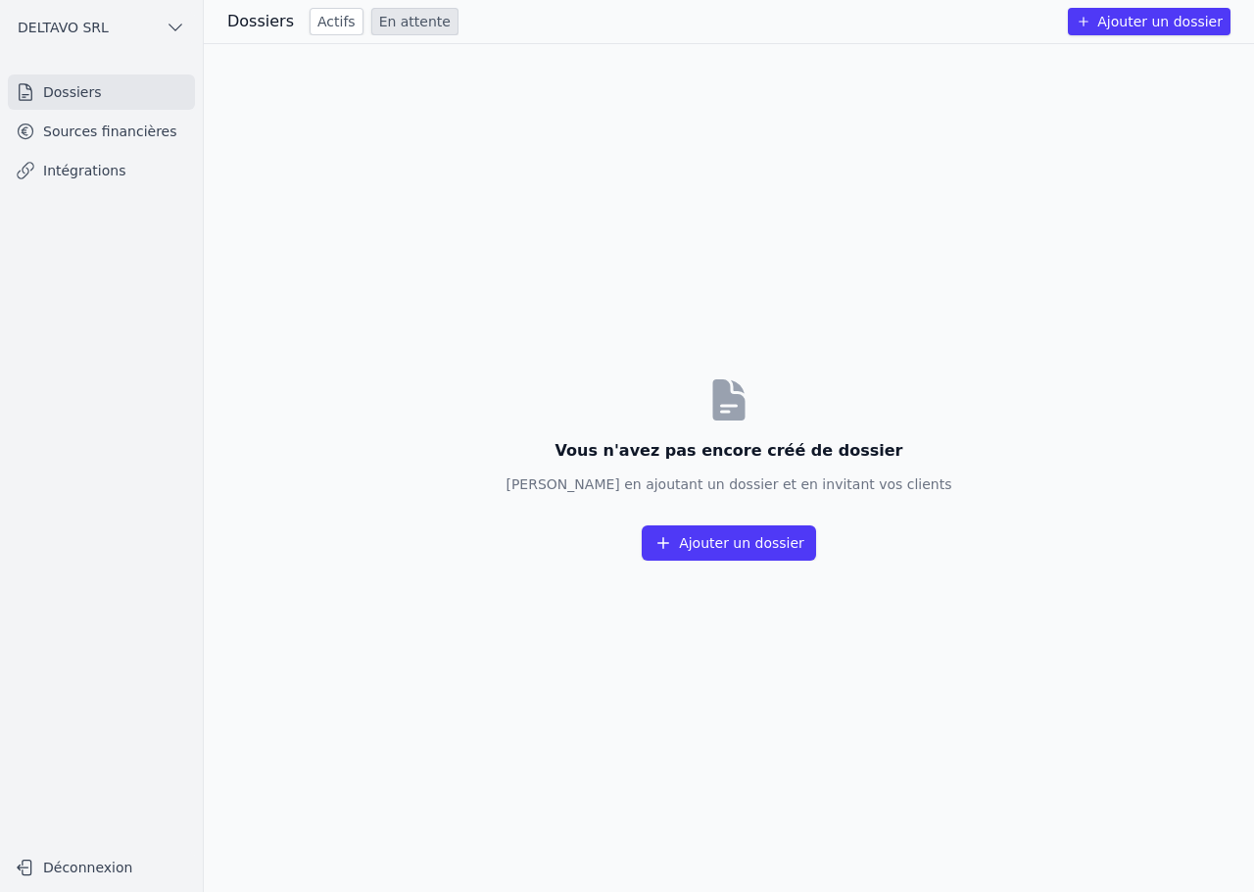
click at [340, 25] on link "Actifs" at bounding box center [337, 21] width 54 height 27
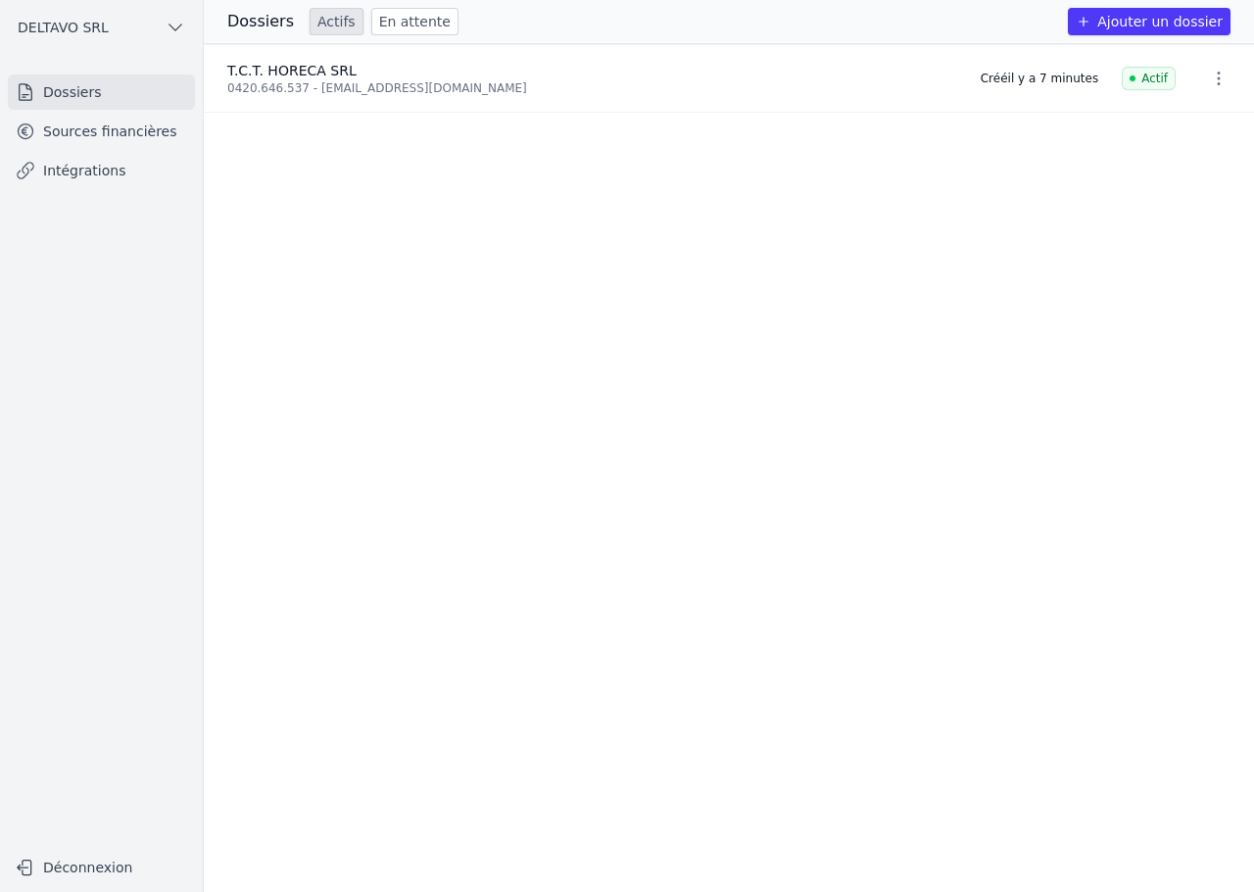
click at [1209, 76] on icon "button" at bounding box center [1219, 79] width 20 height 20
click at [1208, 76] on div at bounding box center [627, 446] width 1254 height 892
click at [124, 124] on link "Sources financières" at bounding box center [101, 131] width 187 height 35
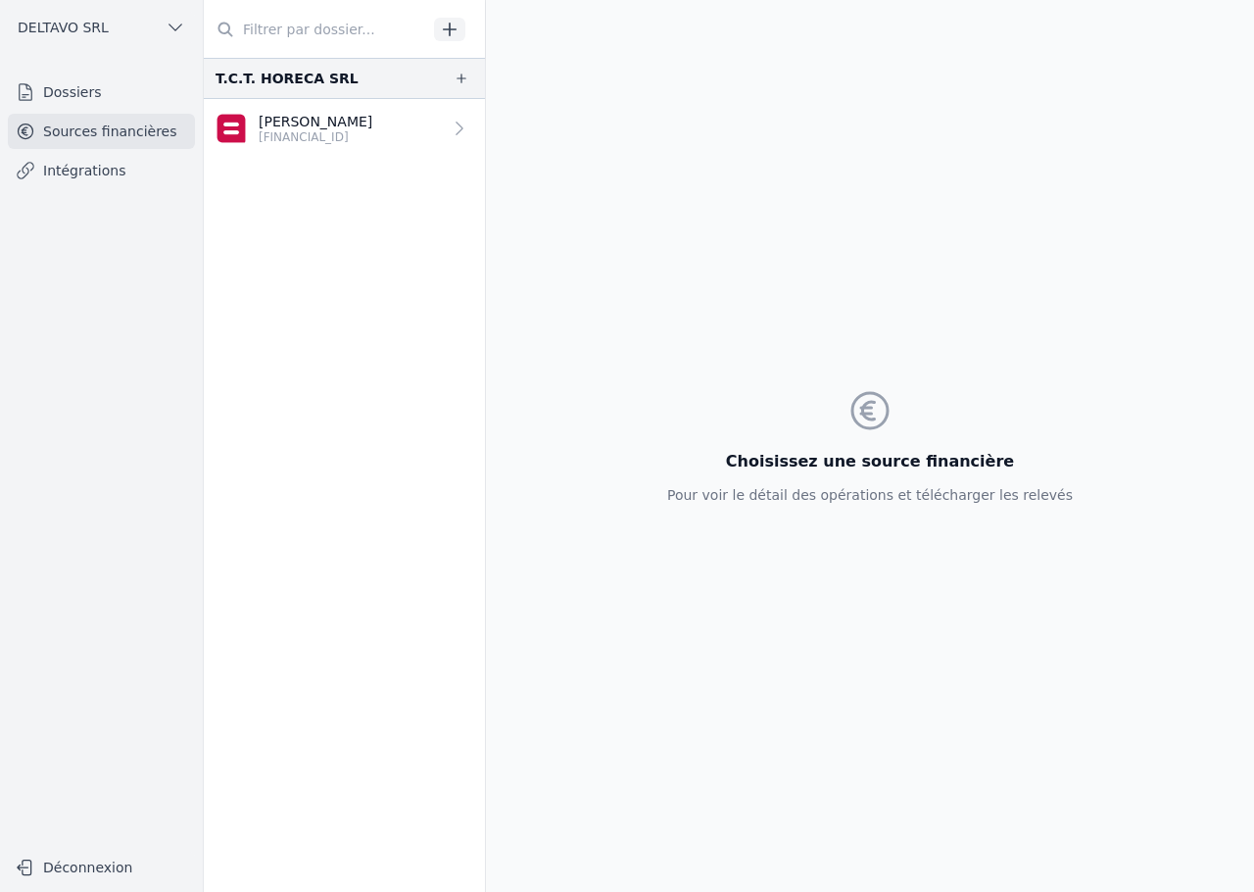
click at [372, 143] on p "[FINANCIAL_ID]" at bounding box center [316, 137] width 114 height 16
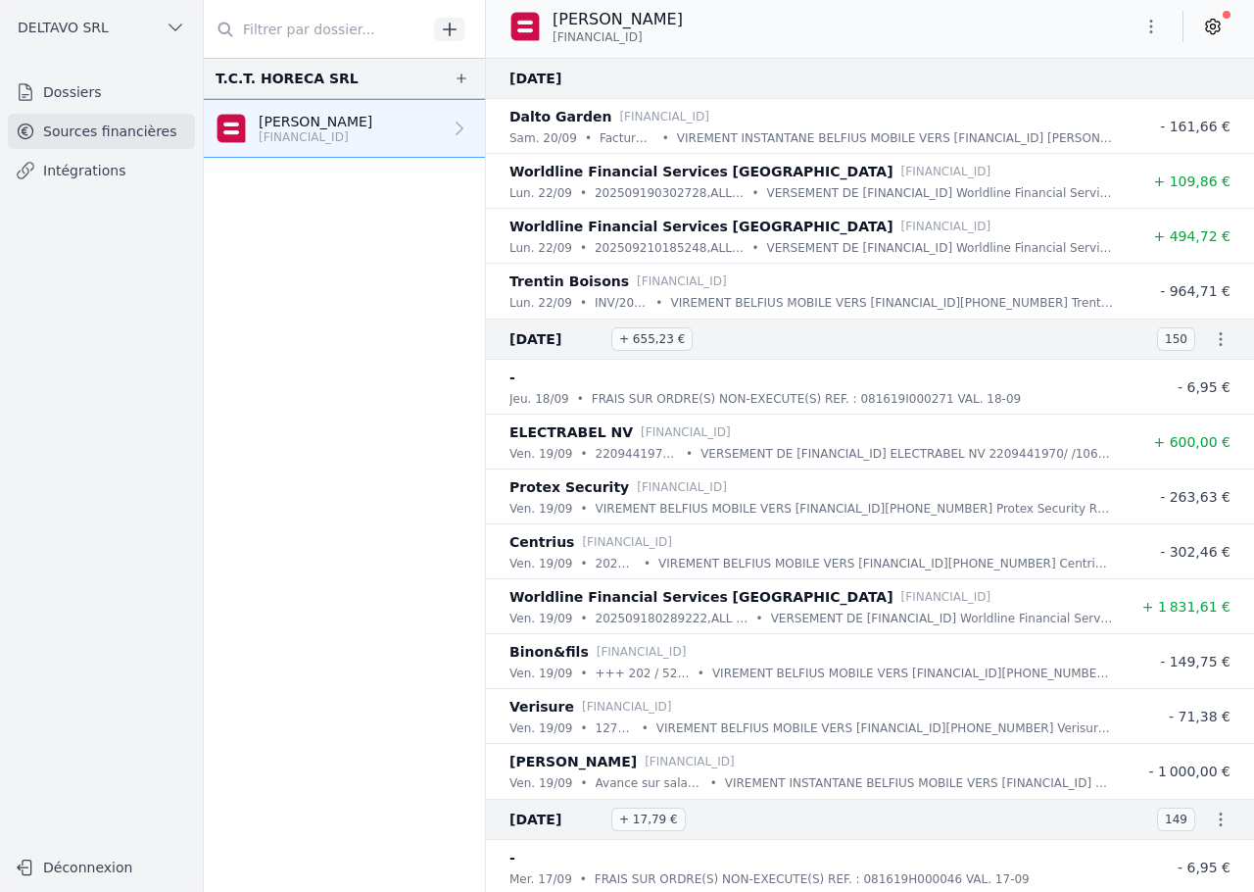
click at [1205, 33] on icon at bounding box center [1213, 27] width 20 height 20
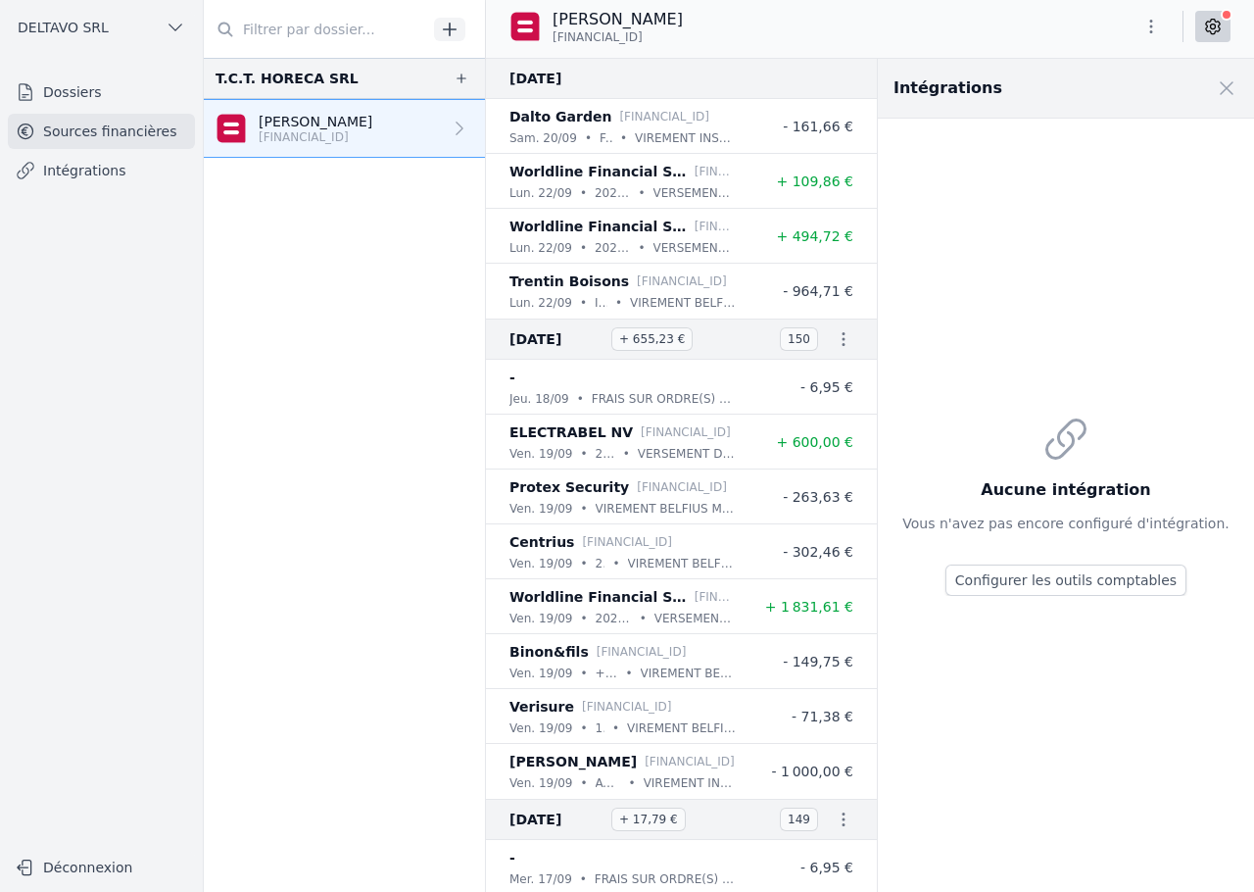
click at [1222, 82] on span at bounding box center [1226, 88] width 43 height 43
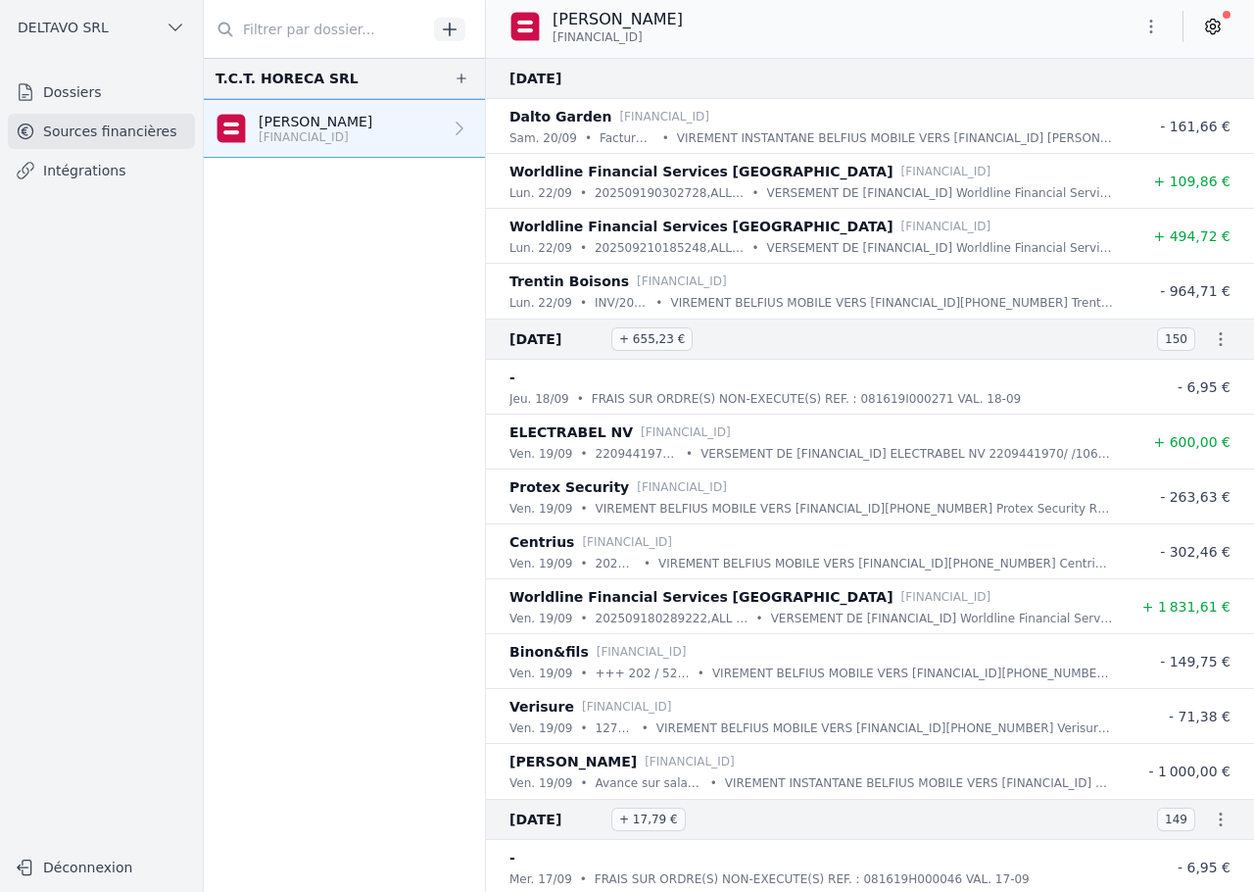
click at [1148, 30] on icon "button" at bounding box center [1151, 27] width 20 height 20
click at [1122, 101] on button "Exporter" at bounding box center [1104, 104] width 141 height 36
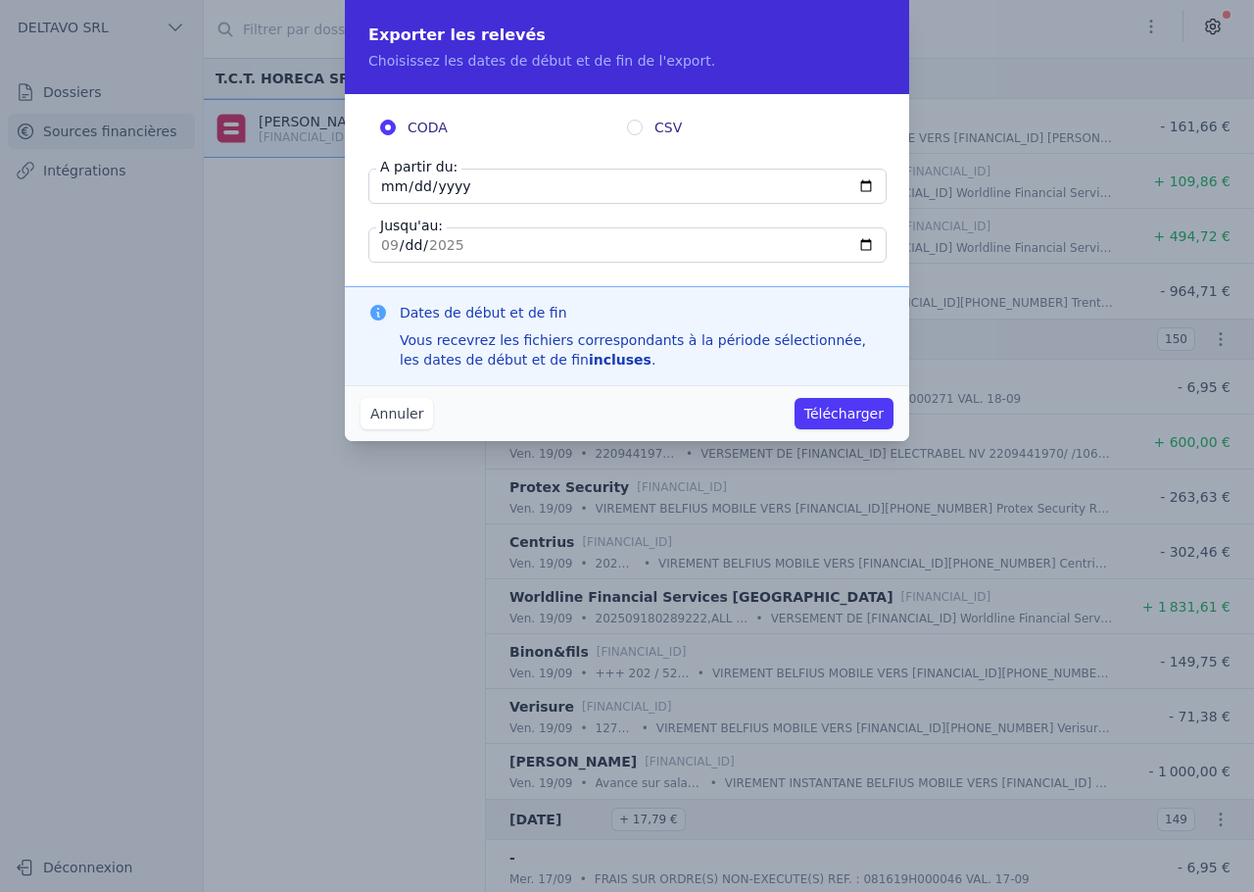
click at [382, 185] on input "[DATE]" at bounding box center [627, 186] width 518 height 35
type input "[DATE]"
click at [378, 248] on input "[DATE]" at bounding box center [627, 244] width 518 height 35
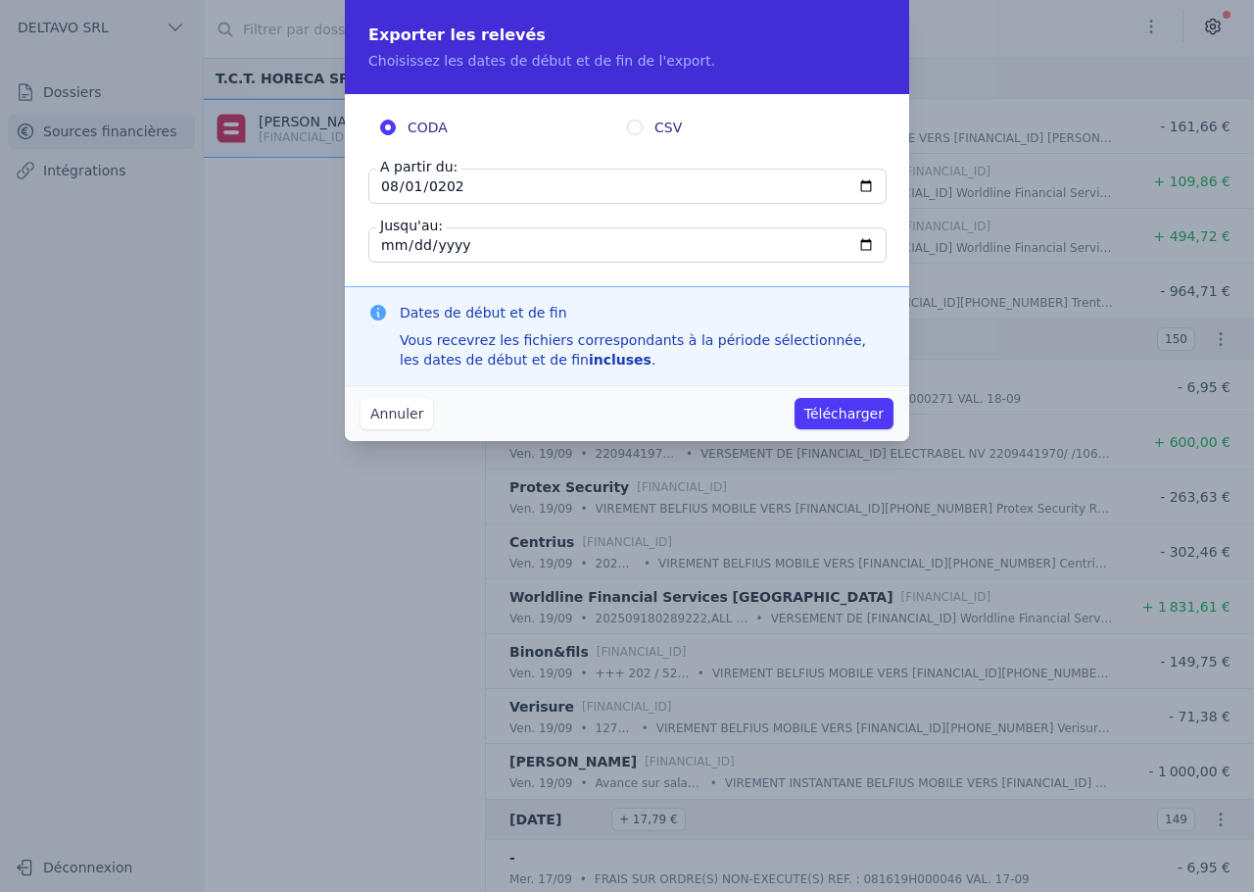
type input "[DATE]"
click at [419, 280] on div "CODA CSV A partir du: [DATE] Jusqu'au: [DATE]" at bounding box center [627, 190] width 564 height 192
click at [837, 412] on button "Télécharger" at bounding box center [844, 413] width 99 height 31
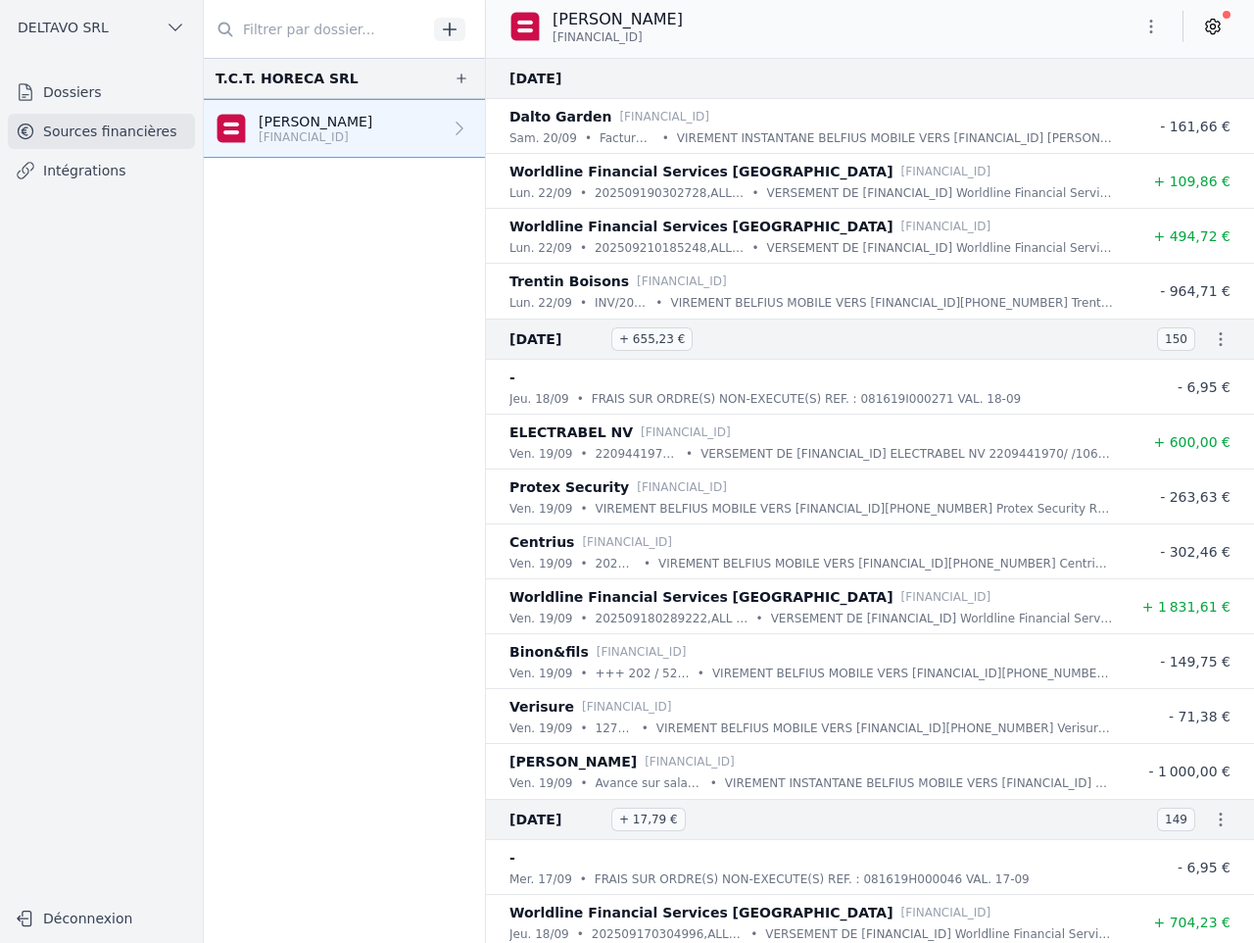
click at [154, 95] on link "Dossiers" at bounding box center [101, 91] width 187 height 35
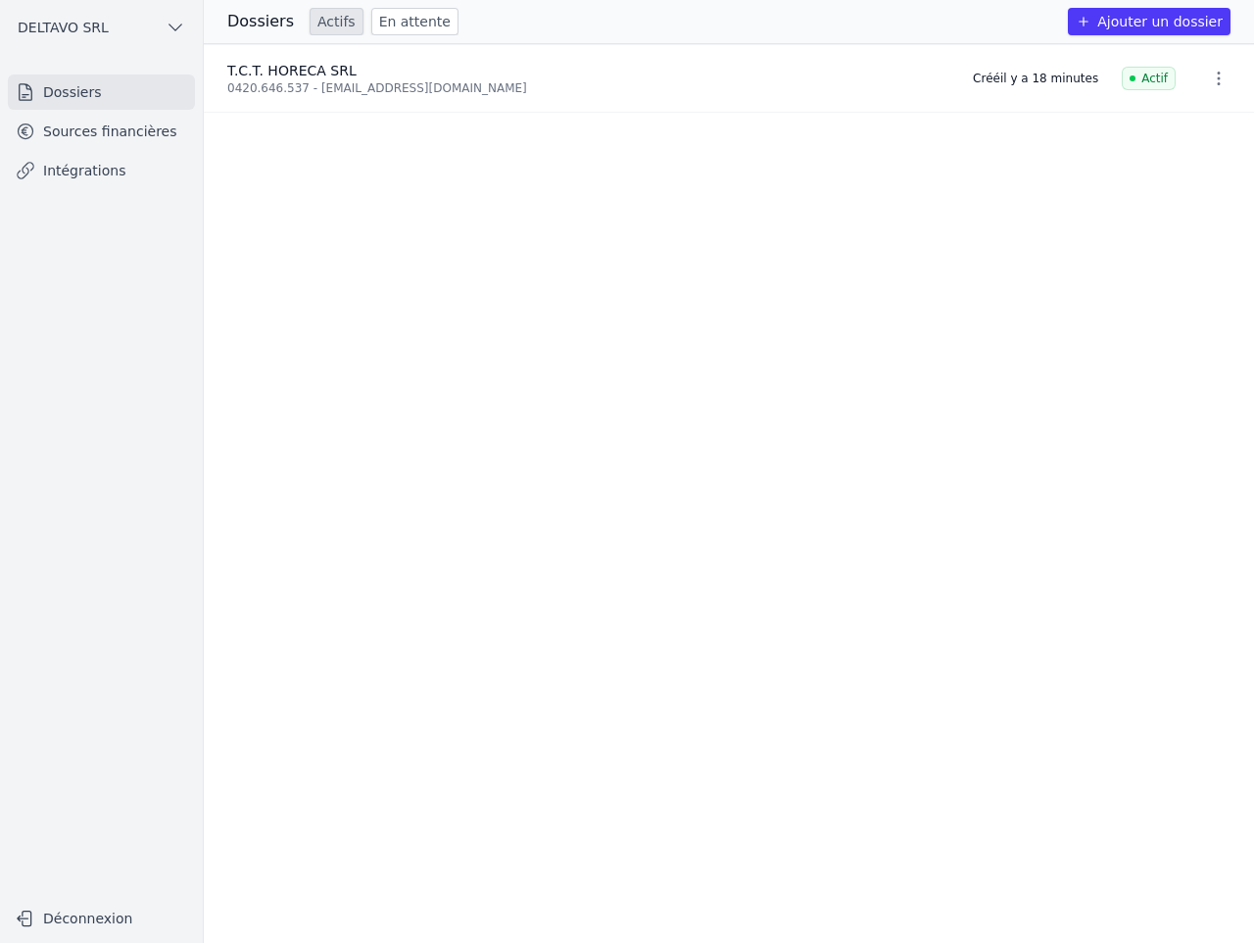
click at [140, 141] on link "Sources financières" at bounding box center [101, 131] width 187 height 35
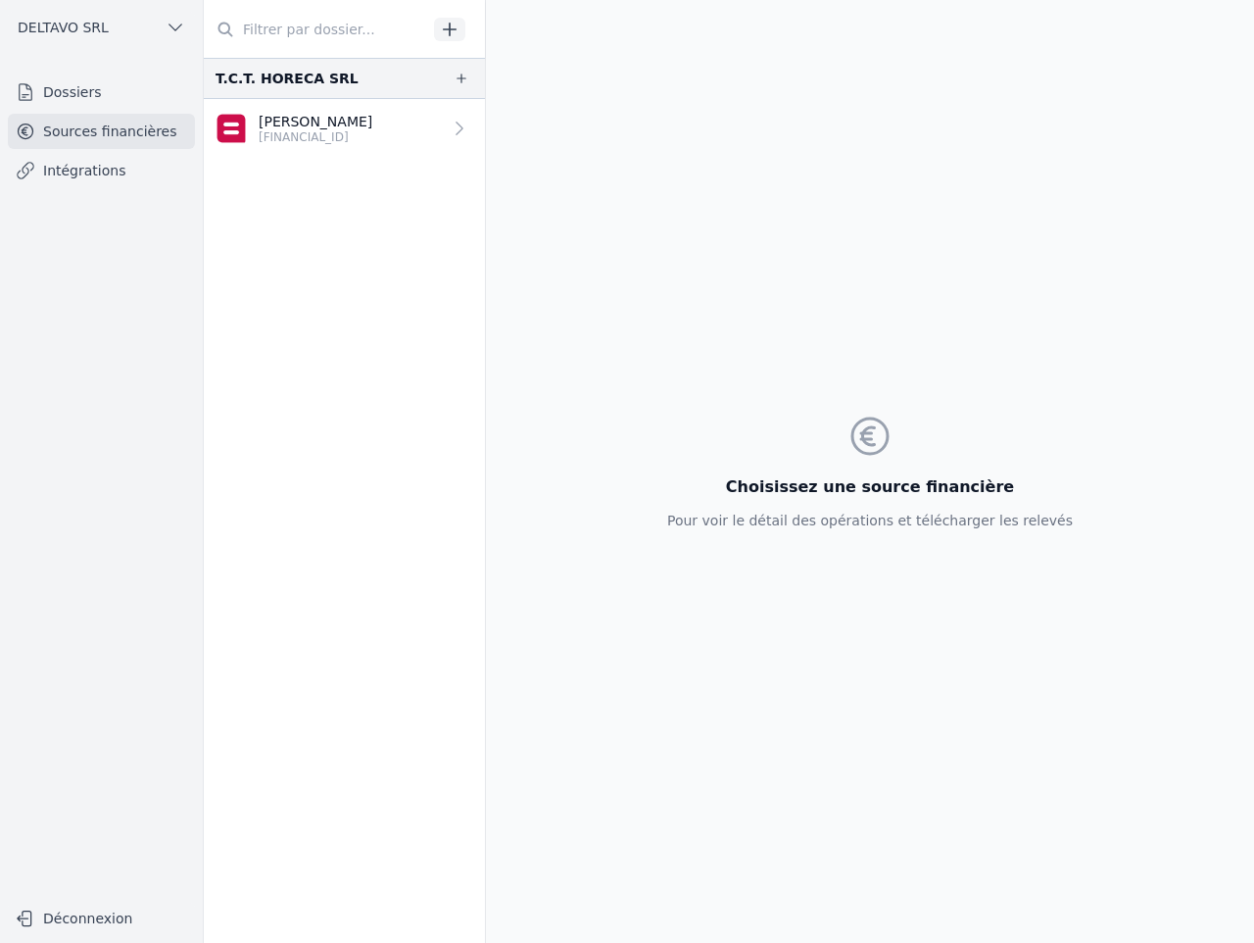
click at [112, 186] on link "Intégrations" at bounding box center [101, 170] width 187 height 35
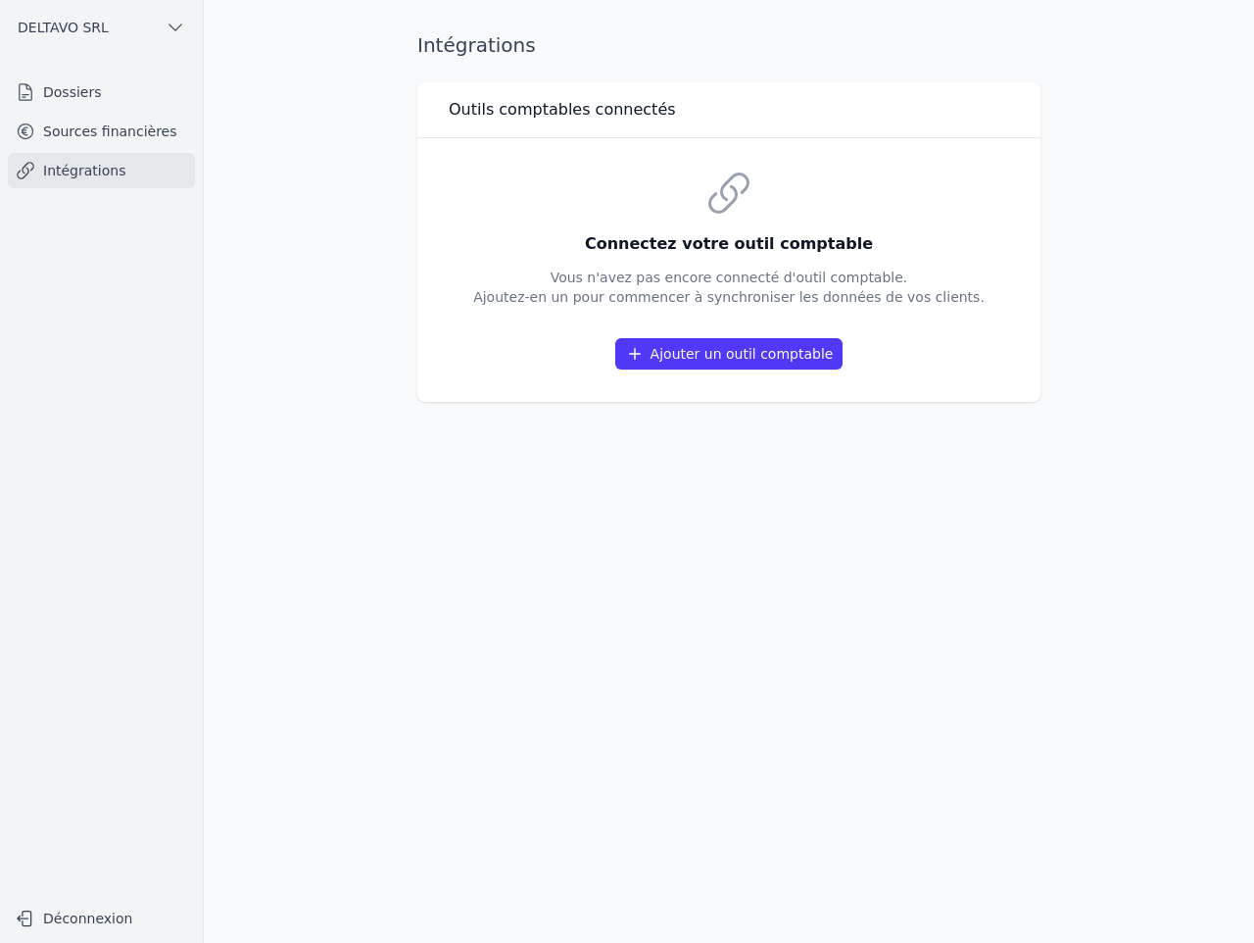
click at [126, 145] on link "Sources financières" at bounding box center [101, 131] width 187 height 35
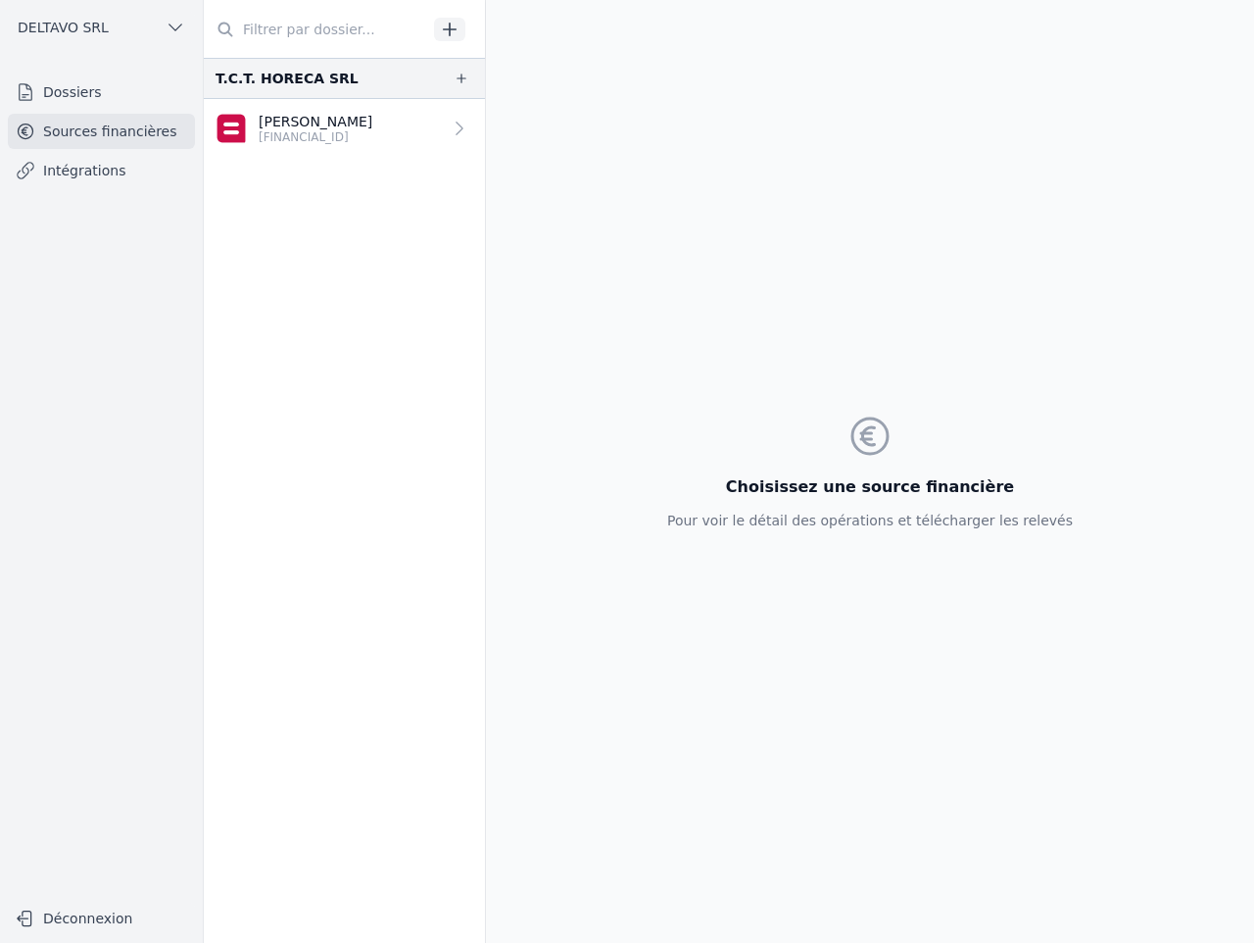
click at [103, 87] on link "Dossiers" at bounding box center [101, 91] width 187 height 35
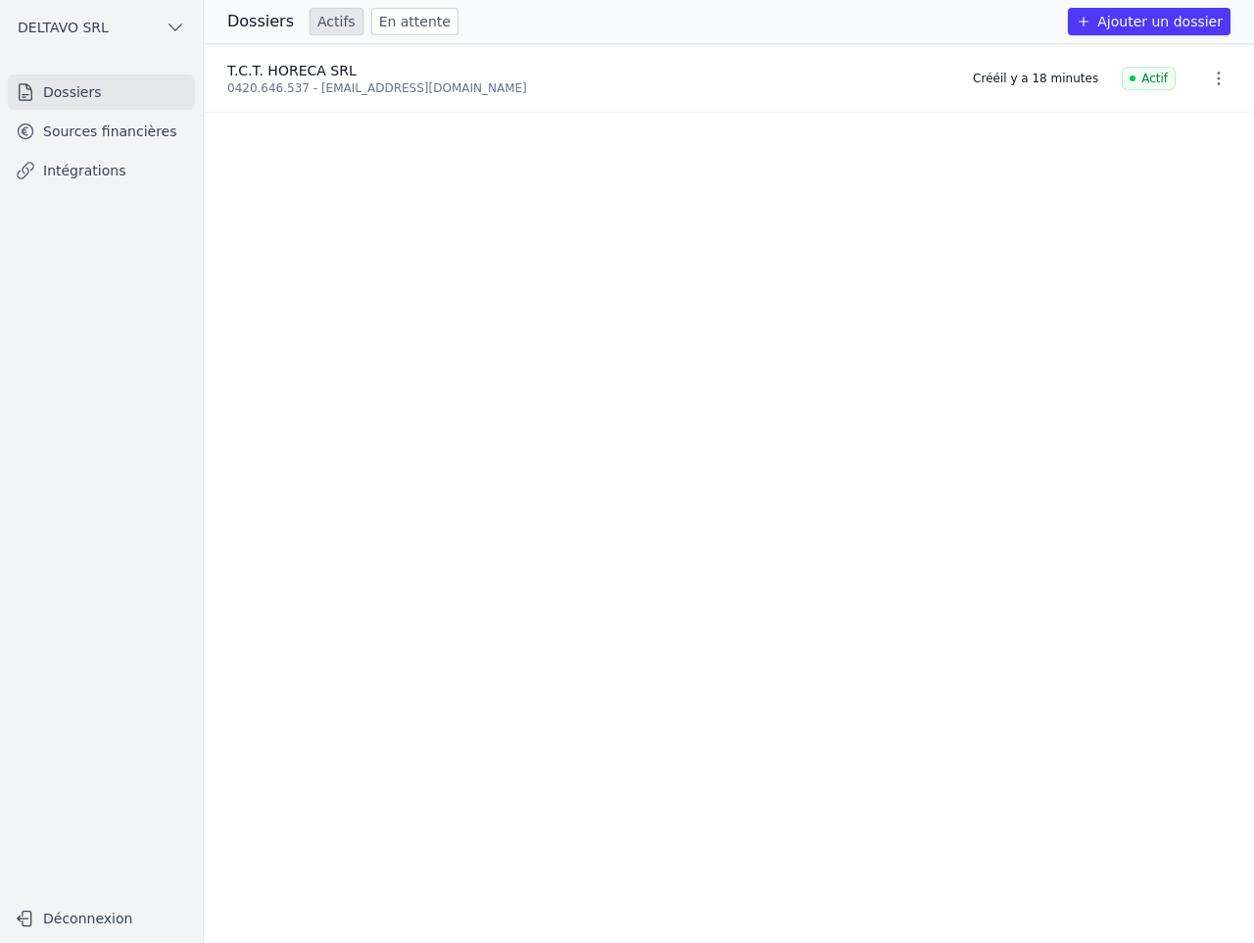
click at [149, 25] on button "DELTAVO SRL" at bounding box center [101, 27] width 187 height 31
click at [173, 25] on div at bounding box center [627, 471] width 1254 height 943
click at [1141, 27] on button "Ajouter un dossier" at bounding box center [1149, 21] width 163 height 27
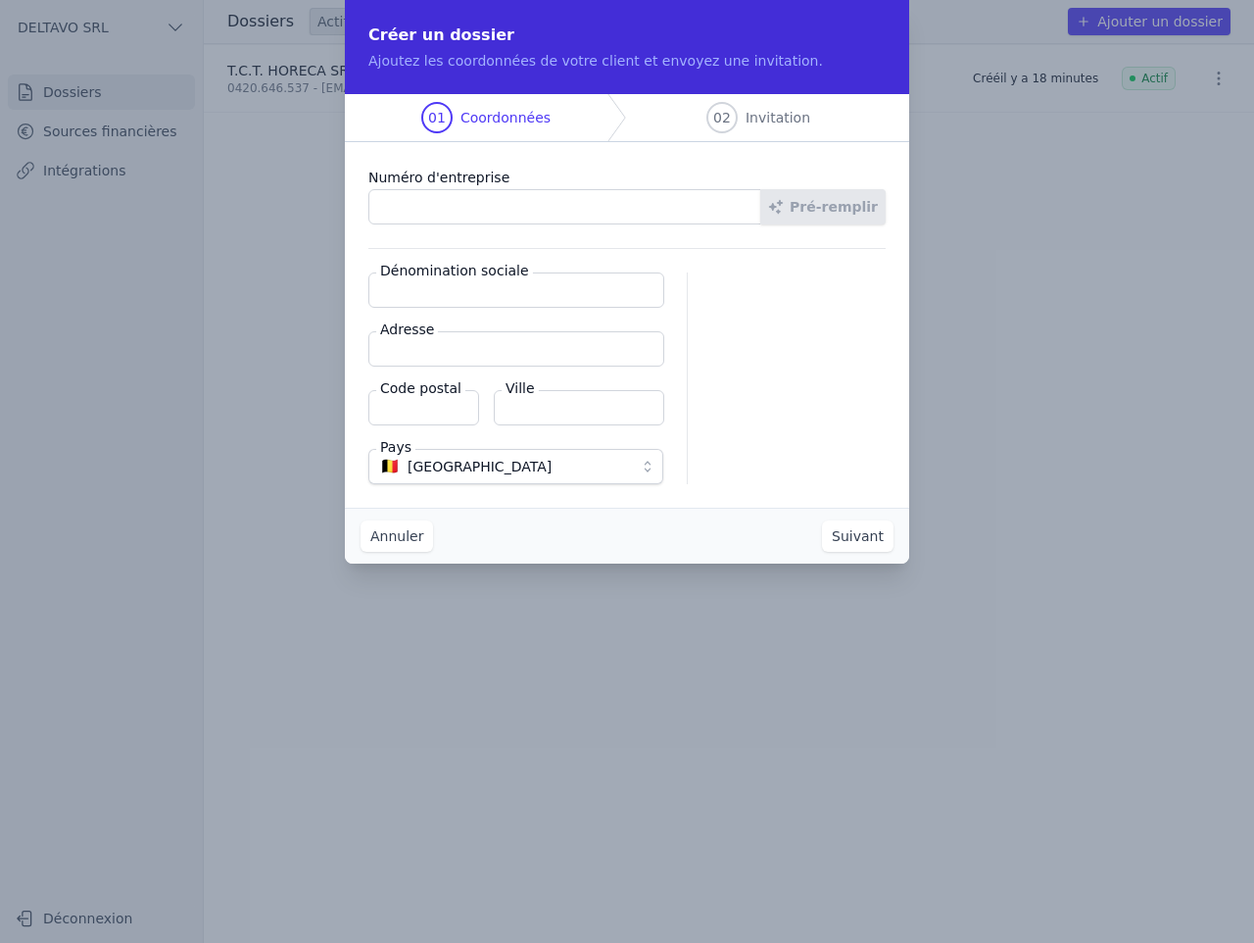
click at [480, 199] on input "Numéro d'entreprise" at bounding box center [564, 206] width 393 height 35
type input "0475.986.819"
click at [822, 520] on button "Suivant" at bounding box center [858, 535] width 72 height 31
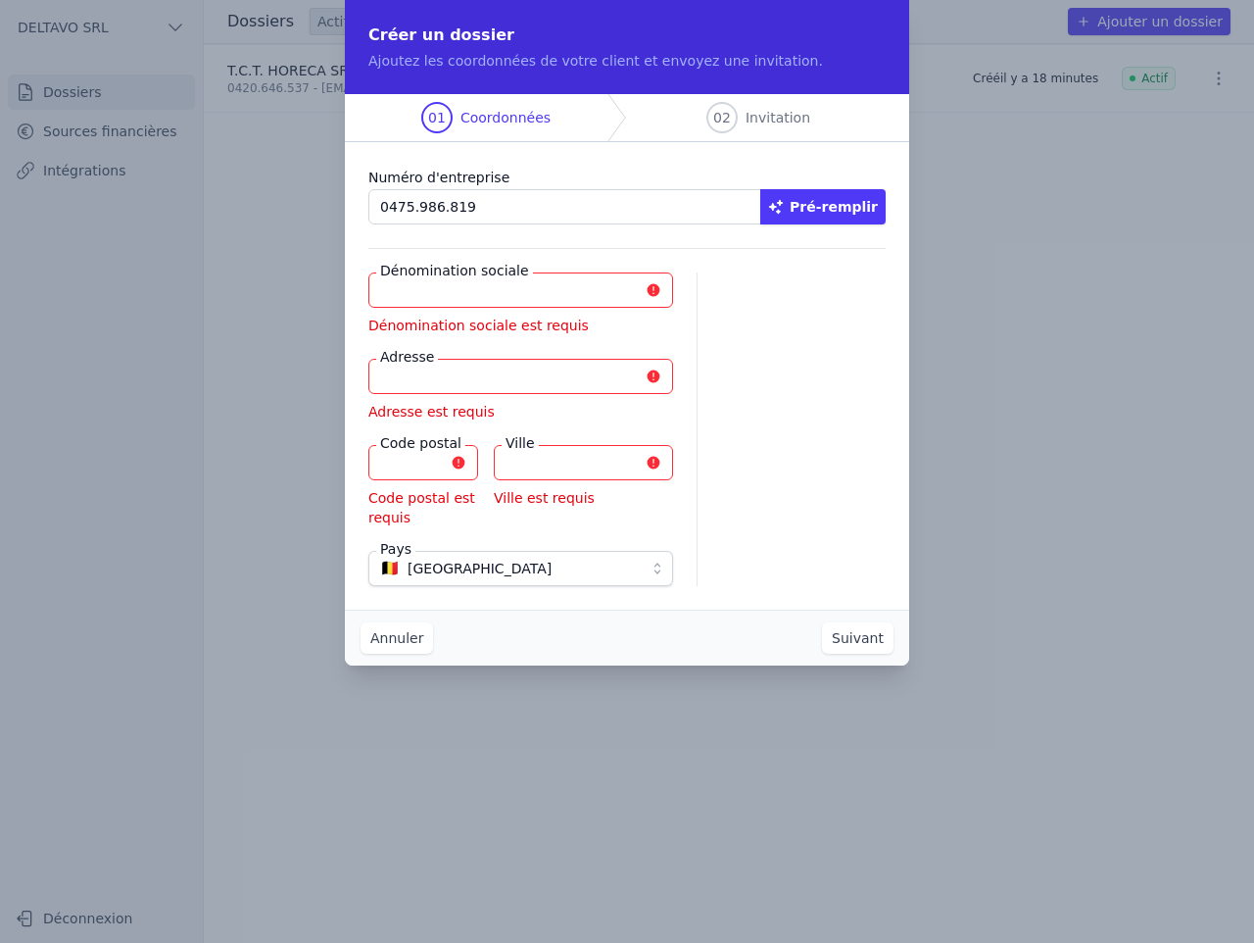
click at [831, 220] on button "Pré-remplir" at bounding box center [822, 206] width 125 height 35
type input "B.T.I. BELGIUM SRL"
type input "[STREET_ADDRESS]"
type input "6140"
type input "Fontaine-l'Evêque"
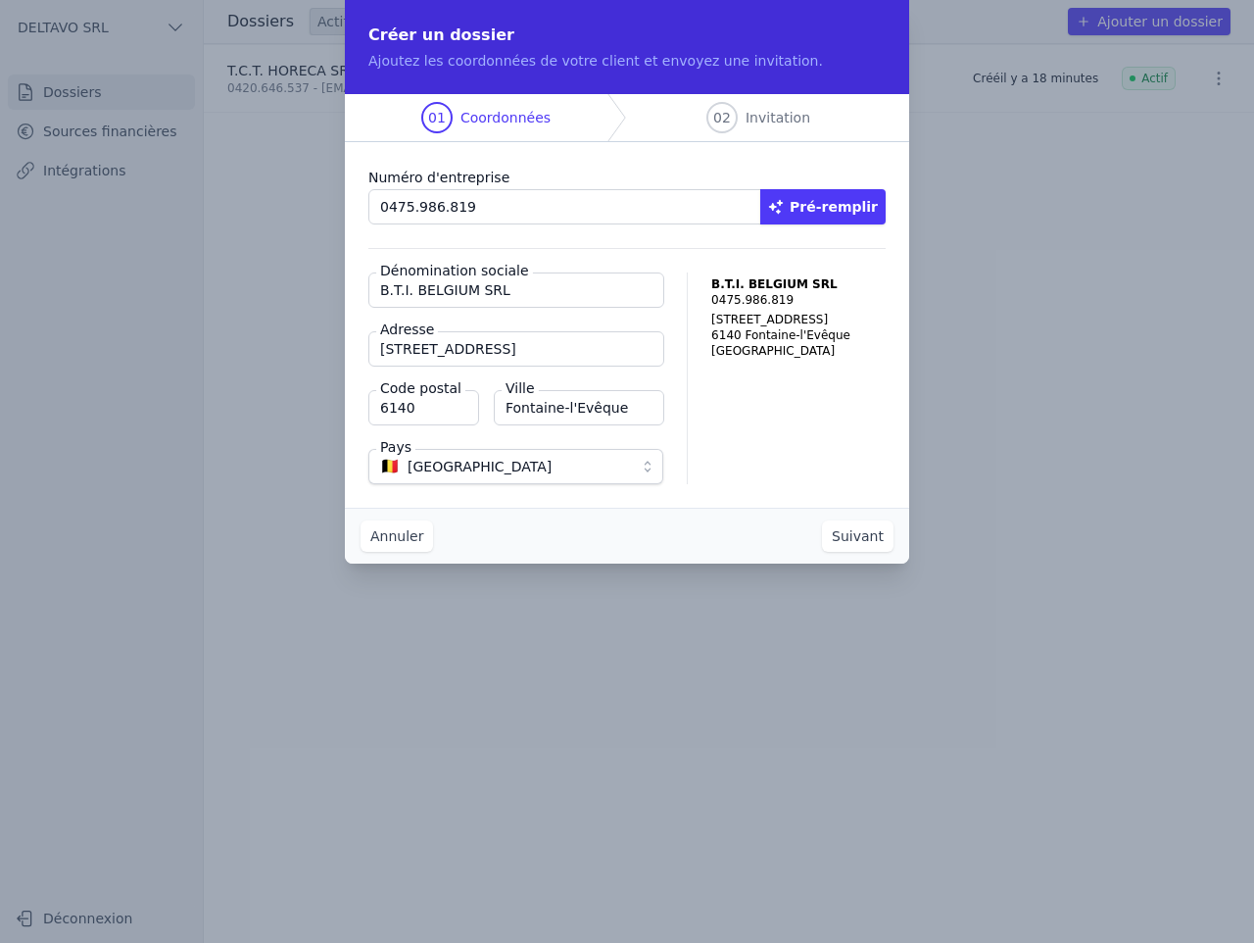
click at [832, 543] on button "Suivant" at bounding box center [858, 535] width 72 height 31
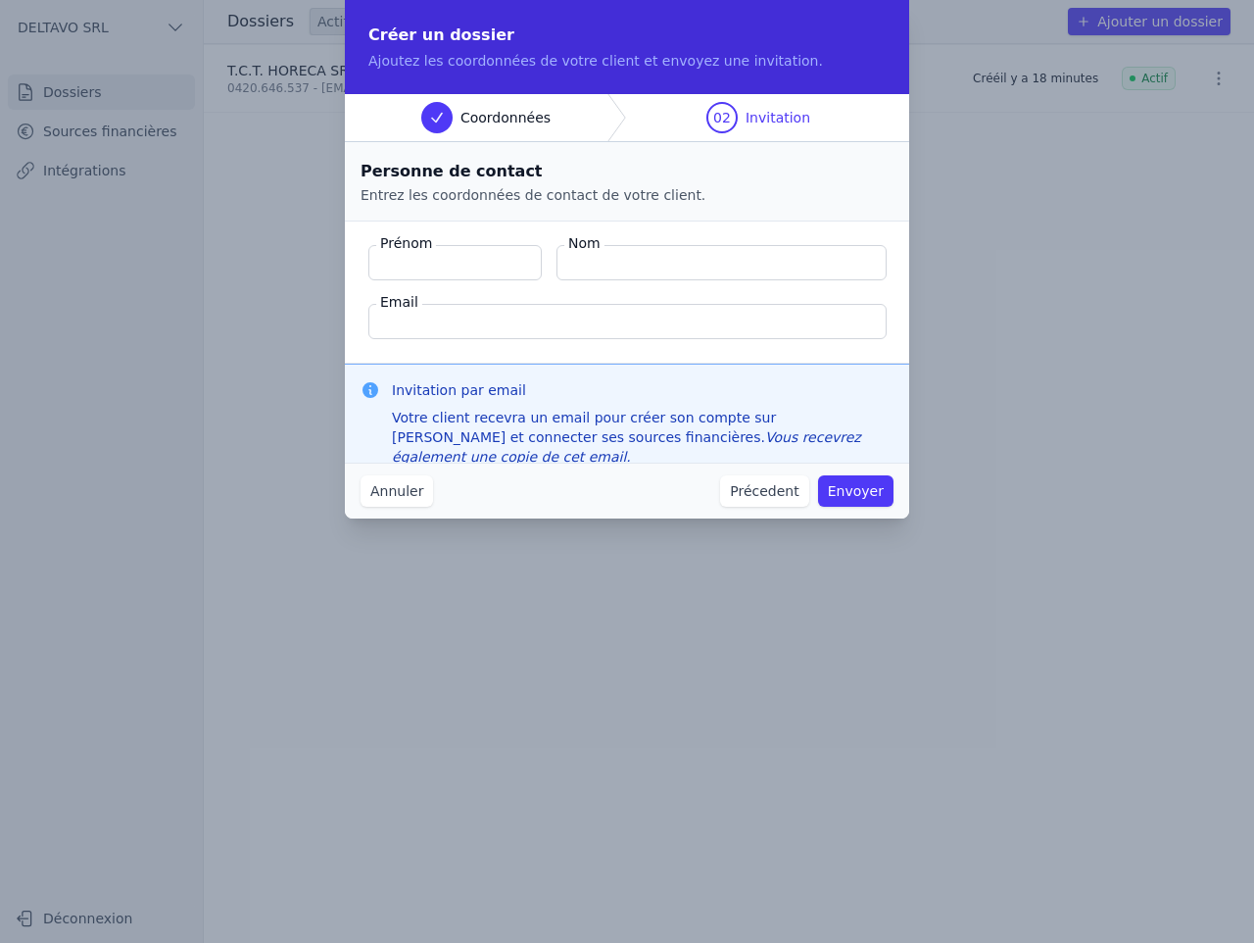
click at [409, 259] on input "Prénom" at bounding box center [454, 262] width 173 height 35
type input "[PERSON_NAME]"
click at [600, 269] on input "Nom" at bounding box center [722, 262] width 330 height 35
type input "[PERSON_NAME]"
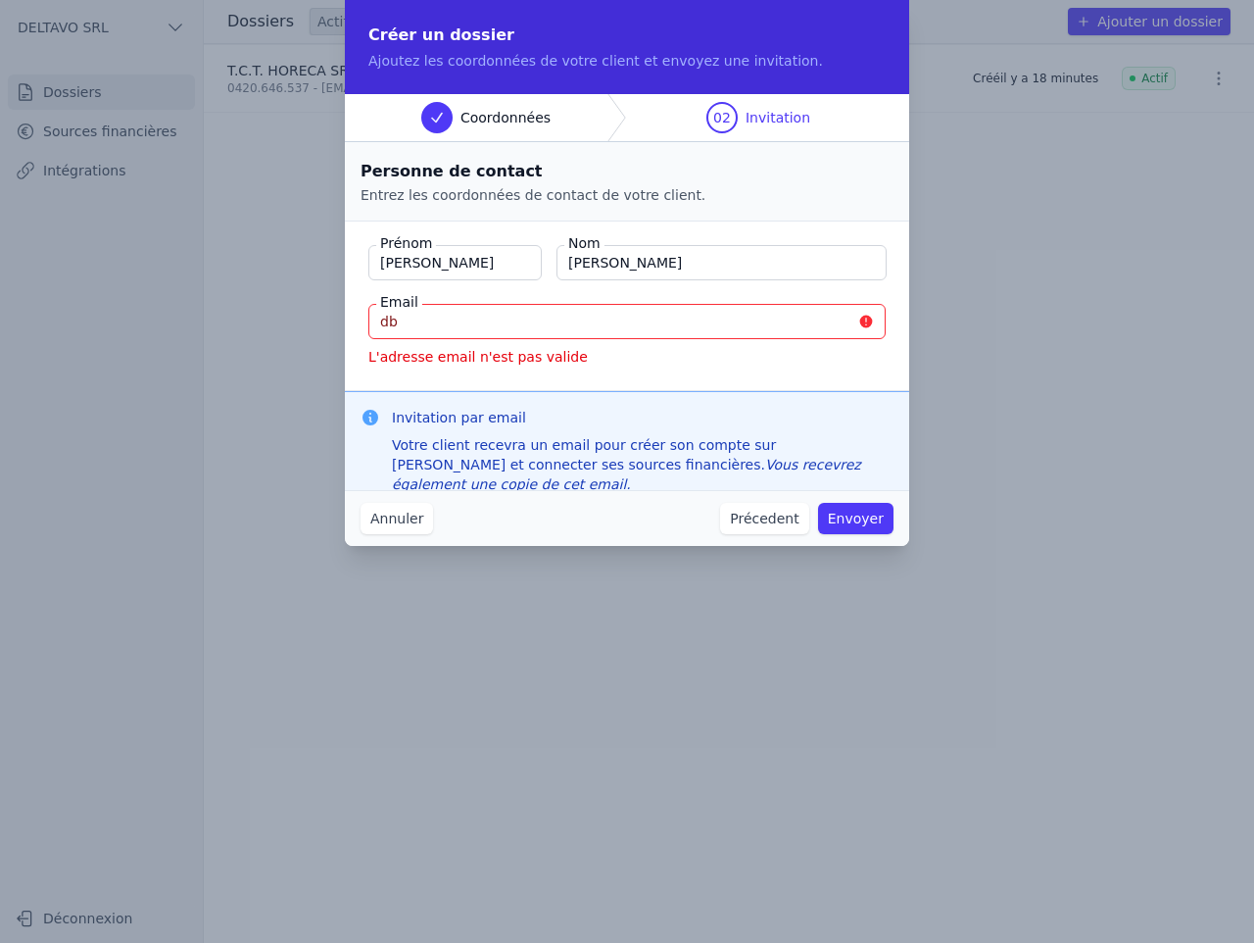
paste input "@"
click at [496, 323] on input "db @" at bounding box center [626, 321] width 517 height 35
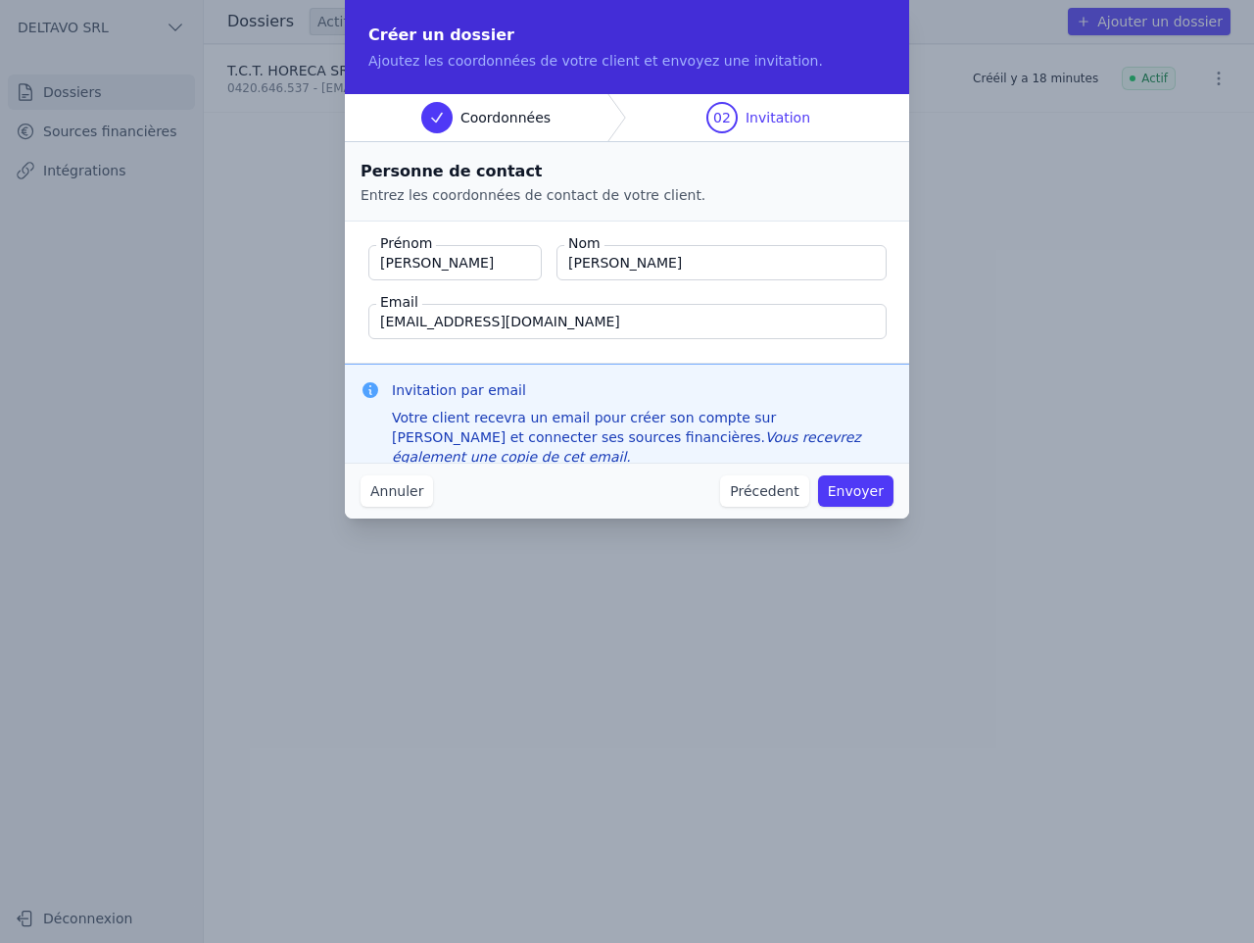
type input "[EMAIL_ADDRESS][DOMAIN_NAME]"
click at [625, 455] on div "Invitation par email Votre client recevra un email pour créer son compte sur [P…" at bounding box center [627, 423] width 564 height 119
click at [849, 476] on button "Envoyer" at bounding box center [855, 490] width 75 height 31
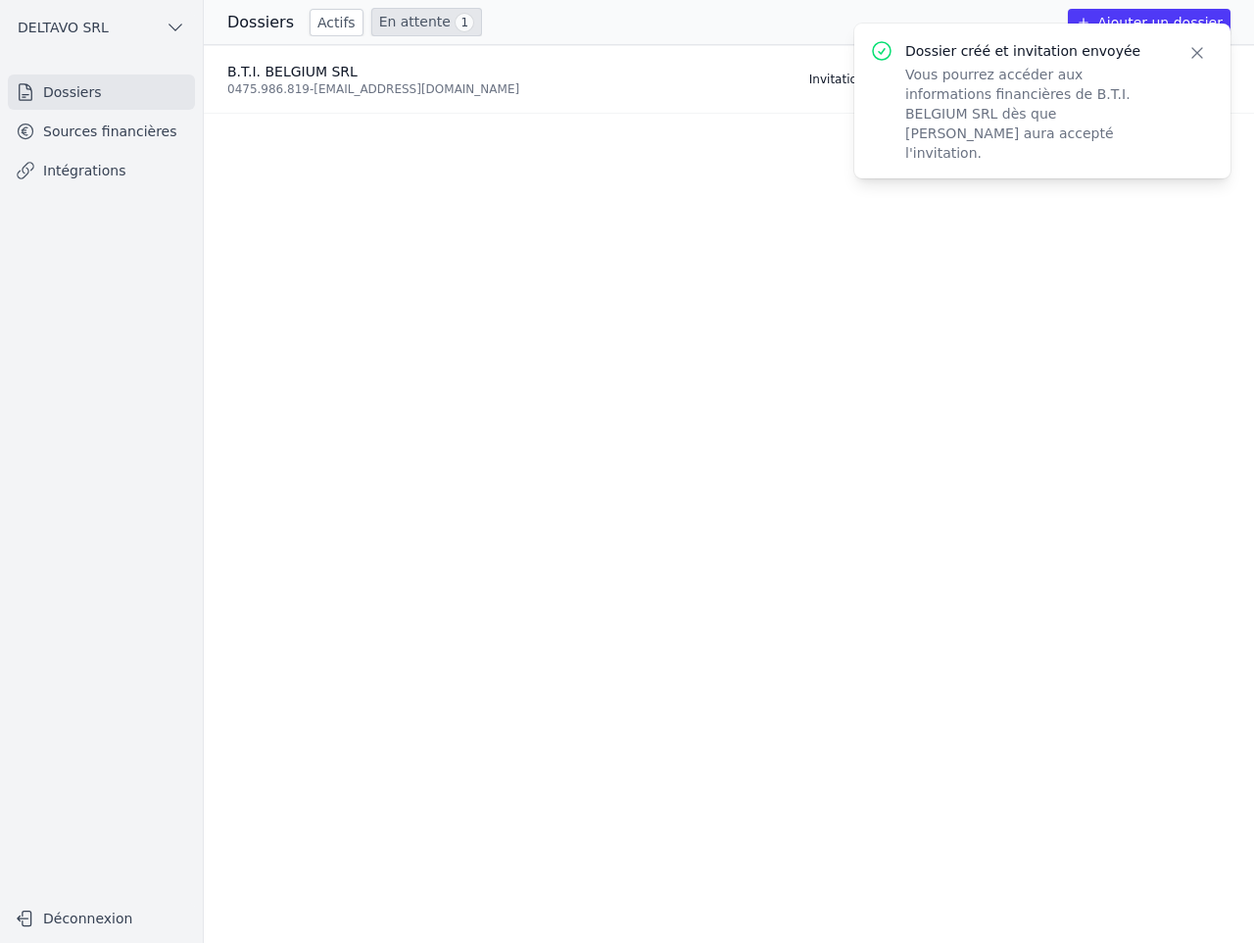
click at [1204, 54] on icon "button" at bounding box center [1198, 53] width 20 height 20
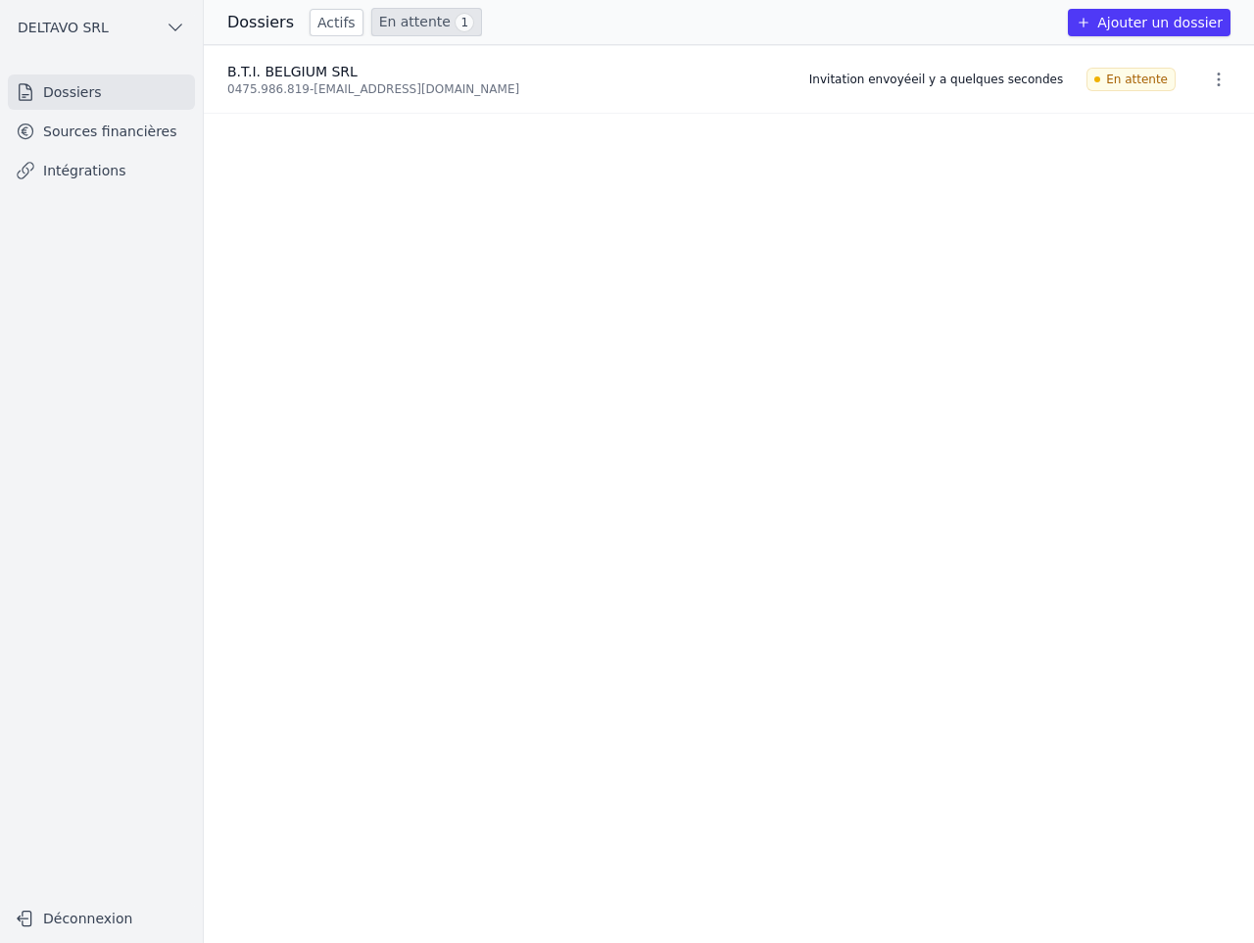
click at [971, 84] on div "Invitation envoyée il y a quelques secondes" at bounding box center [936, 80] width 254 height 16
click at [362, 91] on div "0475.986.819 - [EMAIL_ADDRESS][DOMAIN_NAME]" at bounding box center [506, 89] width 558 height 16
drag, startPoint x: 362, startPoint y: 91, endPoint x: 304, endPoint y: 91, distance: 57.8
click at [361, 91] on div "0475.986.819 - [EMAIL_ADDRESS][DOMAIN_NAME]" at bounding box center [506, 89] width 558 height 16
click at [253, 97] on li "B.T.I. BELGIUM SRL 0475.986.819 - [EMAIL_ADDRESS][DOMAIN_NAME] Invitation envoy…" at bounding box center [729, 80] width 1050 height 68
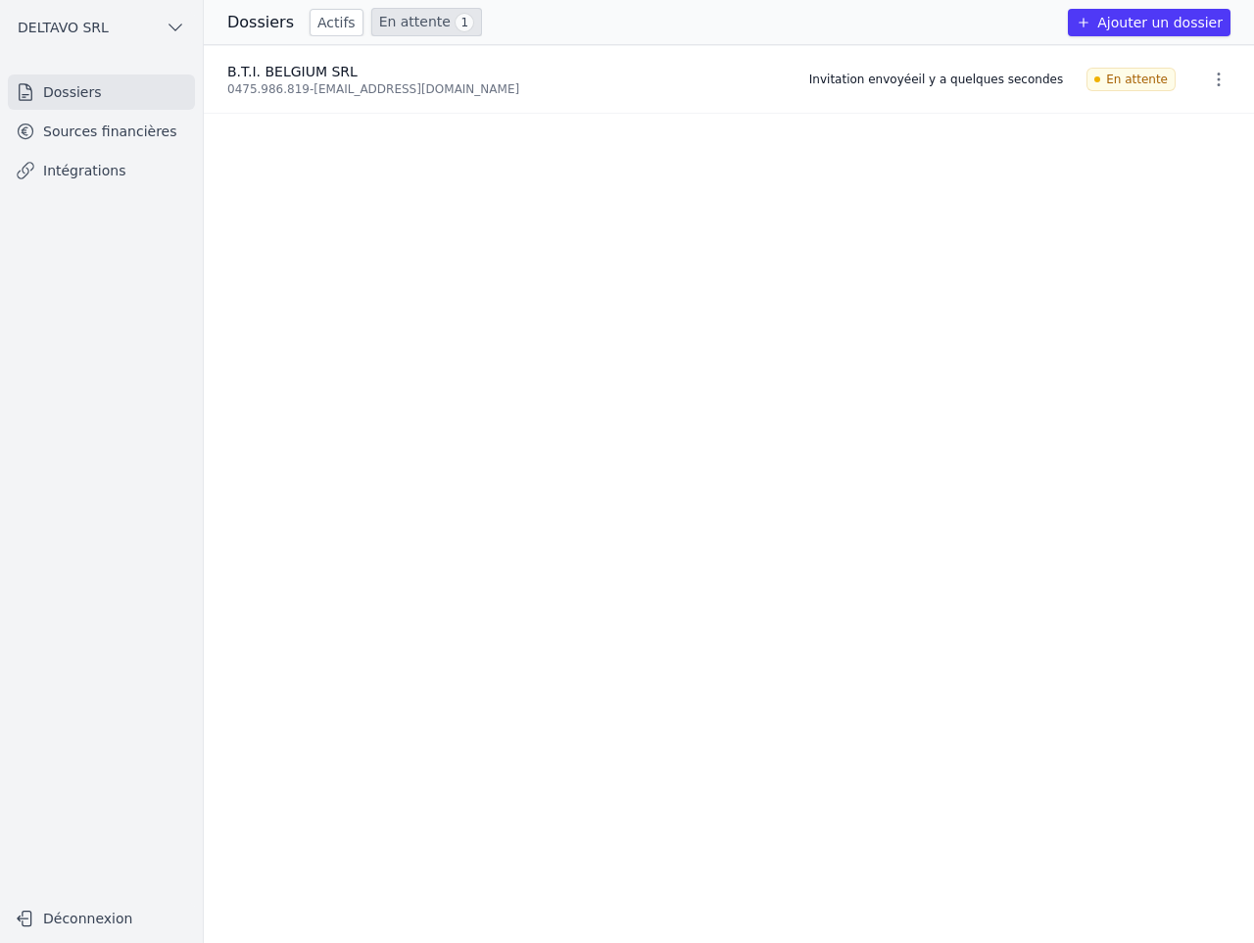
click at [253, 97] on li "B.T.I. BELGIUM SRL 0475.986.819 - [EMAIL_ADDRESS][DOMAIN_NAME] Invitation envoy…" at bounding box center [729, 80] width 1050 height 68
click at [123, 134] on link "Sources financières" at bounding box center [101, 131] width 187 height 35
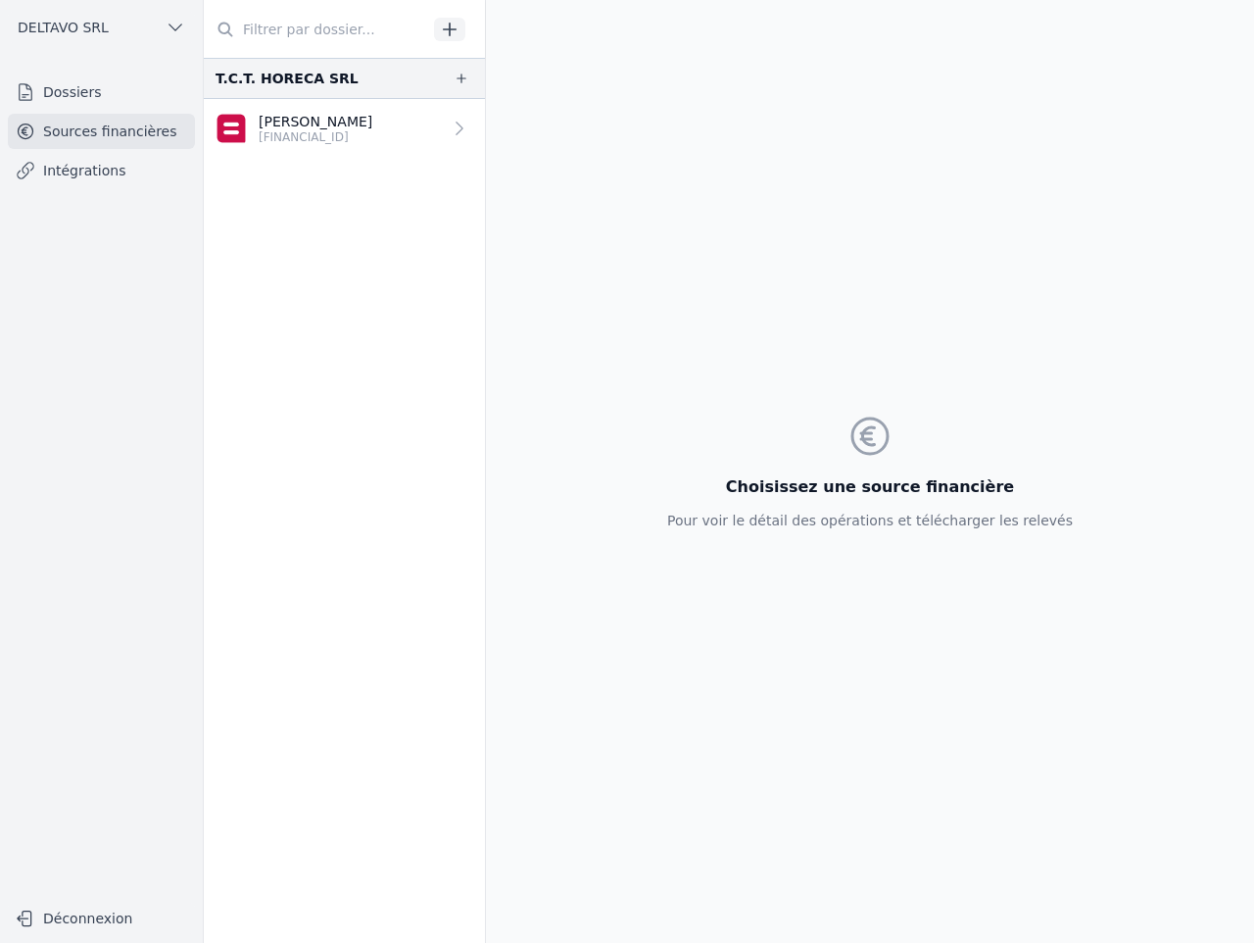
click at [126, 162] on link "Intégrations" at bounding box center [101, 170] width 187 height 35
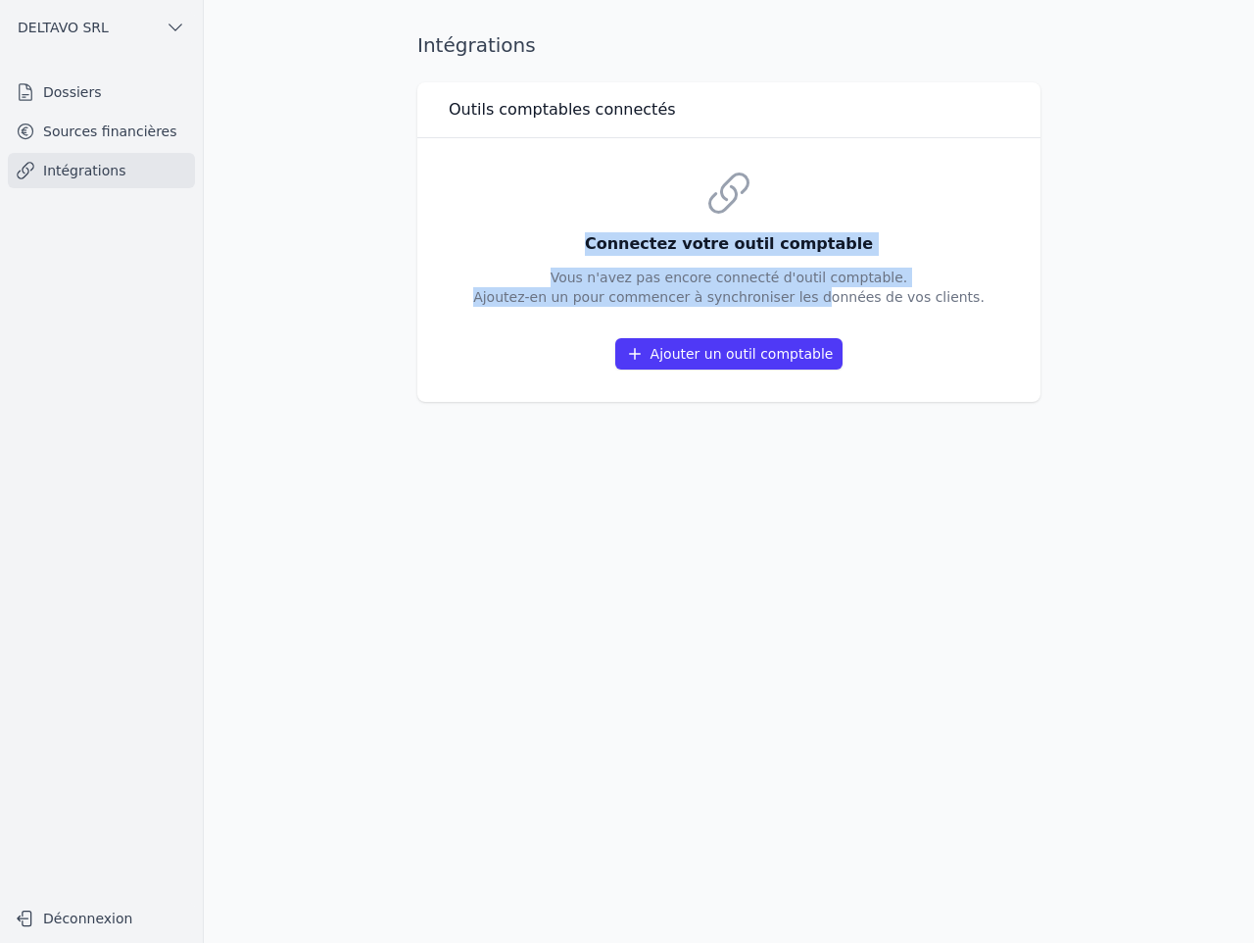
drag, startPoint x: 614, startPoint y: 222, endPoint x: 712, endPoint y: 296, distance: 122.5
click at [712, 296] on div "Connectez votre outil comptable Vous n'avez pas encore connecté d'outil comptab…" at bounding box center [728, 270] width 511 height 201
click at [712, 296] on p "Vous n'avez pas encore connecté d'outil comptable. Ajoutez-en un pour commencer…" at bounding box center [728, 286] width 511 height 39
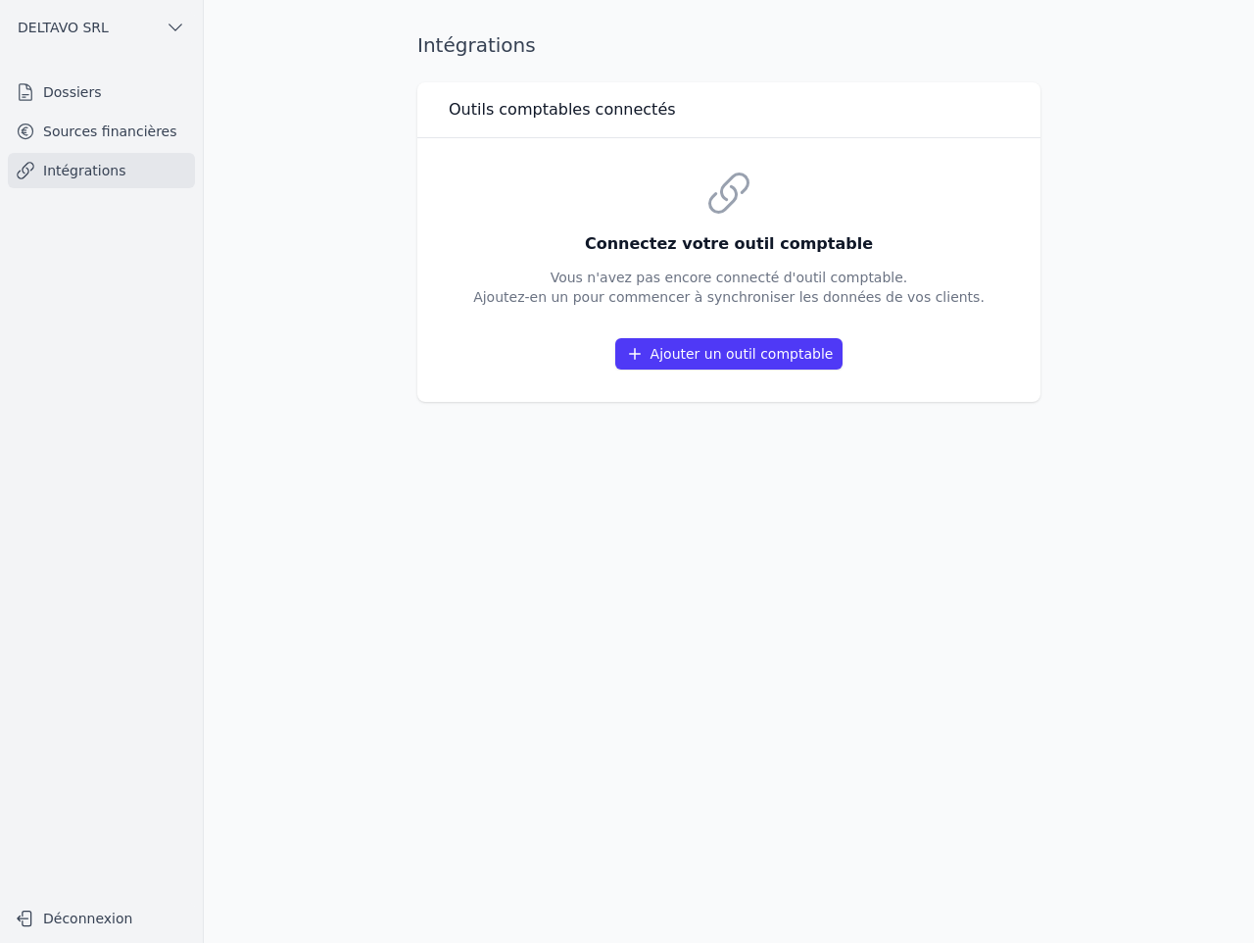
click at [750, 365] on button "Ajouter un outil comptable" at bounding box center [729, 353] width 228 height 31
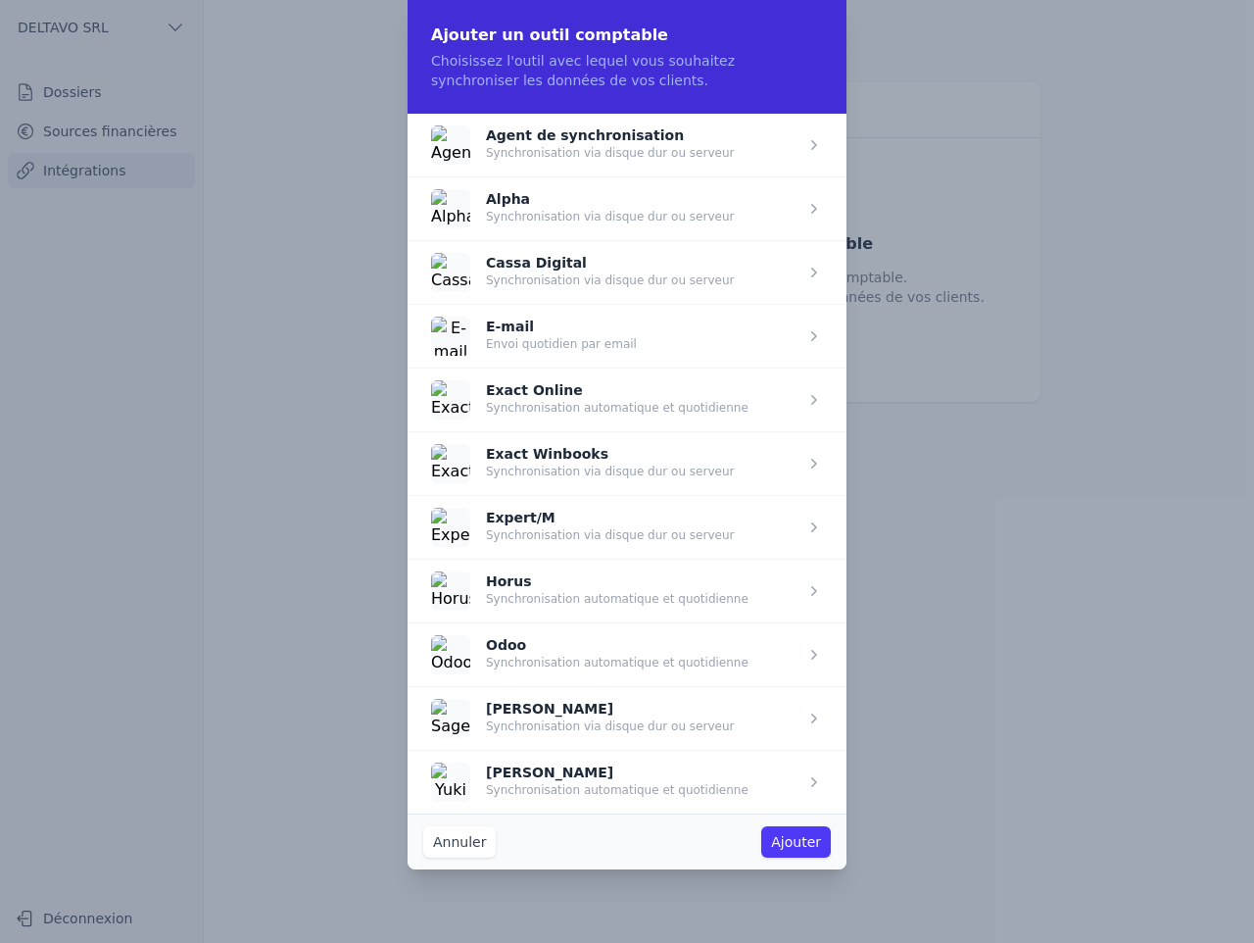
click at [625, 327] on span "button" at bounding box center [627, 336] width 439 height 64
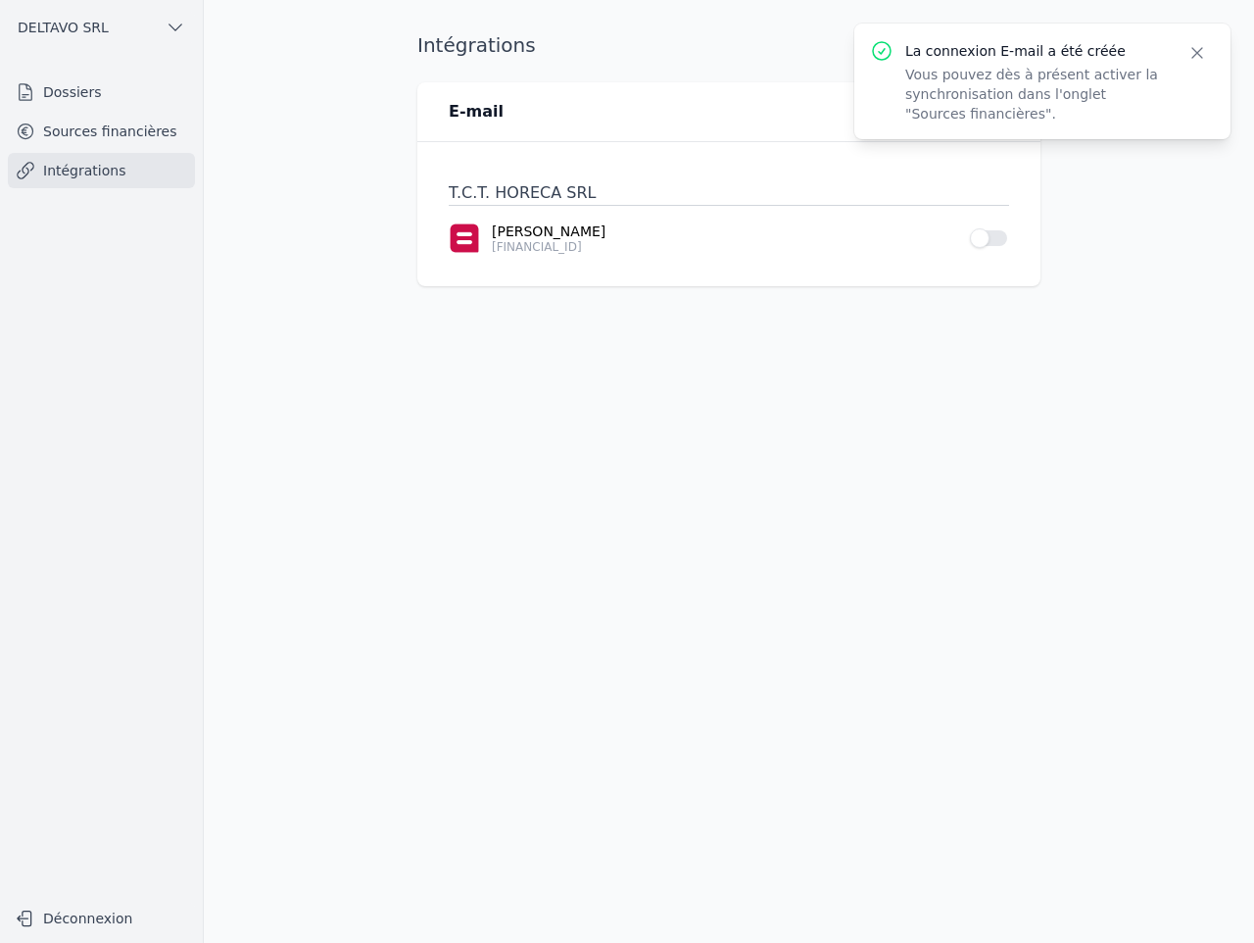
click at [1197, 56] on icon "button" at bounding box center [1198, 53] width 20 height 20
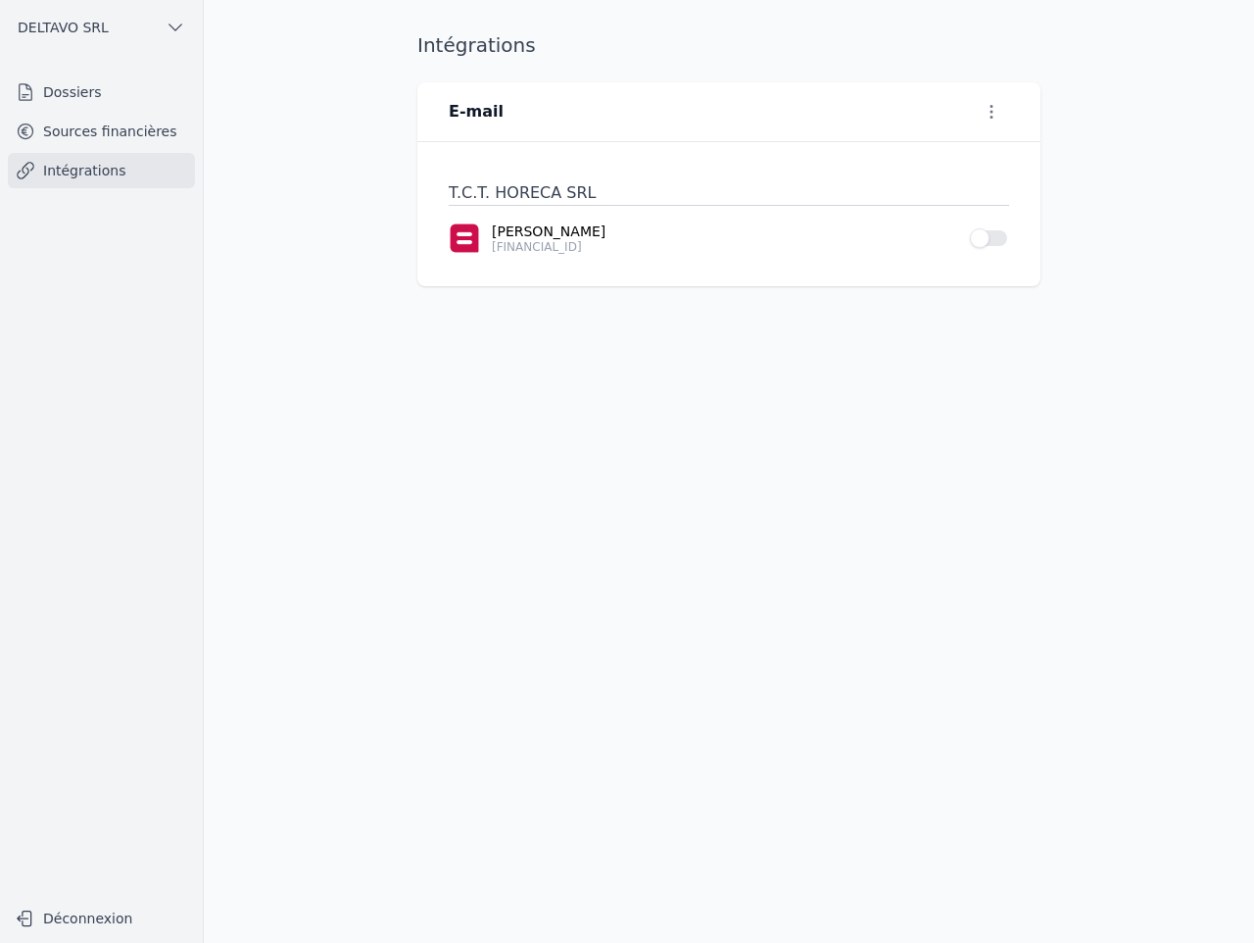
click at [990, 113] on icon "button" at bounding box center [992, 112] width 20 height 20
click at [990, 113] on div at bounding box center [627, 471] width 1254 height 943
click at [993, 110] on icon "button" at bounding box center [992, 112] width 20 height 20
click at [963, 189] on button "Supprimer" at bounding box center [958, 187] width 121 height 35
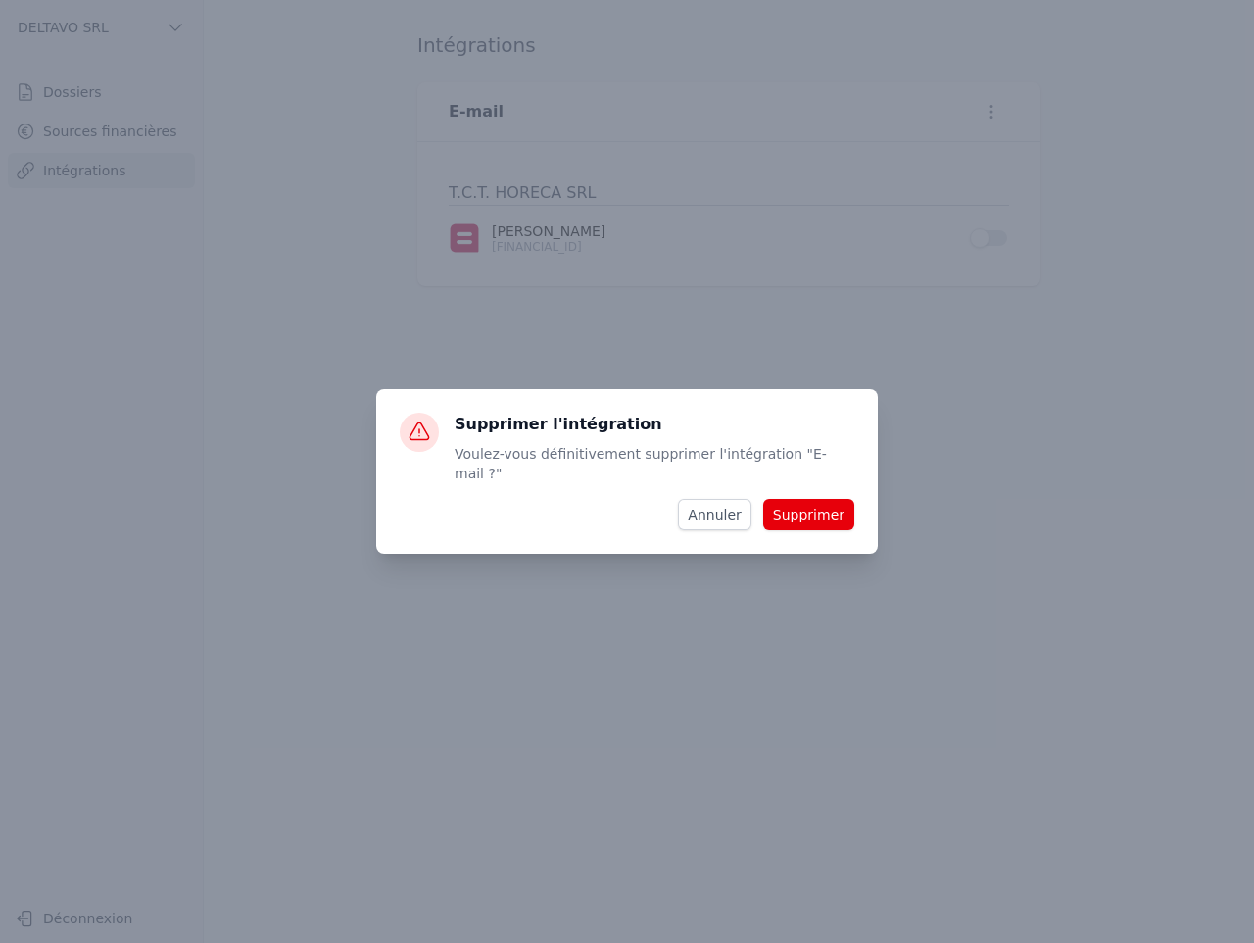
click at [830, 499] on button "Supprimer" at bounding box center [808, 514] width 91 height 31
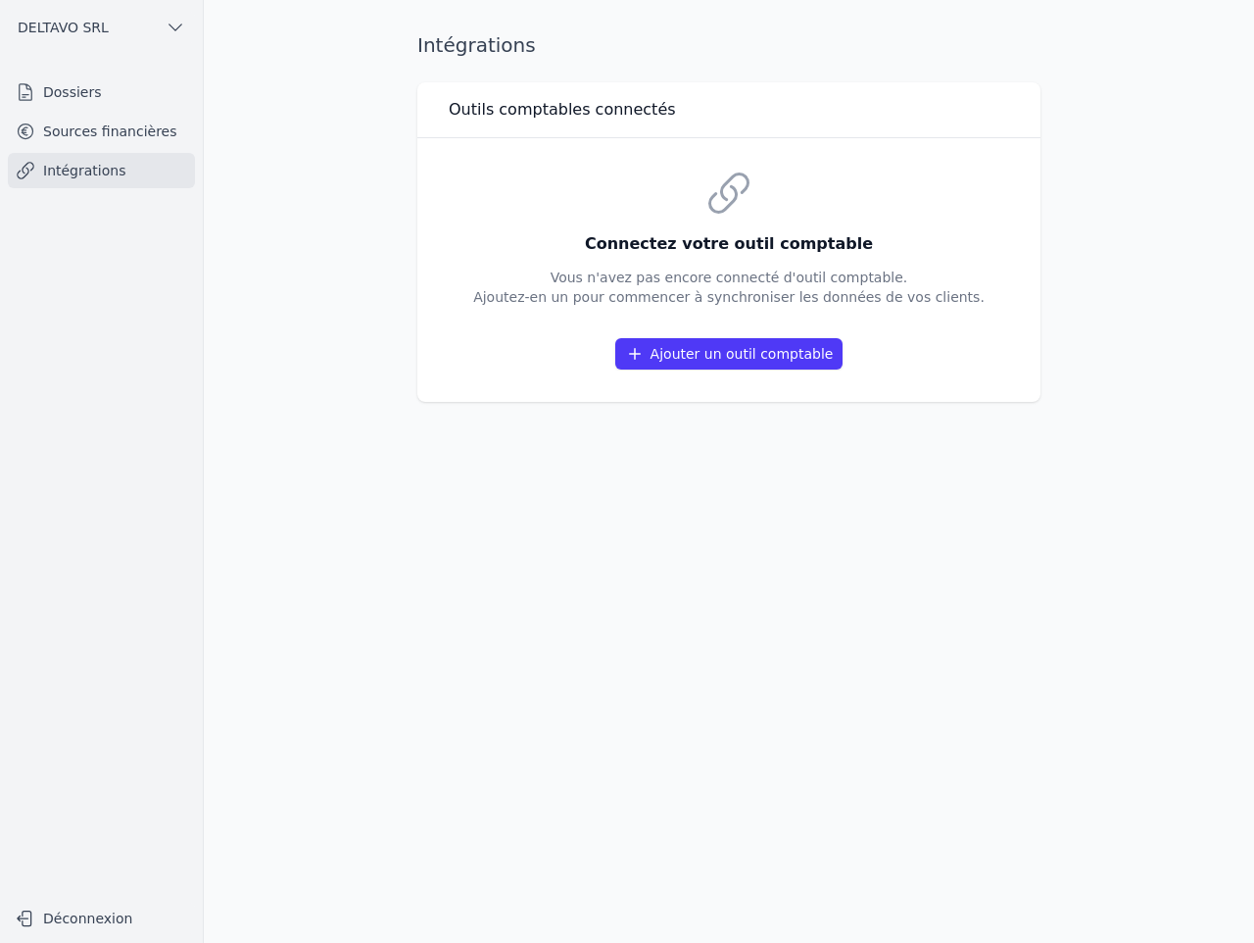
click at [157, 126] on link "Sources financières" at bounding box center [101, 131] width 187 height 35
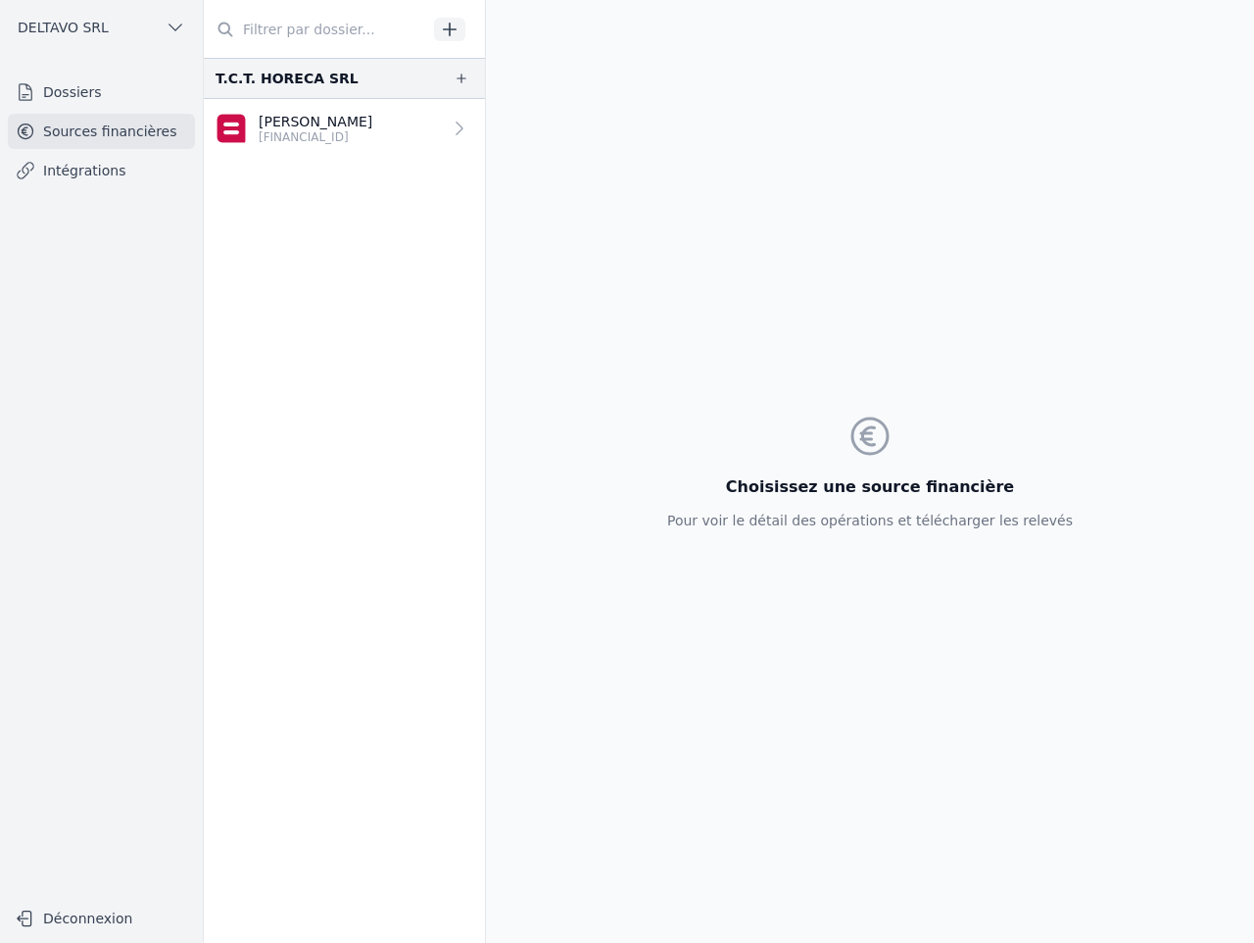
click at [155, 94] on link "Dossiers" at bounding box center [101, 91] width 187 height 35
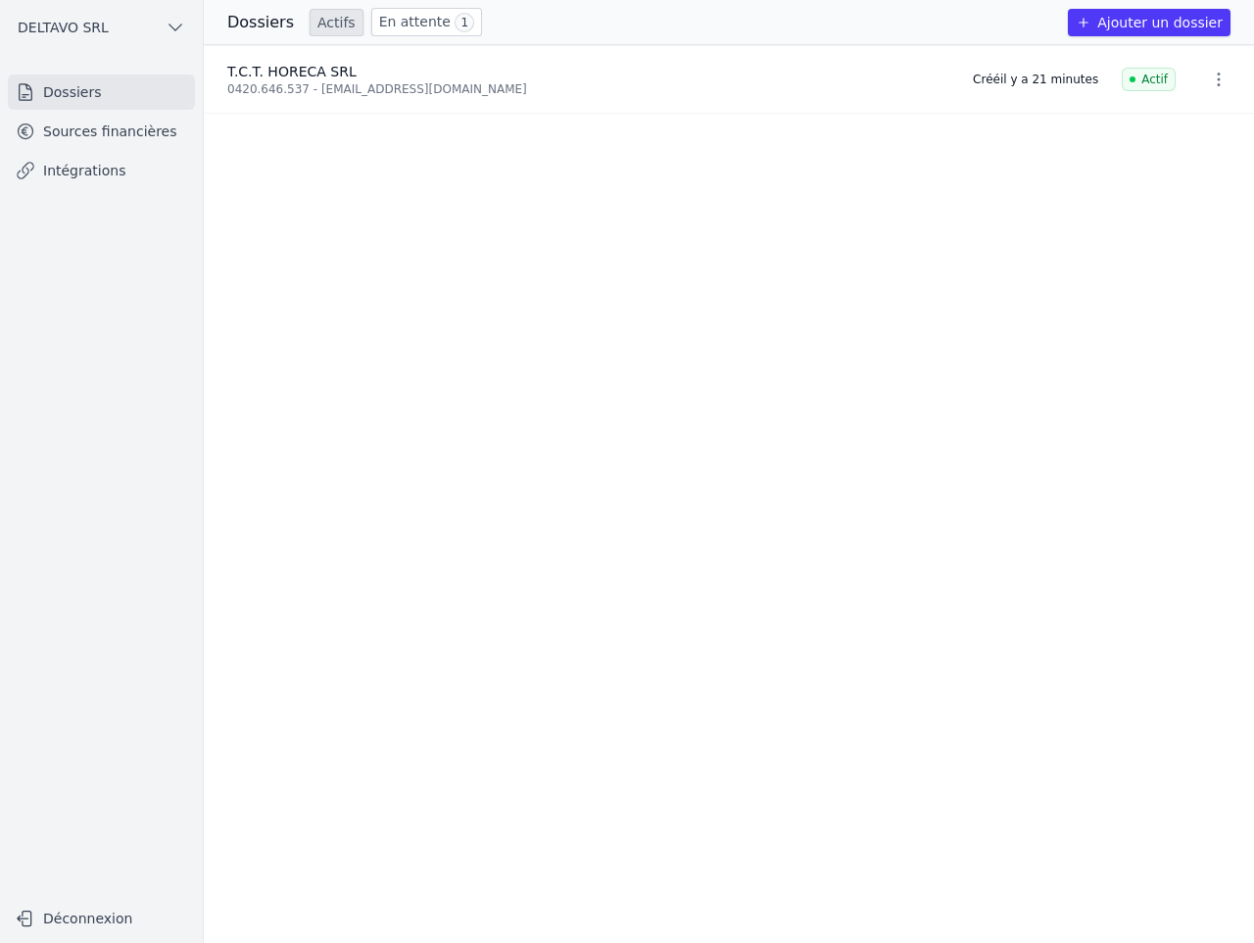
click at [748, 183] on ul "T.C.T. HORECA SRL 0420.646.537 - [EMAIL_ADDRESS][DOMAIN_NAME] Créé il y a 21 mi…" at bounding box center [729, 493] width 1050 height 897
click at [1216, 83] on icon "button" at bounding box center [1219, 80] width 20 height 20
click at [504, 88] on div at bounding box center [627, 471] width 1254 height 943
click at [267, 83] on div "0420.646.537 - [EMAIL_ADDRESS][DOMAIN_NAME]" at bounding box center [588, 89] width 722 height 16
click at [169, 132] on link "Sources financières" at bounding box center [101, 131] width 187 height 35
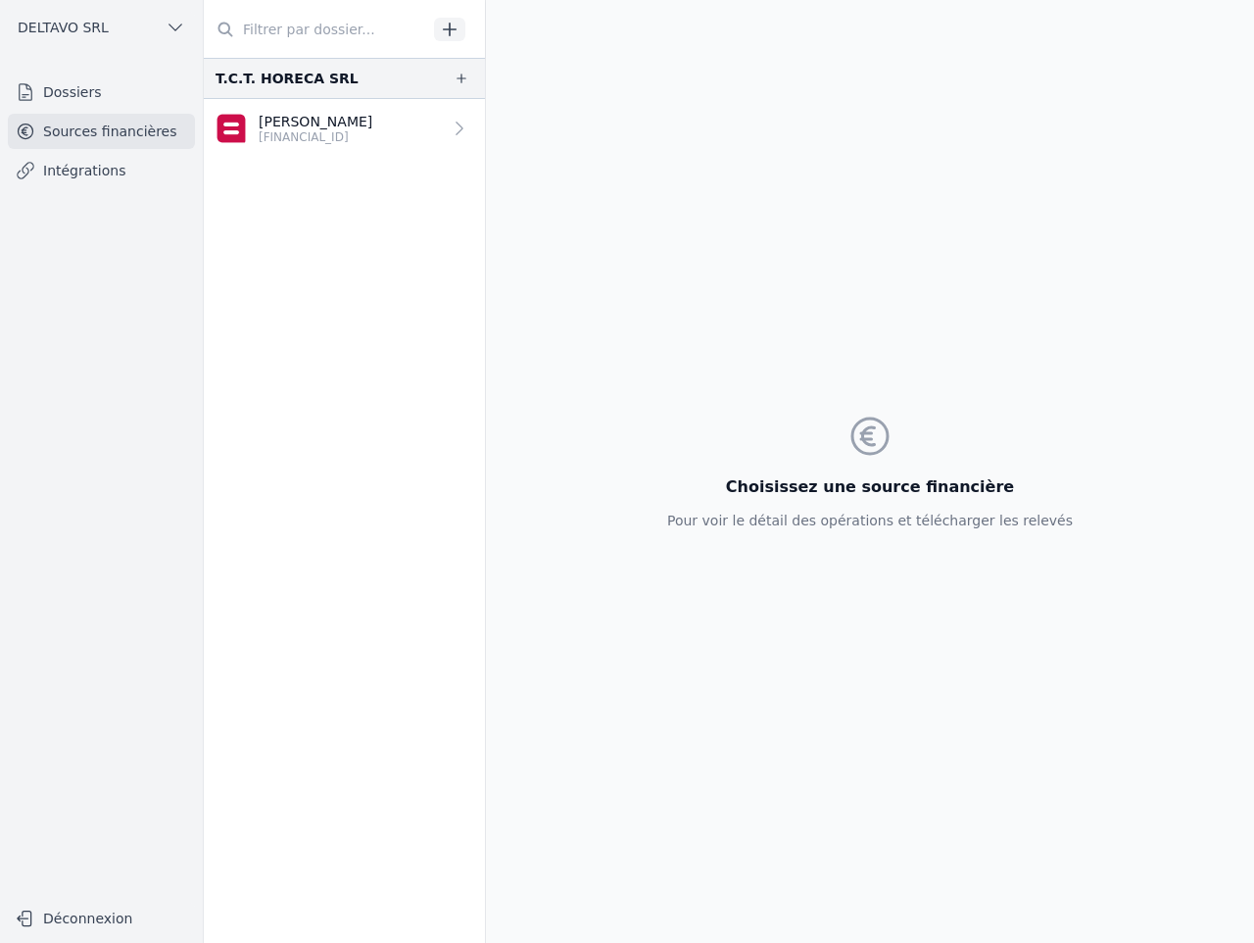
click at [372, 117] on p "[PERSON_NAME]" at bounding box center [316, 122] width 114 height 20
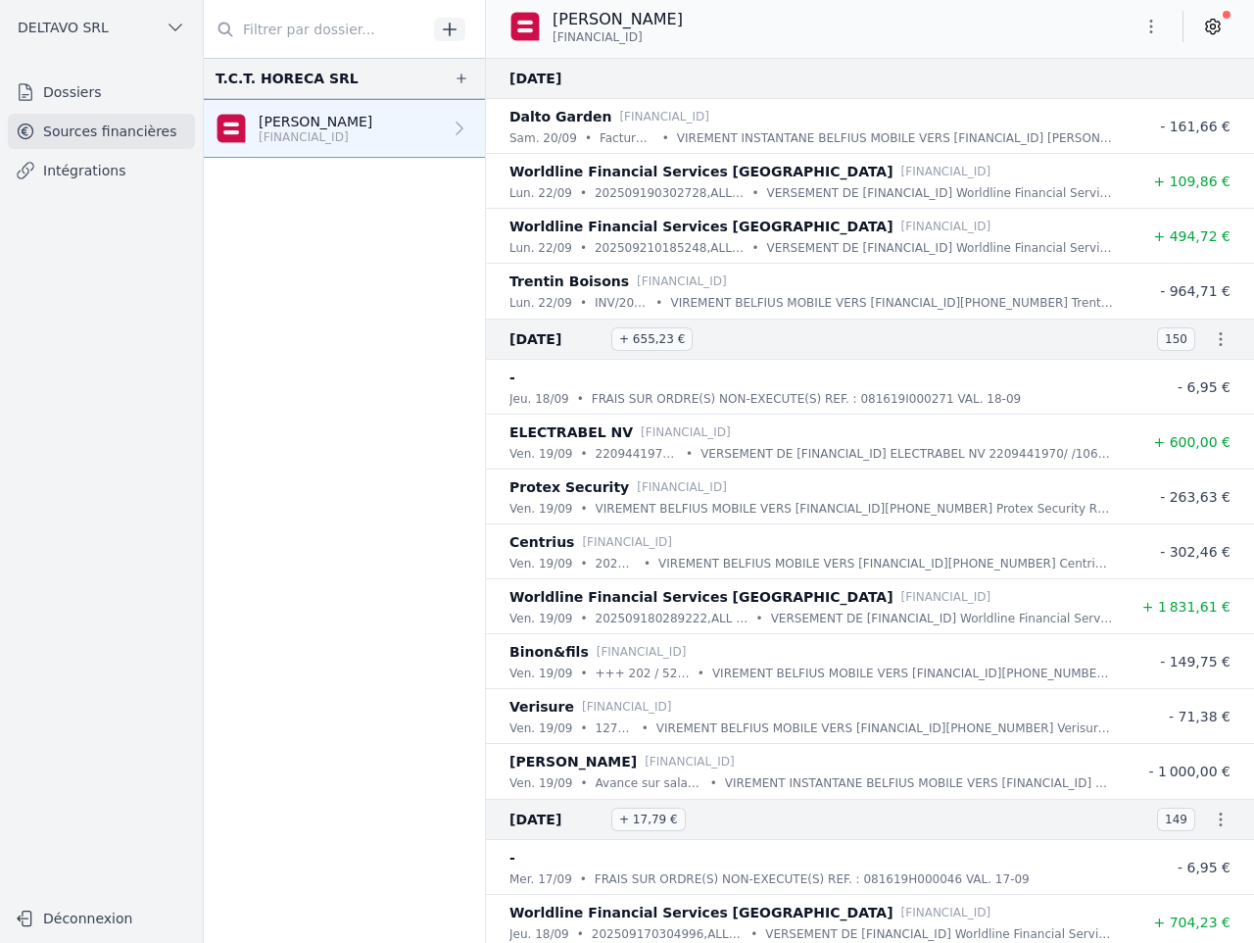
click at [1214, 36] on link at bounding box center [1212, 26] width 35 height 31
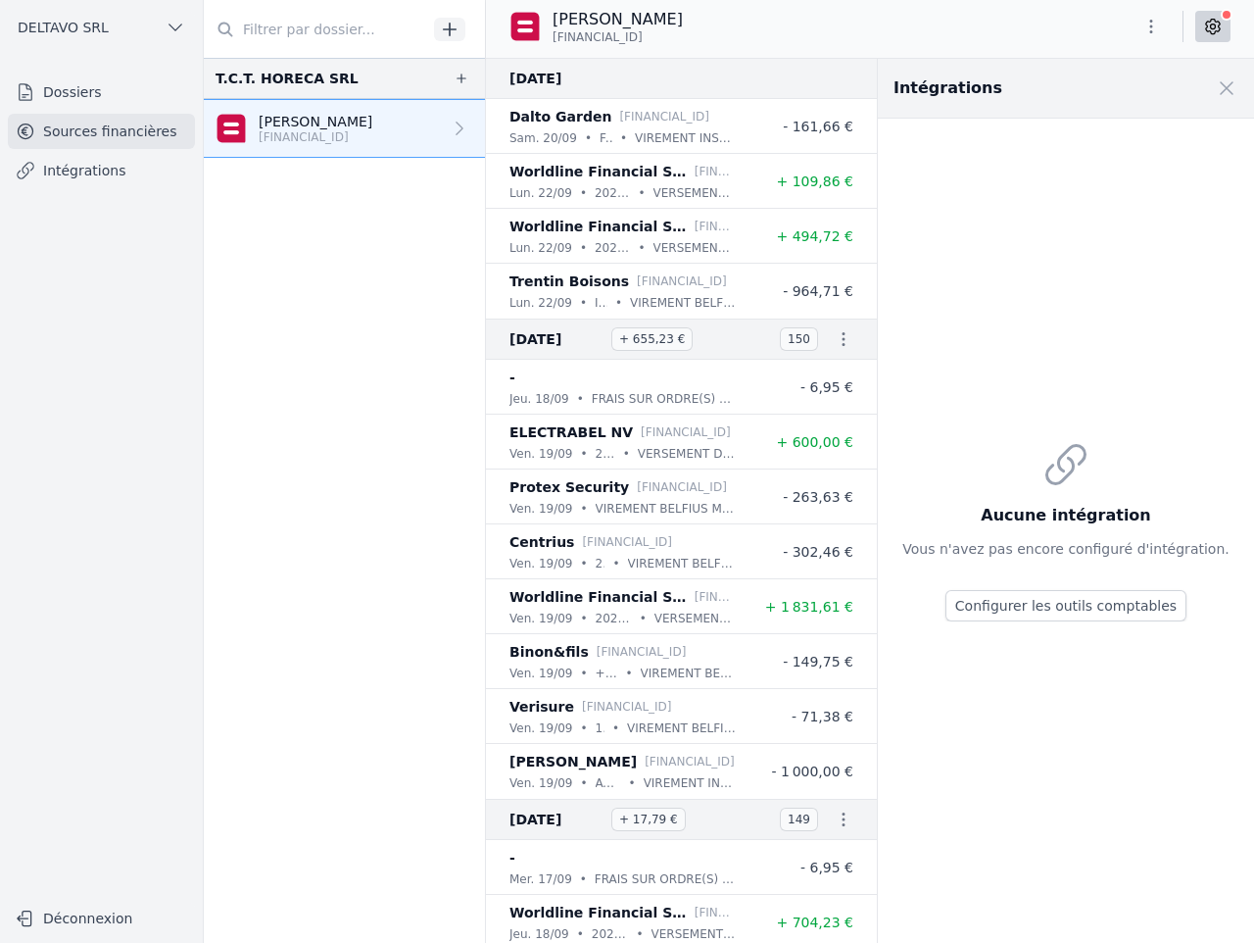
click at [1157, 35] on button "button" at bounding box center [1151, 26] width 39 height 31
click at [939, 20] on div at bounding box center [627, 471] width 1254 height 943
click at [1223, 81] on span at bounding box center [1226, 88] width 43 height 43
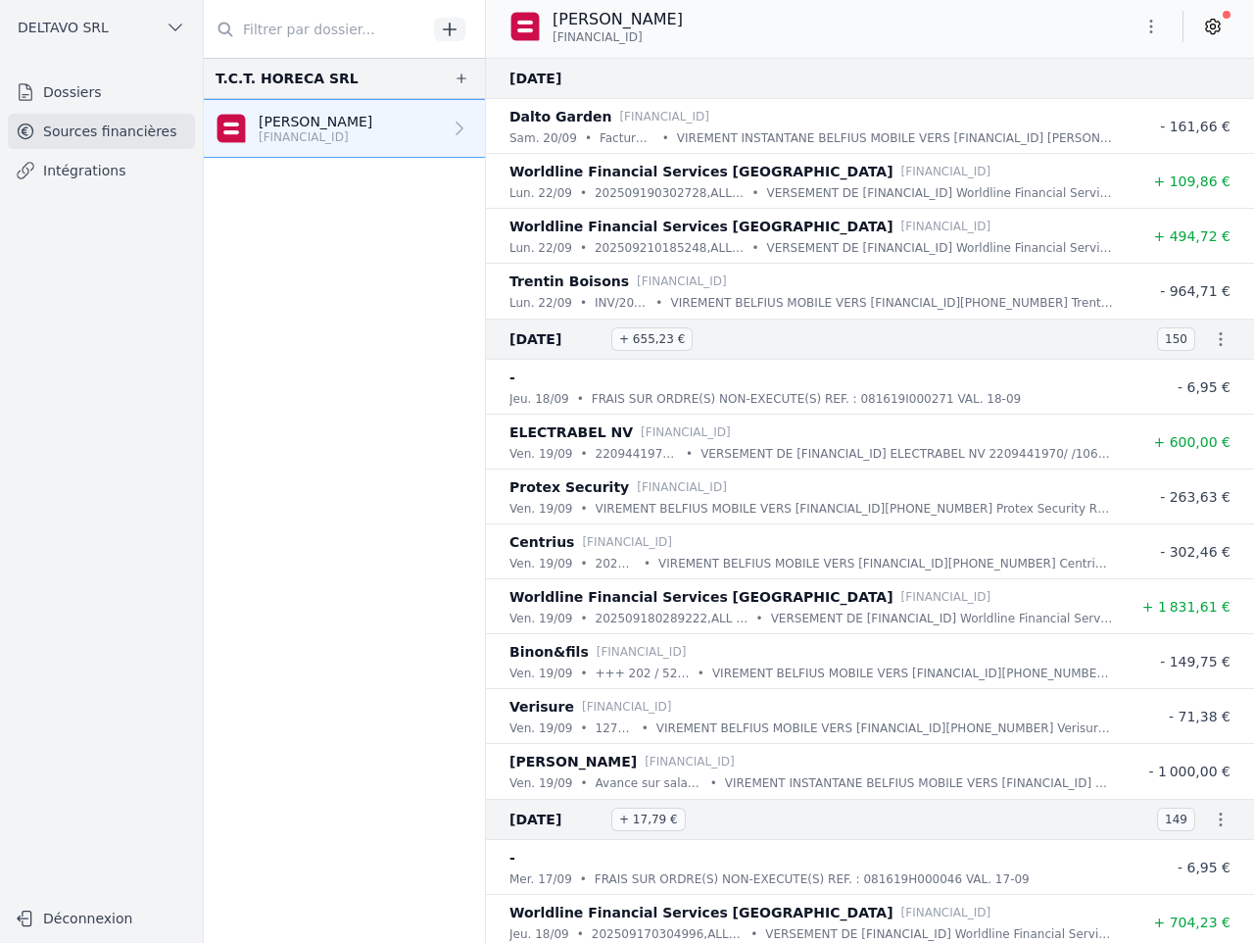
click at [61, 95] on link "Dossiers" at bounding box center [101, 91] width 187 height 35
